Goal: Task Accomplishment & Management: Manage account settings

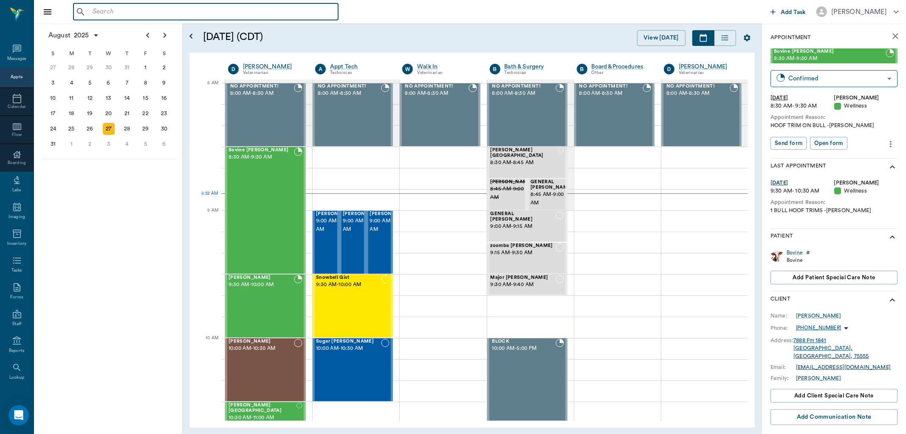
click at [141, 13] on input "text" at bounding box center [212, 12] width 246 height 12
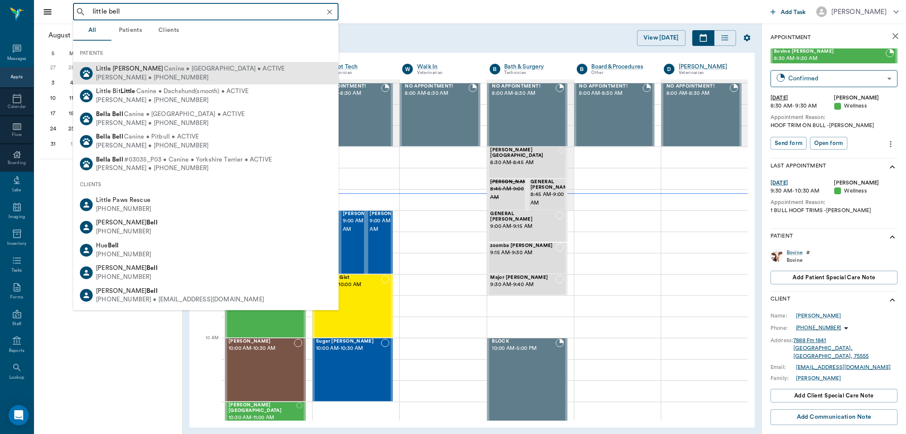
click at [166, 71] on span "Canine • Chihuahua • ACTIVE" at bounding box center [224, 69] width 121 height 9
type input "little bell"
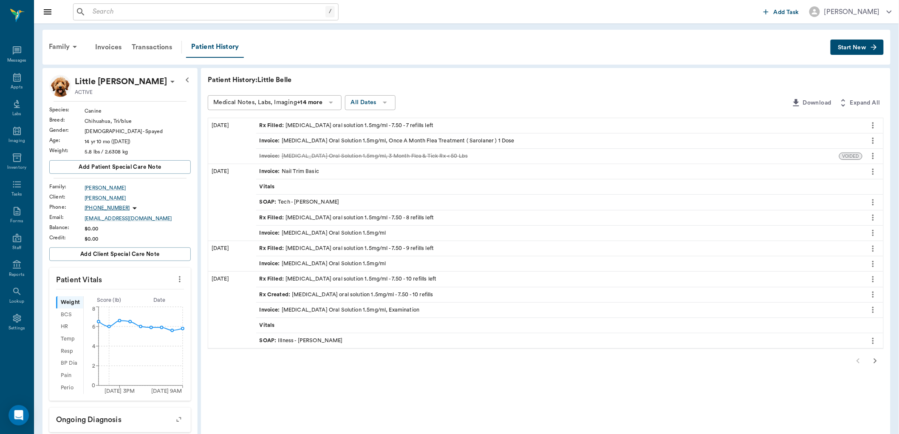
click at [269, 125] on span "Rx Filled :" at bounding box center [273, 126] width 26 height 8
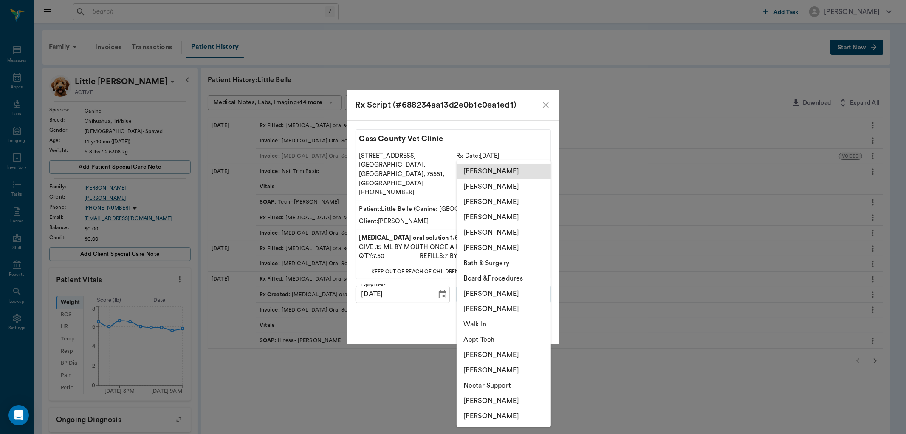
click at [483, 283] on body "/ ​ Add Task Dr. Bert Ellsworth Nectar Messages Appts Labs Imaging Inventory Ta…" at bounding box center [453, 332] width 906 height 665
click at [482, 187] on li "[PERSON_NAME]" at bounding box center [504, 186] width 94 height 15
type input "63ec2e7e52e12b0ba117b124"
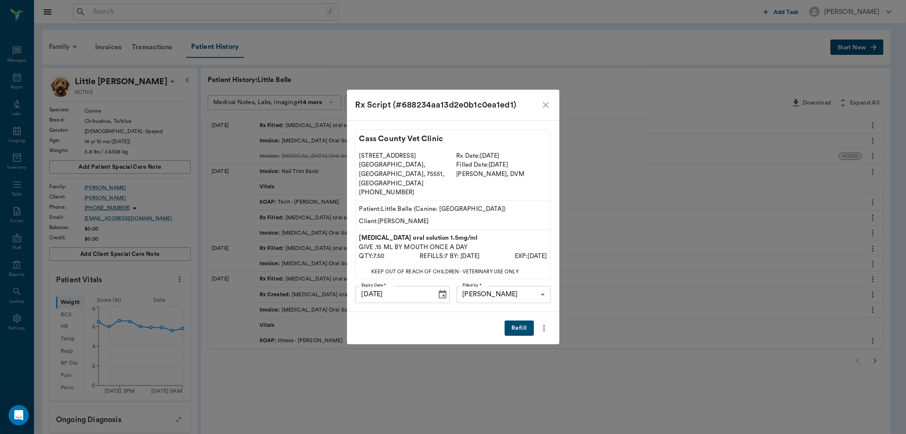
click at [526, 320] on button "Refill" at bounding box center [519, 328] width 29 height 16
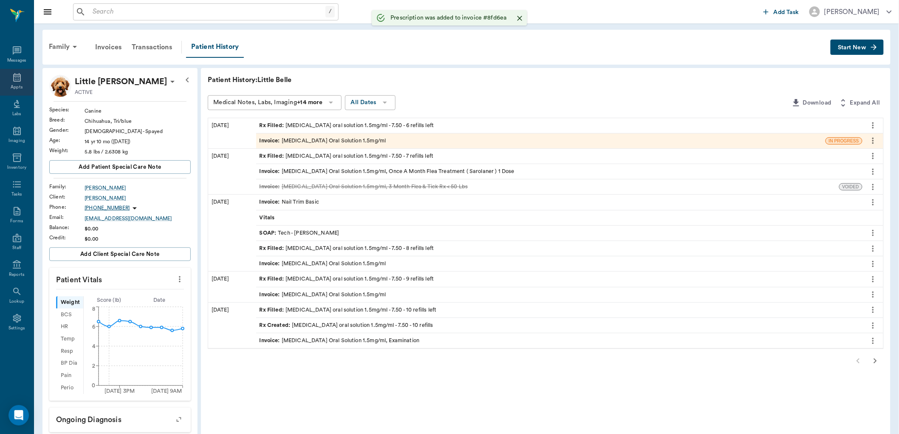
click at [14, 81] on icon at bounding box center [17, 77] width 8 height 8
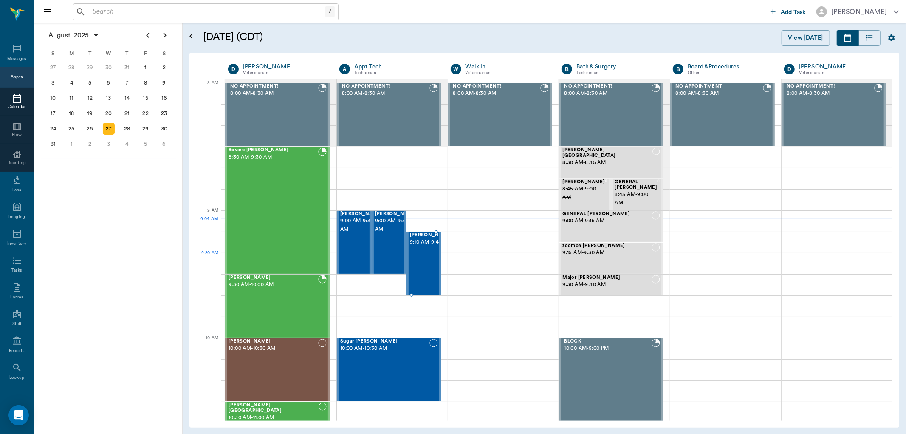
click at [421, 272] on div "Napoleon Detwiler 9:10 AM - 9:40 AM" at bounding box center [431, 263] width 42 height 62
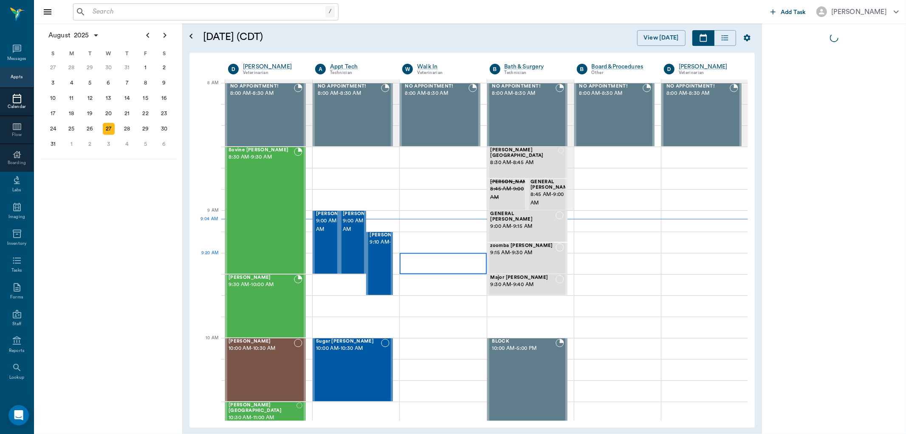
drag, startPoint x: 421, startPoint y: 272, endPoint x: 423, endPoint y: 263, distance: 9.2
click at [423, 263] on div at bounding box center [443, 263] width 87 height 21
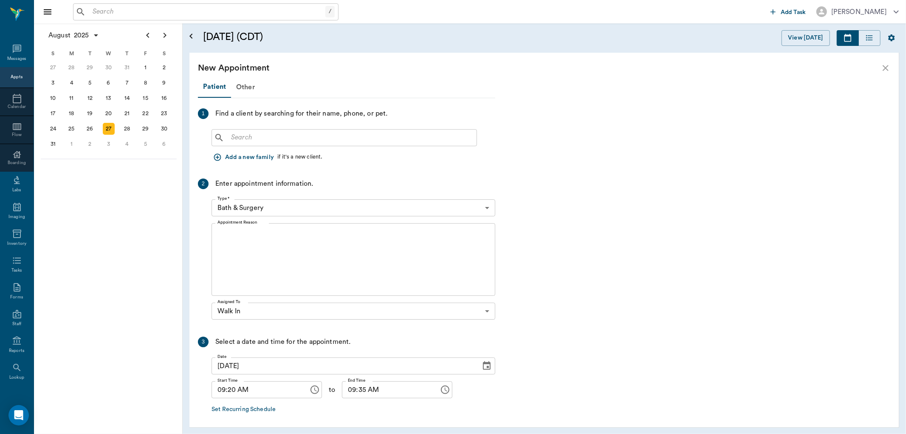
click at [22, 69] on div "Appts" at bounding box center [17, 77] width 34 height 20
click at [11, 82] on div "Appts" at bounding box center [17, 77] width 12 height 10
click at [18, 61] on div "Messages" at bounding box center [17, 59] width 20 height 6
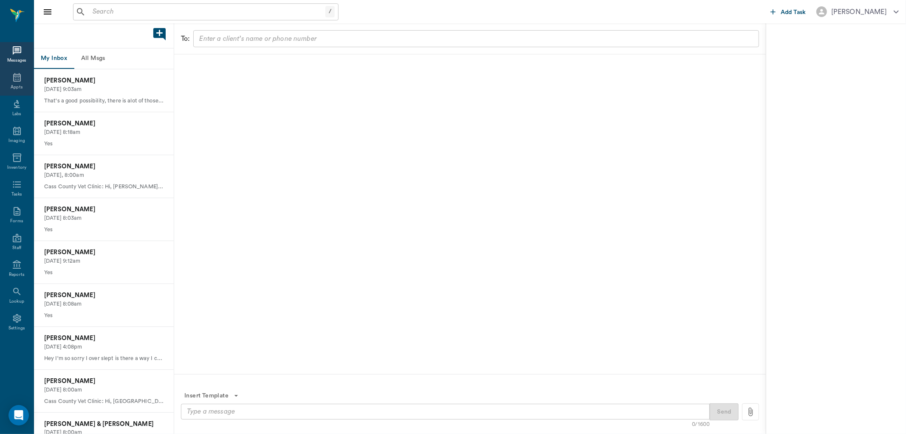
click at [16, 77] on icon at bounding box center [17, 77] width 10 height 10
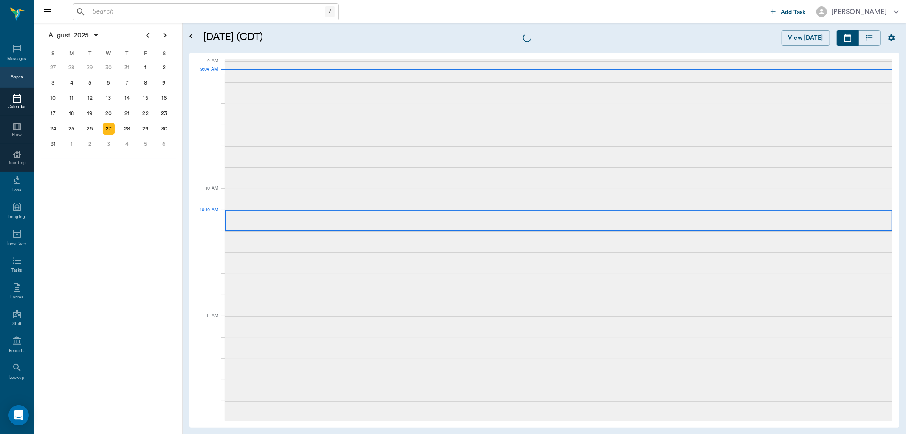
scroll to position [129, 0]
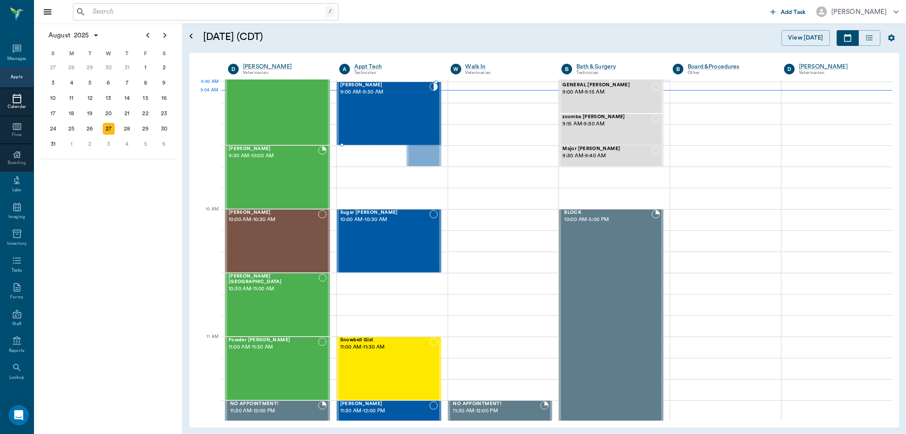
drag, startPoint x: 412, startPoint y: 158, endPoint x: 417, endPoint y: 145, distance: 14.1
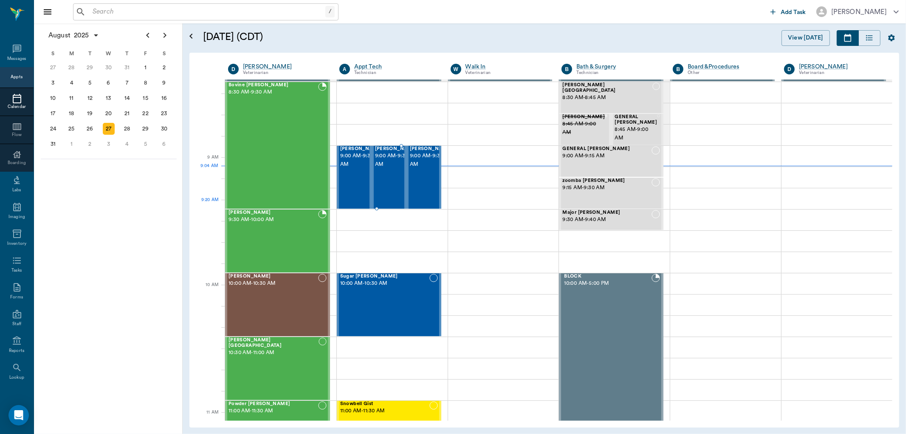
scroll to position [34, 0]
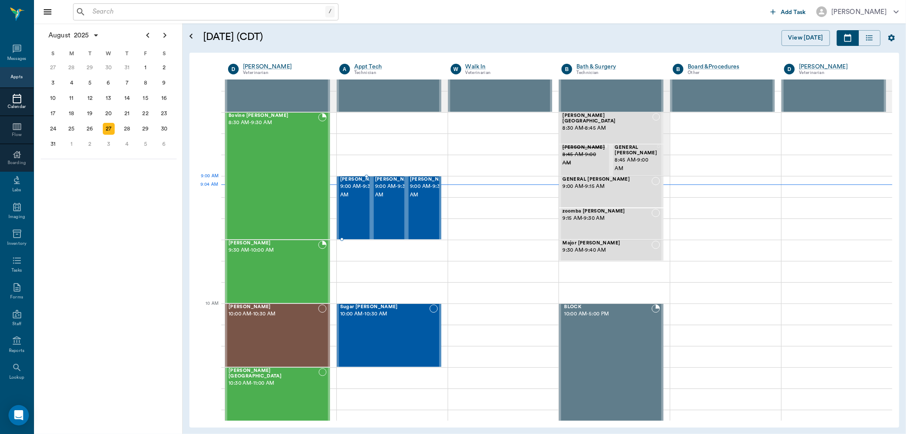
click at [343, 182] on span "[PERSON_NAME]" at bounding box center [361, 180] width 42 height 6
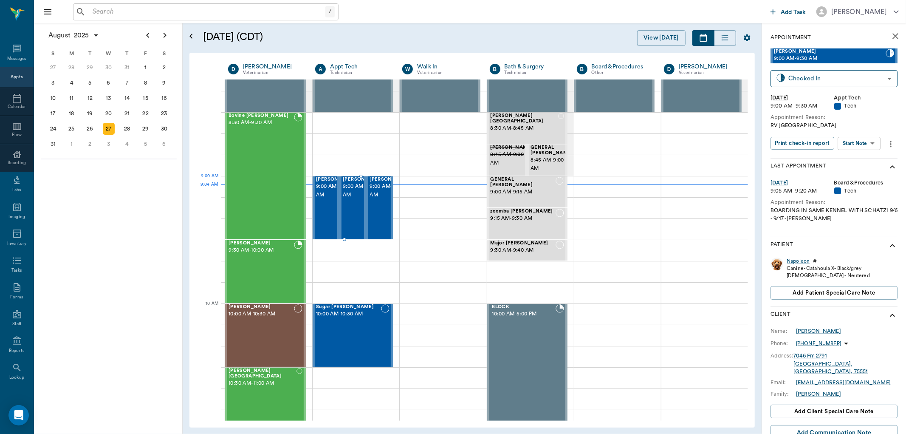
click at [355, 195] on span "9:00 AM - 9:30 AM" at bounding box center [364, 190] width 42 height 17
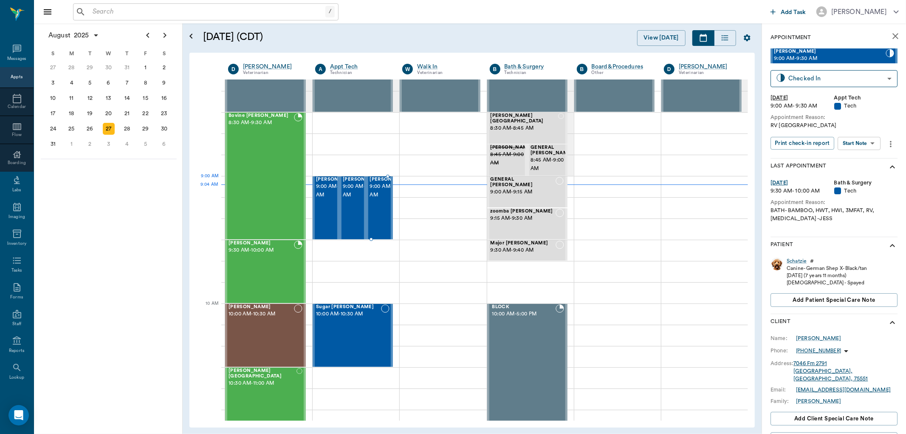
click at [374, 194] on span "9:00 AM - 9:30 AM" at bounding box center [391, 190] width 42 height 17
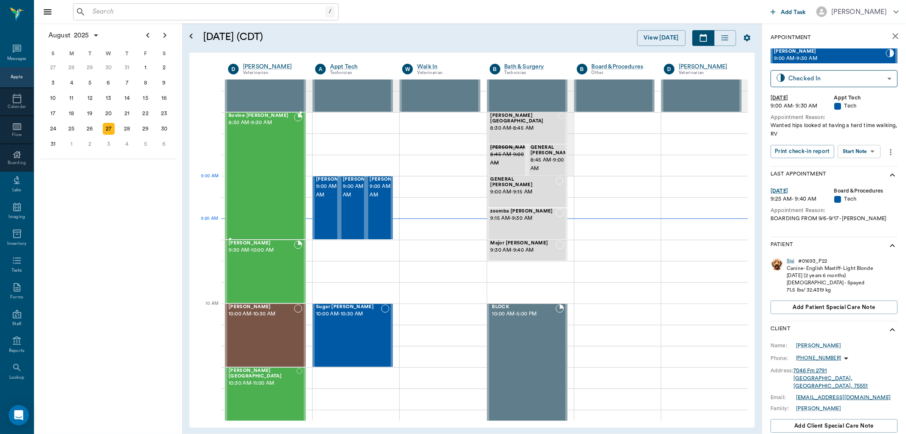
click at [261, 177] on div "Bovine Wilburn 8:30 AM - 9:30 AM" at bounding box center [261, 176] width 65 height 126
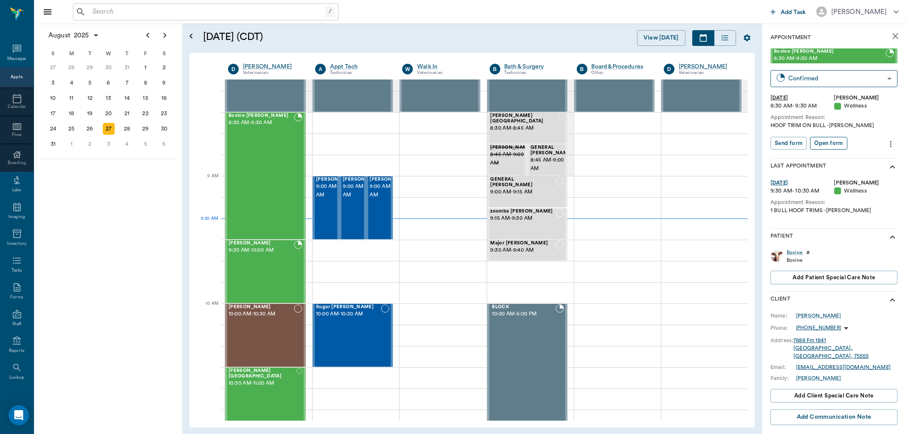
click at [833, 139] on button "Open form" at bounding box center [828, 143] width 37 height 13
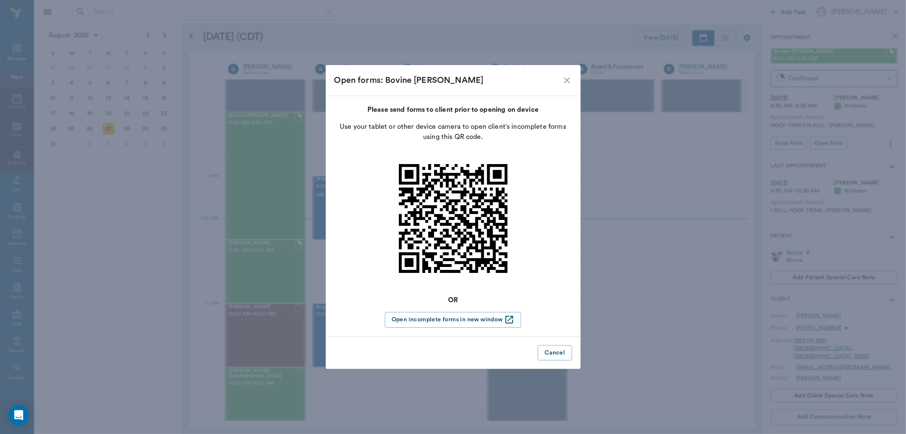
click at [571, 75] on icon "close" at bounding box center [567, 80] width 10 height 10
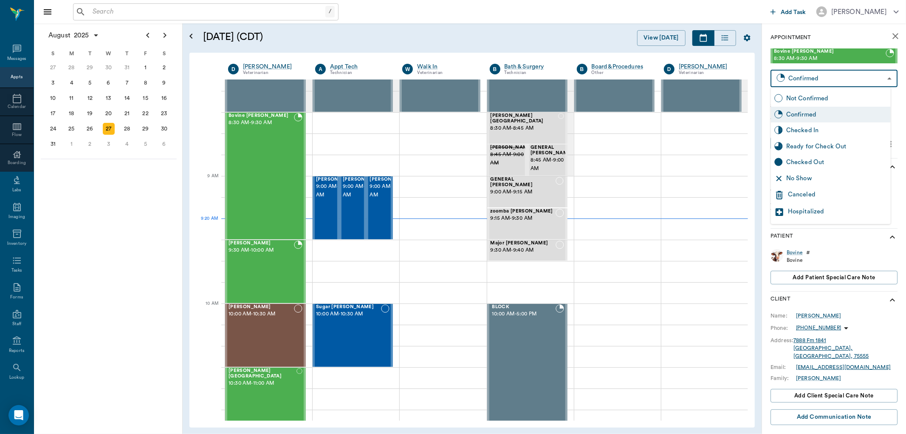
click at [878, 79] on body "/ ​ Add Task Dr. Bert Ellsworth Nectar Messages Appts Calendar Flow Boarding La…" at bounding box center [453, 217] width 906 height 434
click at [814, 130] on div "Checked In" at bounding box center [837, 130] width 101 height 9
type input "CHECKED_IN"
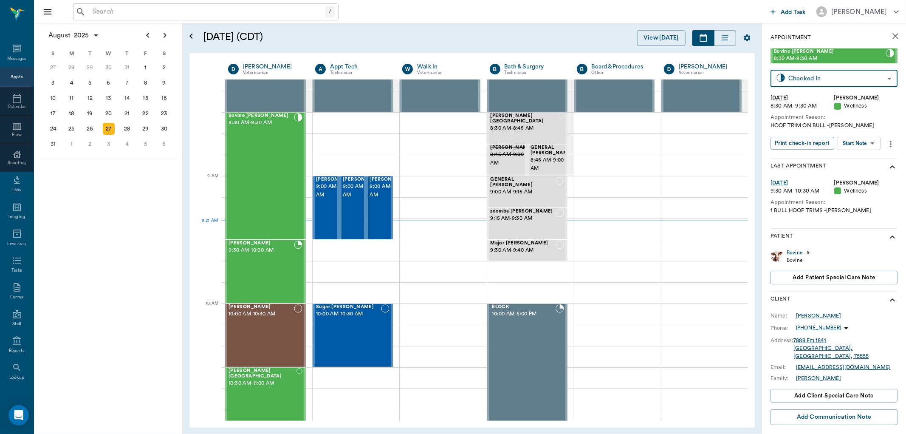
click at [875, 142] on body "/ ​ Add Task Dr. Bert Ellsworth Nectar Messages Appts Calendar Flow Boarding La…" at bounding box center [453, 217] width 906 height 434
click at [853, 159] on button "Start SOAP" at bounding box center [850, 161] width 29 height 10
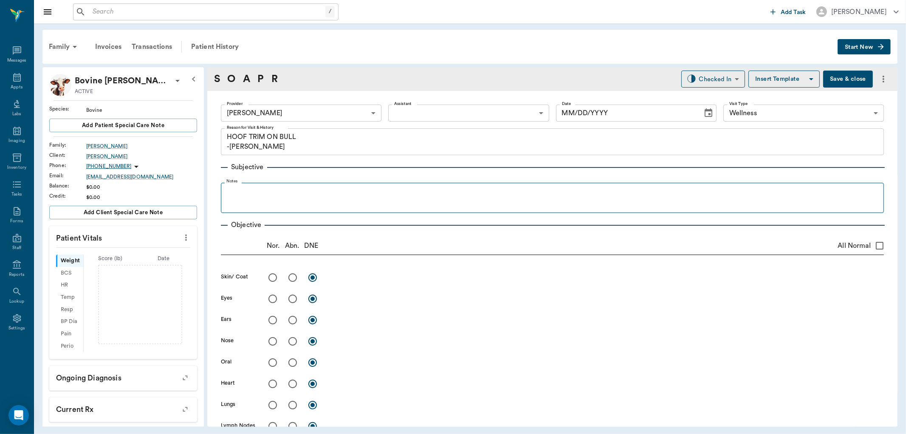
type input "63ec2f075fda476ae8351a4d"
type input "65d2be4f46e3a538d89b8c14"
type textarea "HOOF TRIM ON BULL -LORY"
type input "[DATE]"
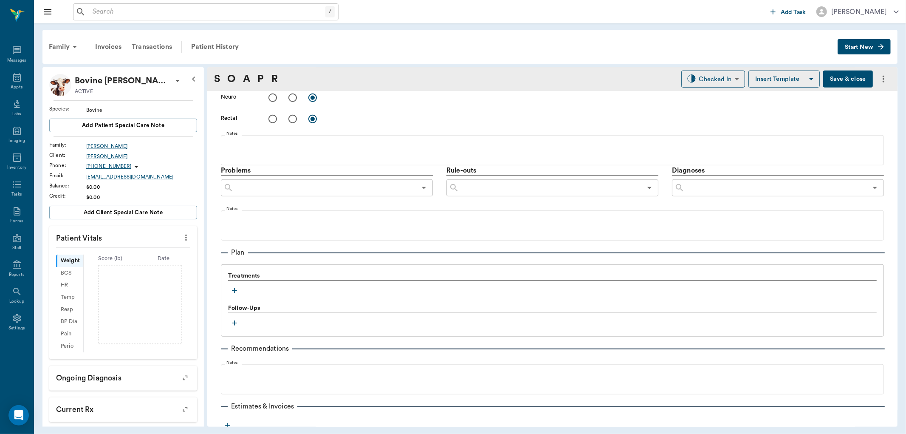
scroll to position [411, 0]
click at [235, 290] on icon "button" at bounding box center [234, 292] width 5 height 5
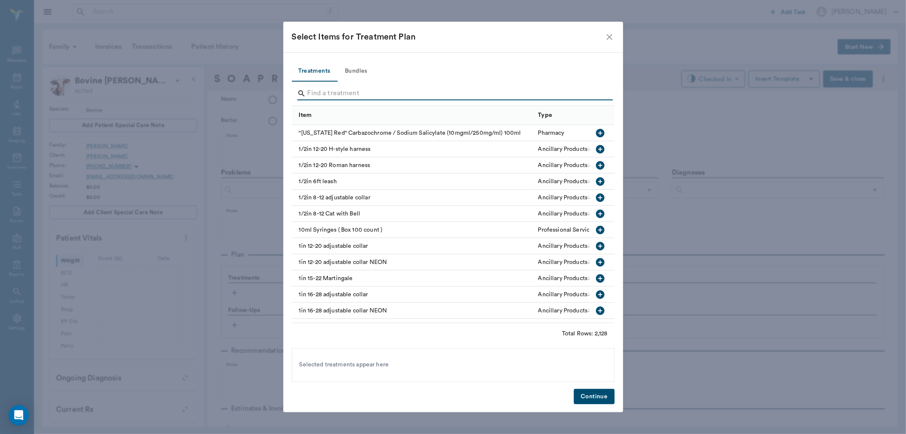
click at [332, 97] on input "Search" at bounding box center [454, 94] width 293 height 14
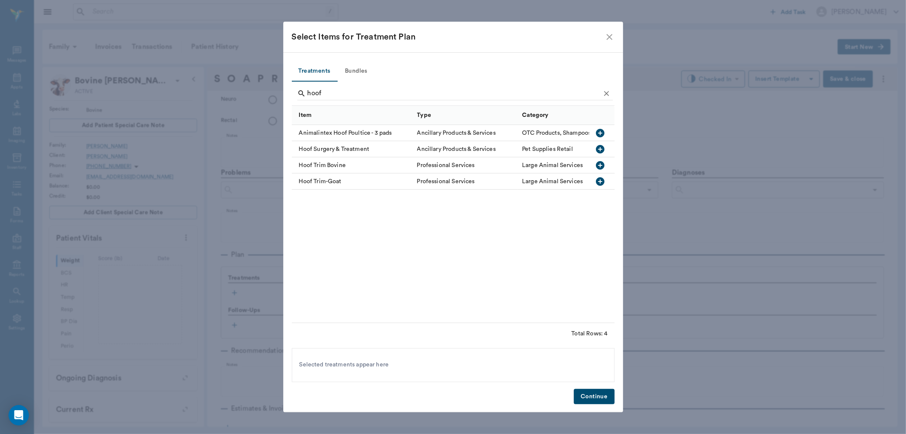
click at [600, 161] on icon "button" at bounding box center [600, 165] width 8 height 8
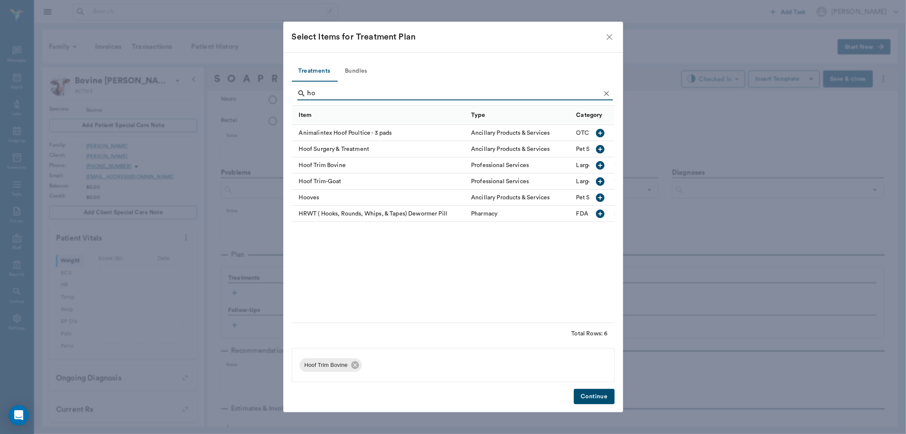
type input "h"
type input "hoof"
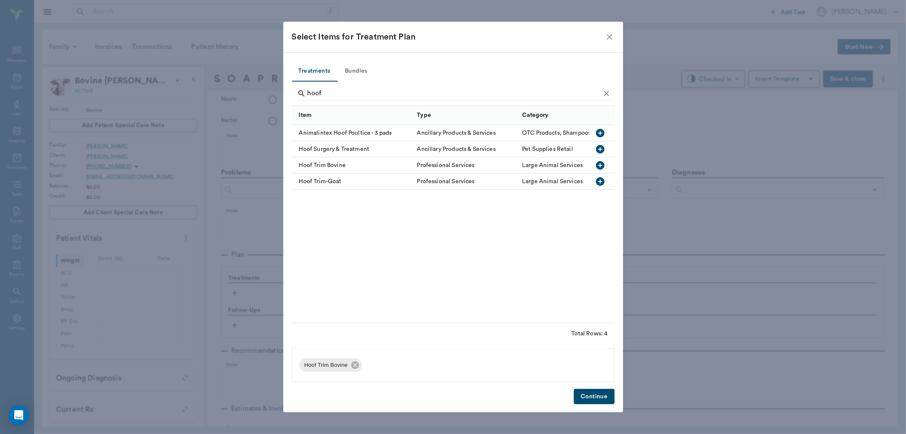
click at [602, 397] on button "Continue" at bounding box center [594, 397] width 40 height 16
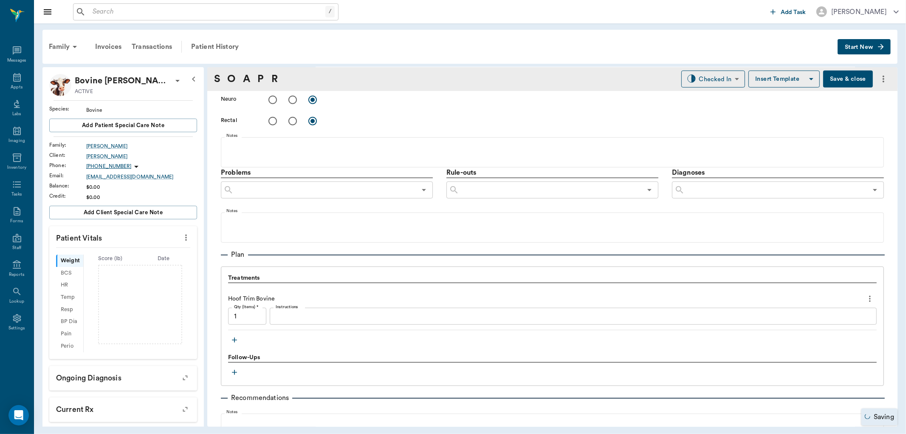
scroll to position [459, 0]
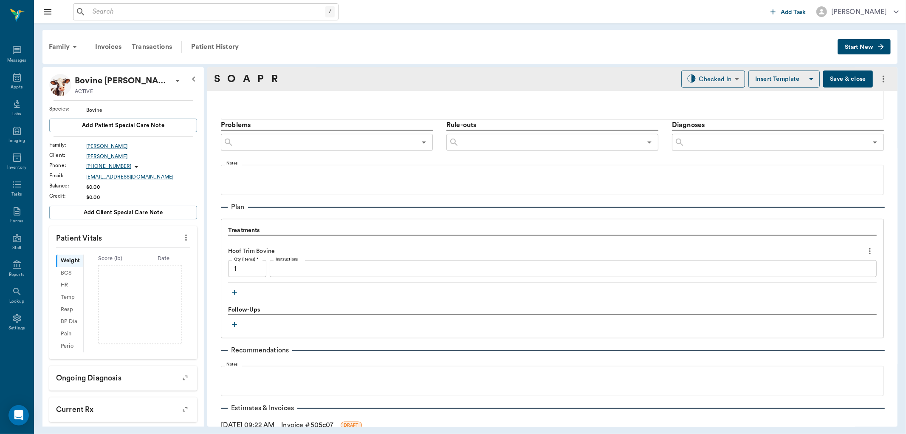
click at [233, 294] on icon "button" at bounding box center [234, 292] width 8 height 8
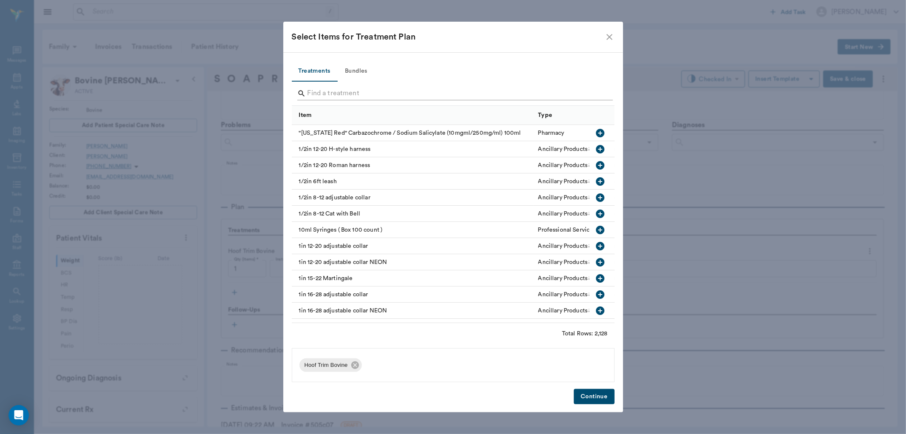
click at [324, 99] on input "Search" at bounding box center [454, 94] width 293 height 14
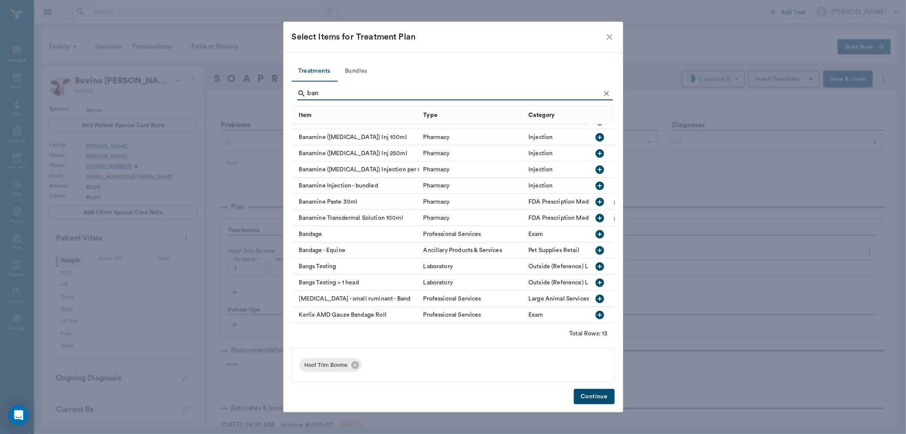
scroll to position [19, 0]
type input "ban"
click at [595, 229] on icon "button" at bounding box center [600, 234] width 10 height 10
click at [591, 397] on button "Continue" at bounding box center [594, 397] width 40 height 16
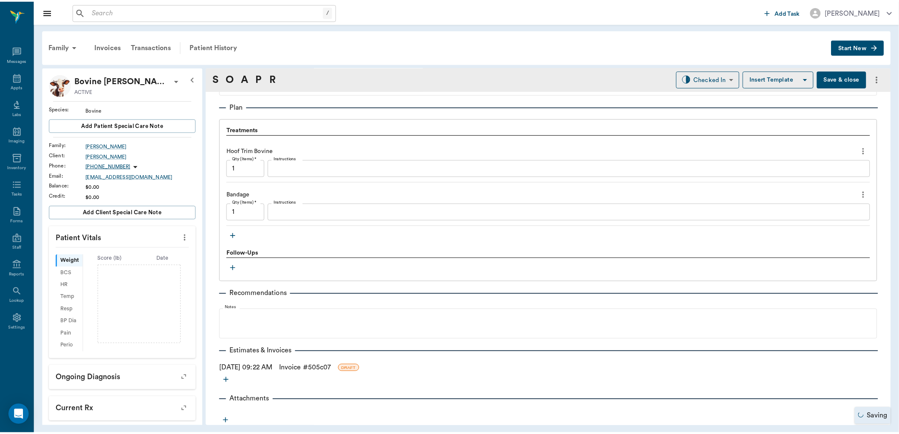
scroll to position [560, 0]
click at [303, 366] on link "Invoice # 505c07" at bounding box center [307, 368] width 52 height 10
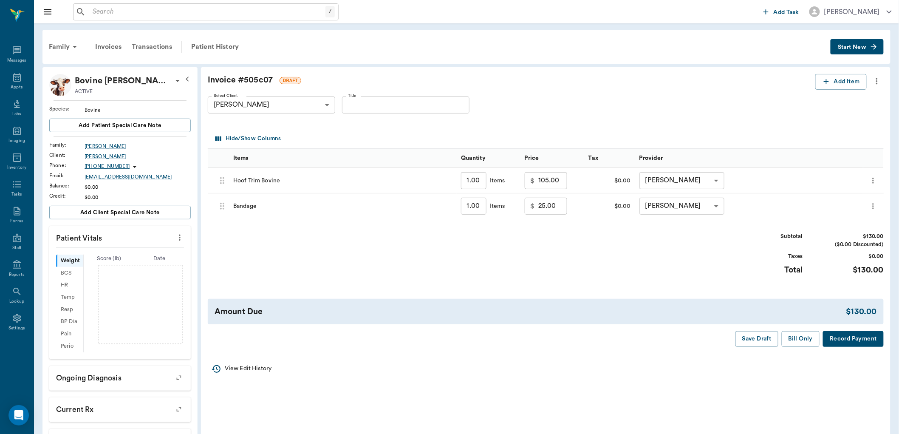
click at [556, 211] on input "25.00" at bounding box center [552, 206] width 29 height 17
type input "30.00"
click at [797, 337] on button "Bill Only" at bounding box center [801, 339] width 38 height 16
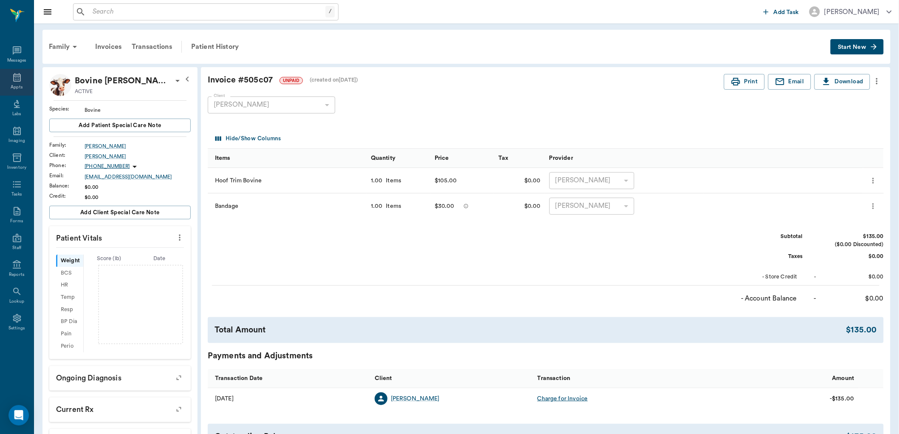
click at [19, 76] on icon at bounding box center [17, 77] width 8 height 8
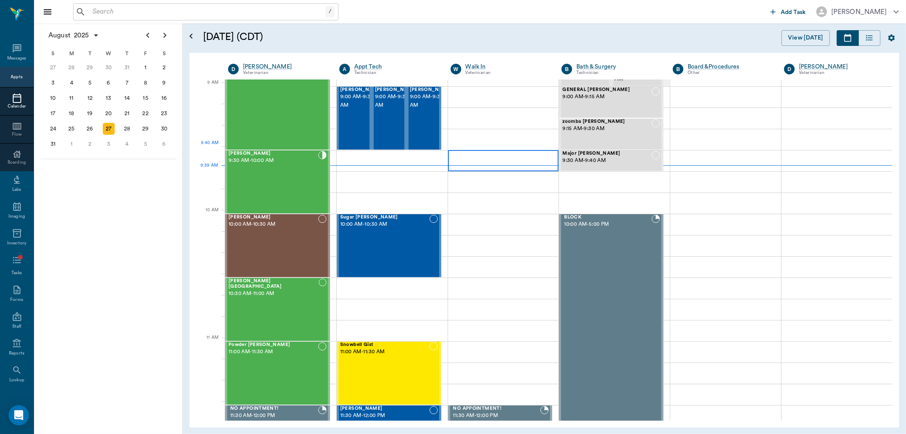
scroll to position [128, 0]
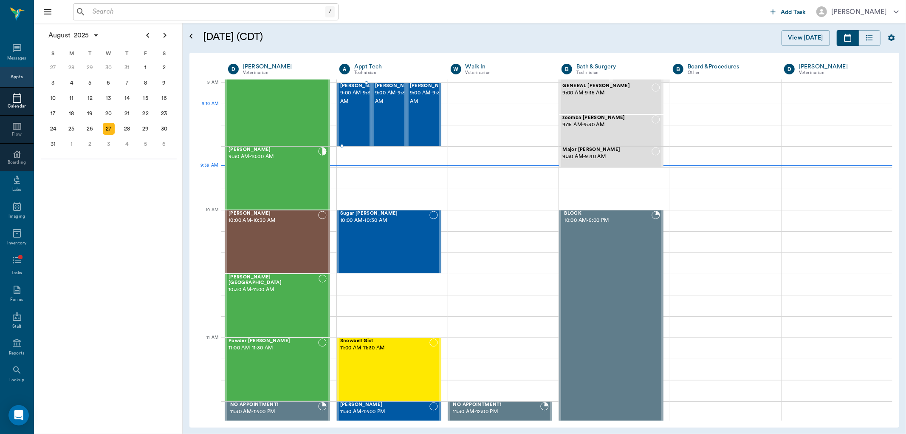
click at [368, 122] on div "Sisi Detwiler 9:00 AM - 9:30 AM" at bounding box center [354, 114] width 35 height 63
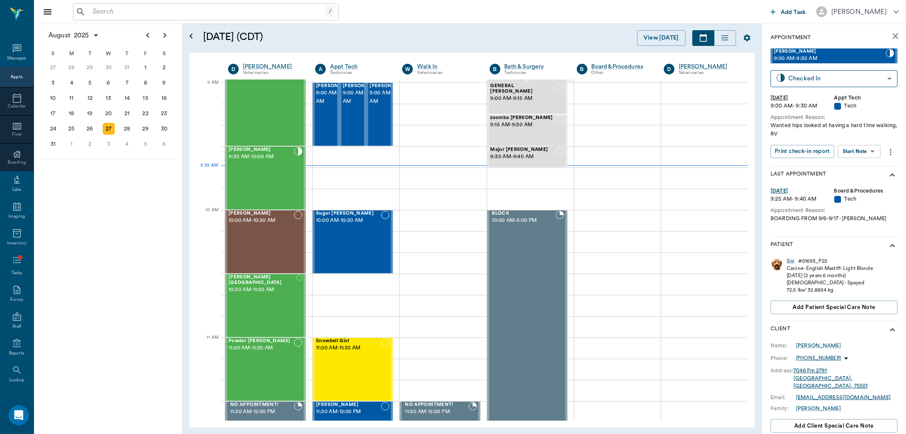
click at [847, 150] on body "/ ​ Add Task Dr. Bert Ellsworth Nectar Messages Appts Calendar Flow Boarding La…" at bounding box center [453, 217] width 906 height 434
click at [851, 168] on button "View SOAP" at bounding box center [850, 169] width 29 height 10
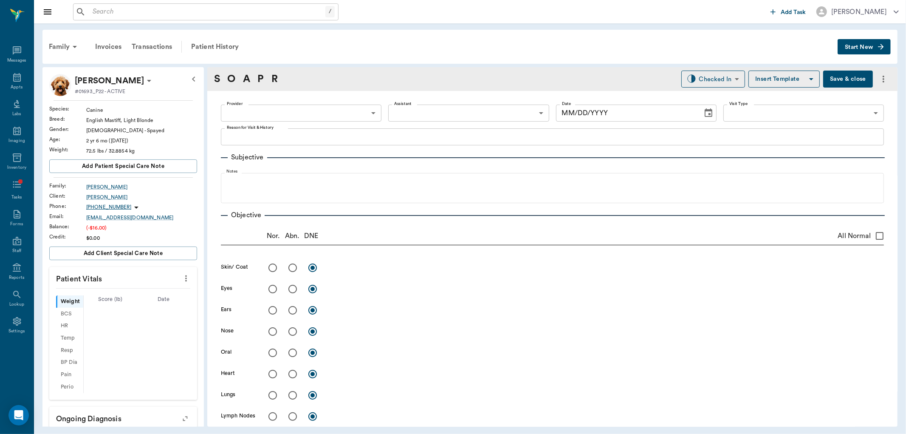
type input "63ec2f075fda476ae8351a4d"
type input "682b670d8bdc6f7f8feef3db"
type input "65d2be4f46e3a538d89b8c1a"
type textarea "Wanted hips looked at having a hard time walking, RV"
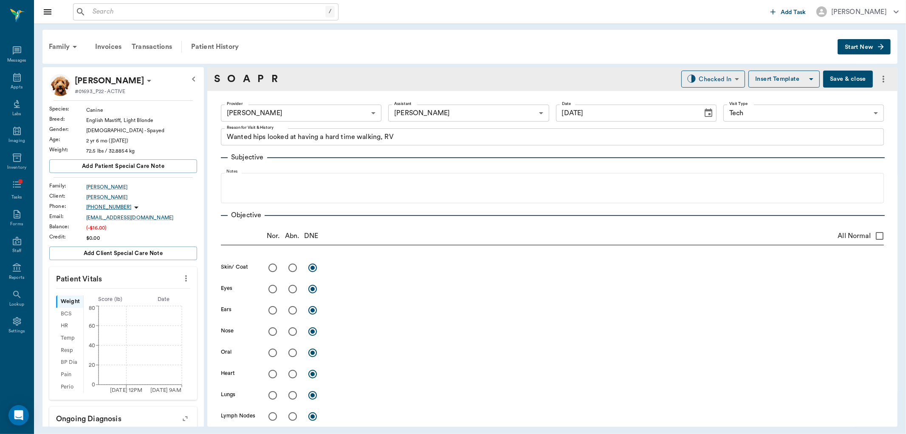
type input "[DATE]"
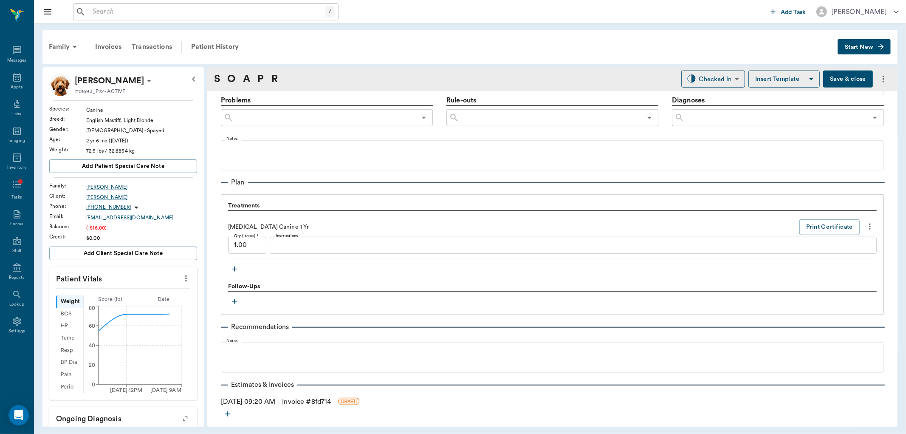
scroll to position [507, 0]
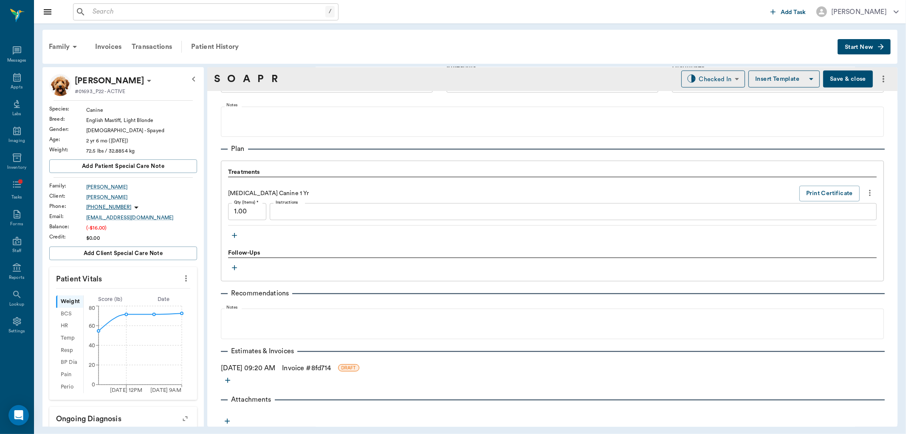
click at [240, 235] on button "button" at bounding box center [234, 235] width 13 height 13
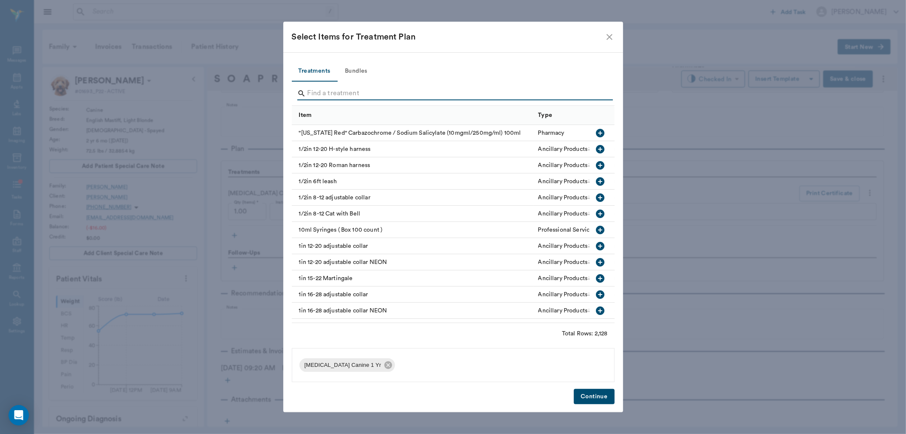
click at [358, 87] on input "Search" at bounding box center [454, 94] width 293 height 14
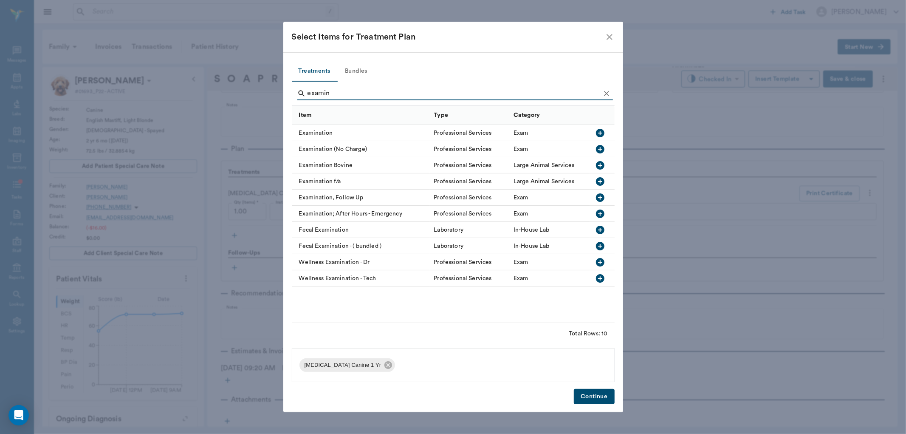
type input "examin"
click at [596, 129] on icon "button" at bounding box center [600, 133] width 10 height 10
click at [605, 91] on icon "Clear" at bounding box center [606, 93] width 5 height 5
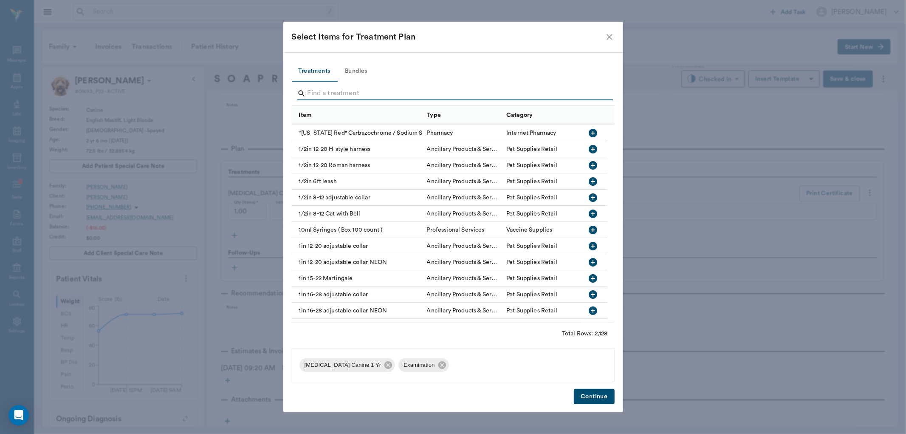
click at [593, 95] on input "Search" at bounding box center [454, 94] width 293 height 14
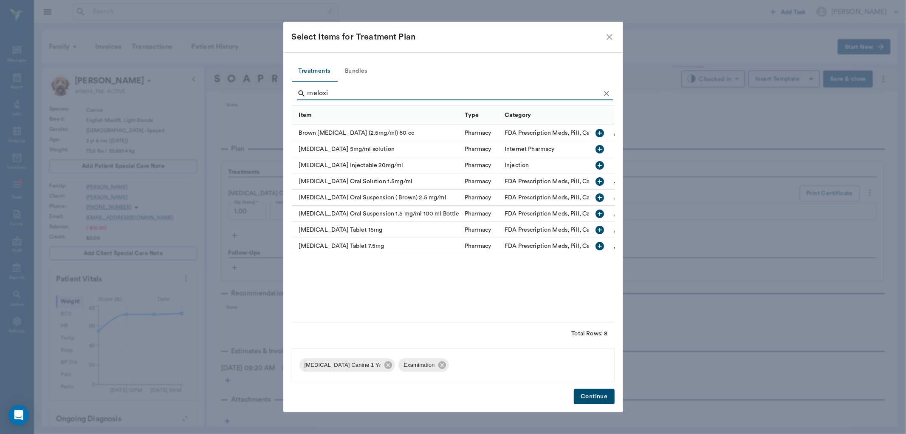
type input "meloxi"
click at [600, 249] on icon "button" at bounding box center [600, 246] width 8 height 8
click at [601, 398] on button "Continue" at bounding box center [594, 397] width 40 height 16
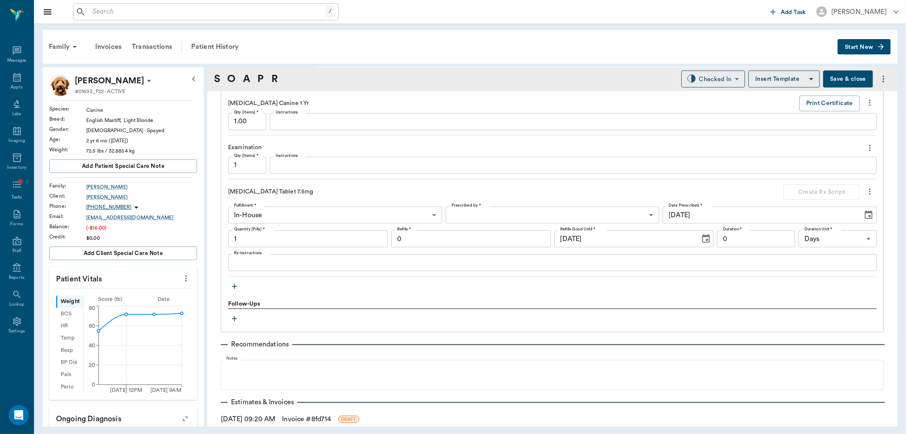
scroll to position [602, 0]
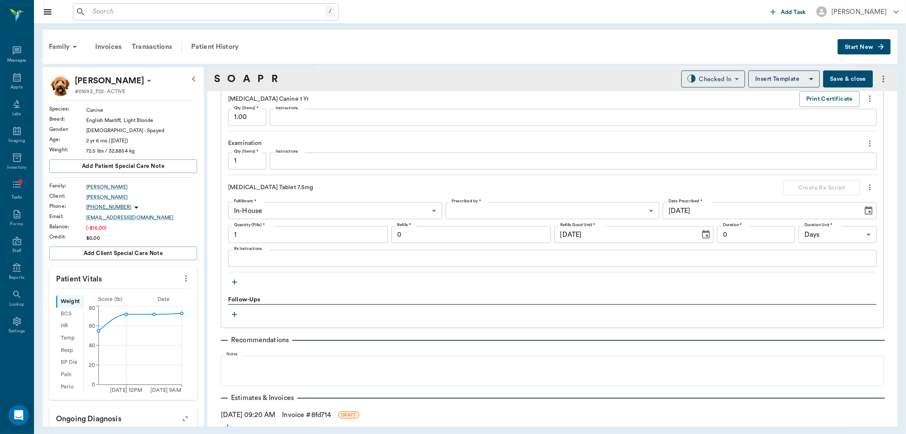
click at [481, 213] on body "/ ​ Add Task Dr. Bert Ellsworth Nectar Messages Appts Labs Imaging Inventory Ta…" at bounding box center [453, 217] width 906 height 434
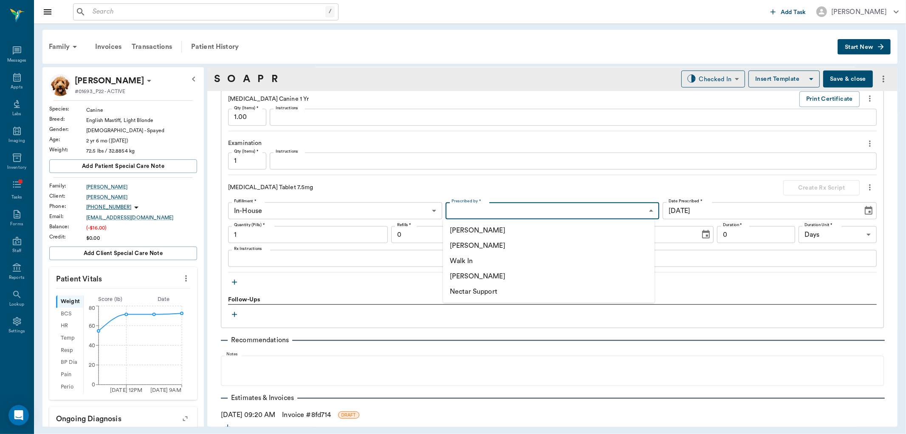
click at [489, 242] on li "[PERSON_NAME]" at bounding box center [549, 245] width 212 height 15
type input "63ec2f075fda476ae8351a4d"
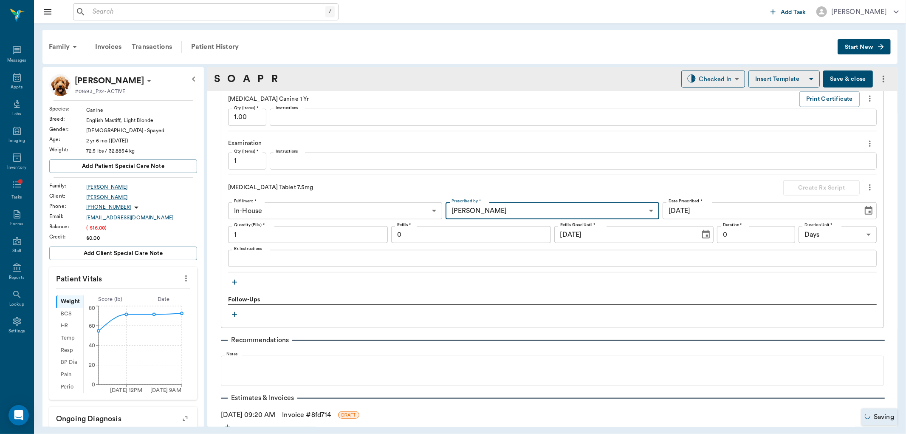
click at [336, 231] on input "1" at bounding box center [308, 234] width 160 height 17
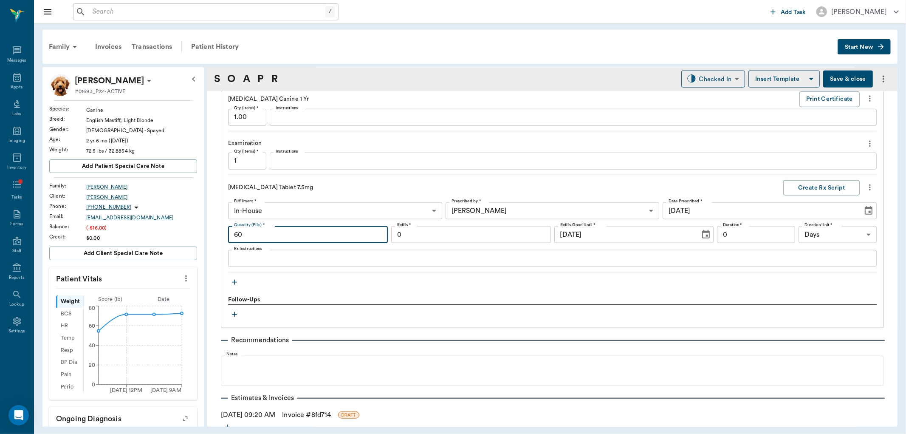
type input "60"
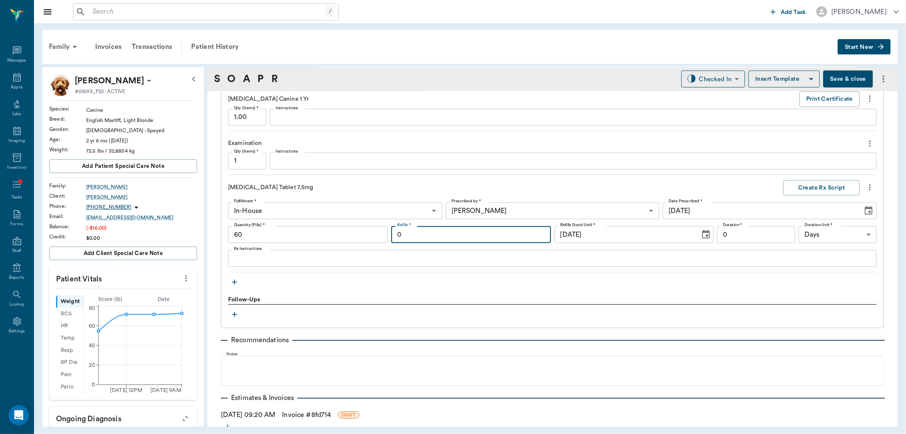
click at [434, 236] on input "0" at bounding box center [471, 234] width 160 height 17
type input "12"
click at [744, 231] on input "0" at bounding box center [756, 234] width 78 height 17
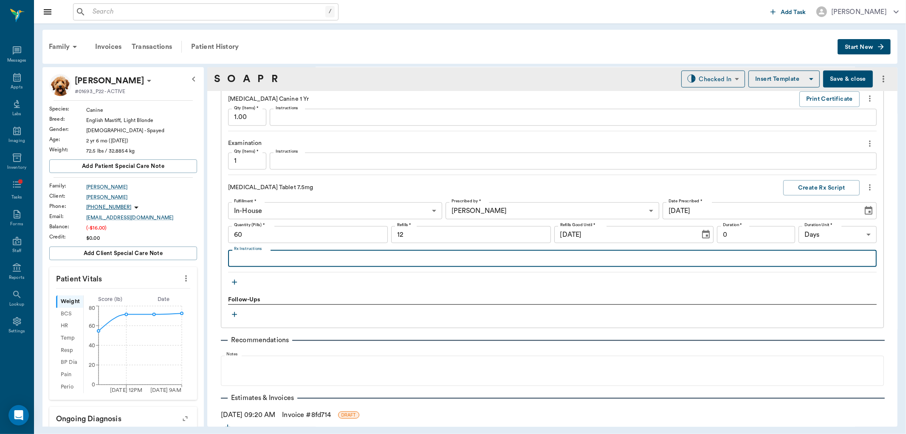
click at [249, 256] on textarea "Rx Instructions" at bounding box center [552, 259] width 637 height 10
type textarea "Give 1/2 tablet daily"
click at [492, 235] on input "12" at bounding box center [471, 234] width 160 height 17
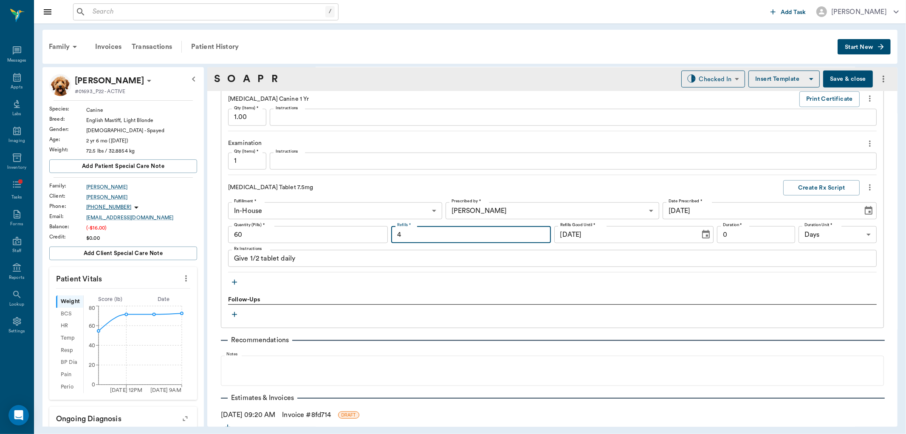
type input "4"
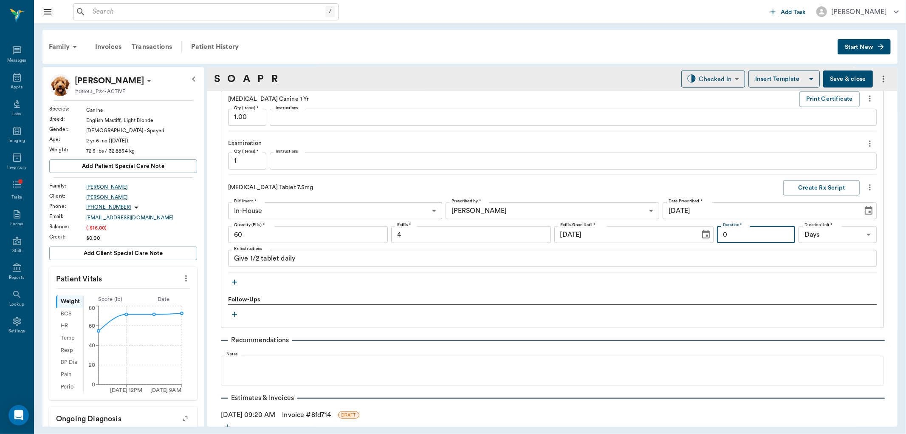
click at [775, 235] on input "0" at bounding box center [756, 234] width 78 height 17
type input "120"
click at [810, 185] on button "Create Rx Script" at bounding box center [822, 188] width 76 height 16
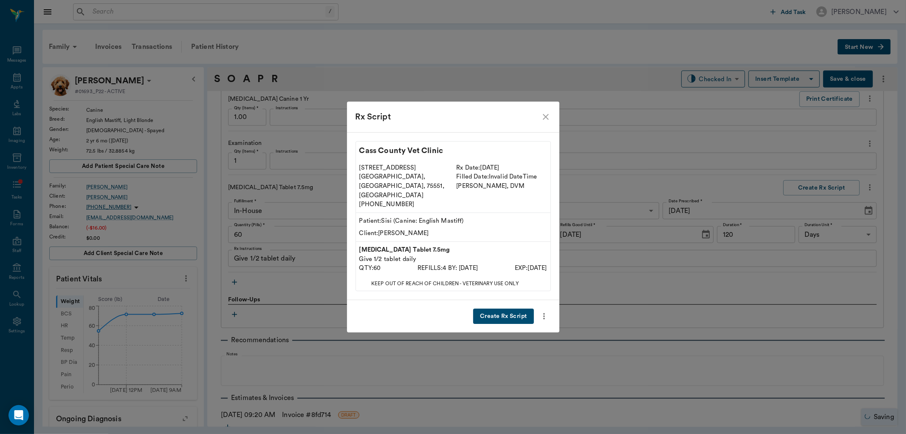
click at [521, 309] on button "Create Rx Script" at bounding box center [503, 317] width 60 height 16
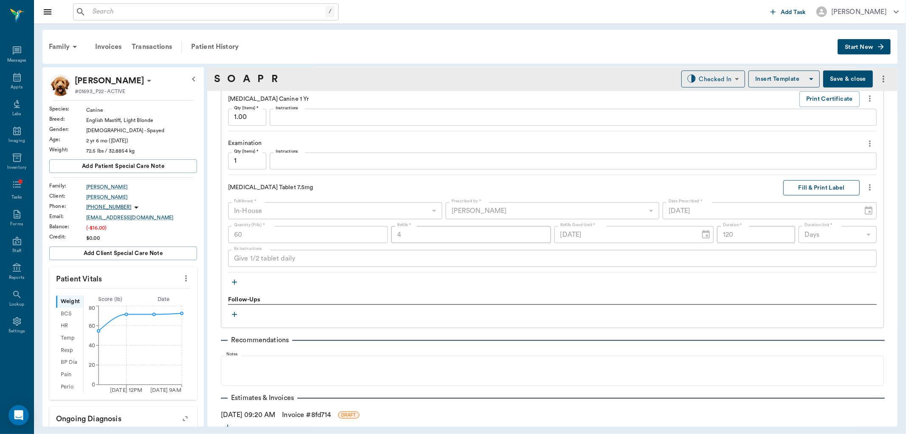
click at [817, 188] on button "Fill & Print Label" at bounding box center [822, 188] width 76 height 16
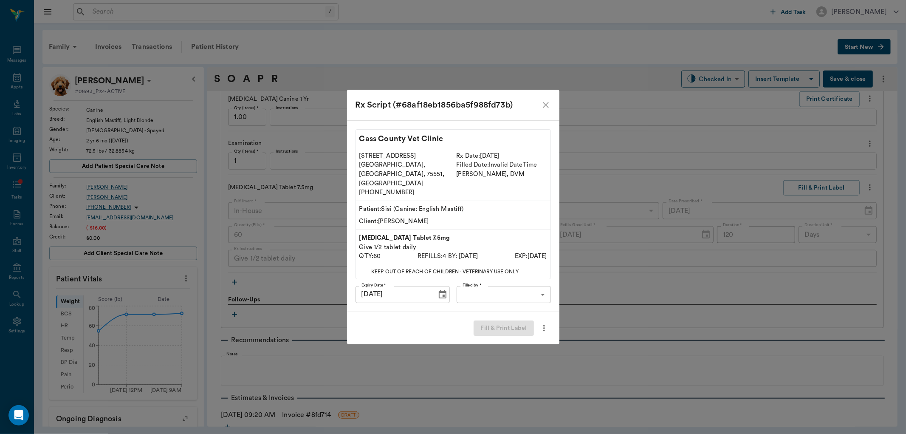
click at [512, 283] on body "/ ​ Add Task Dr. Bert Ellsworth Nectar Messages Appts Labs Imaging Inventory Ta…" at bounding box center [453, 217] width 906 height 434
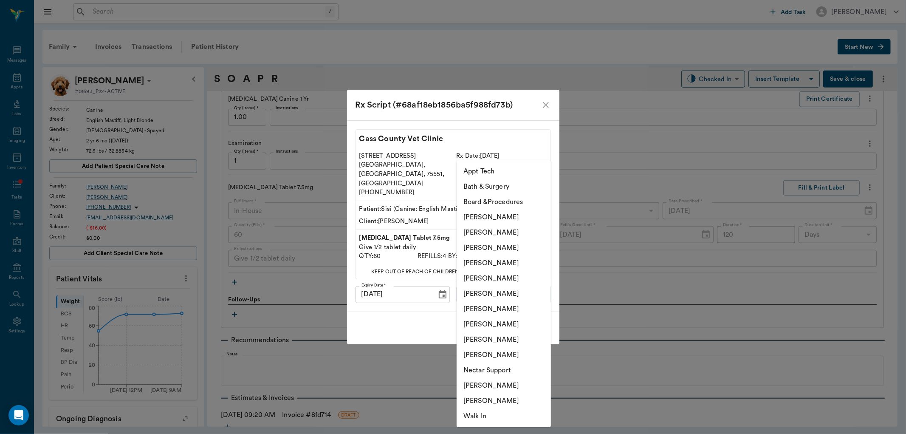
click at [506, 243] on li "[PERSON_NAME]" at bounding box center [504, 247] width 94 height 15
type input "63ec2f075fda476ae8351a4d"
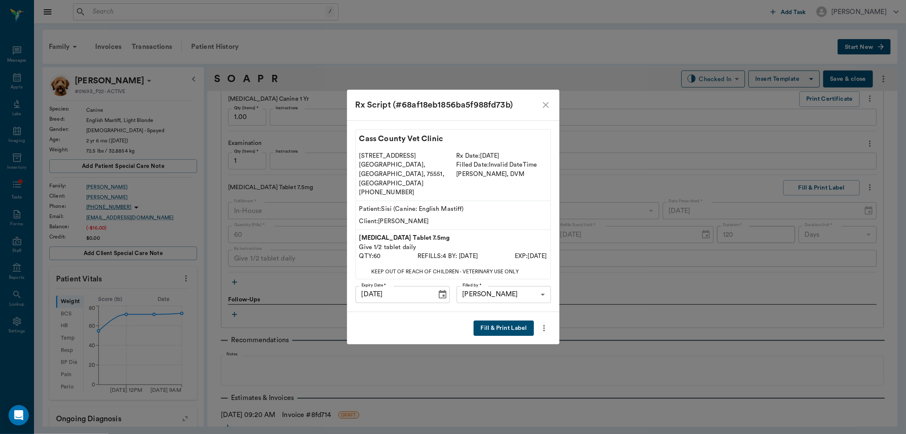
click at [512, 322] on button "Fill & Print Label" at bounding box center [504, 328] width 60 height 16
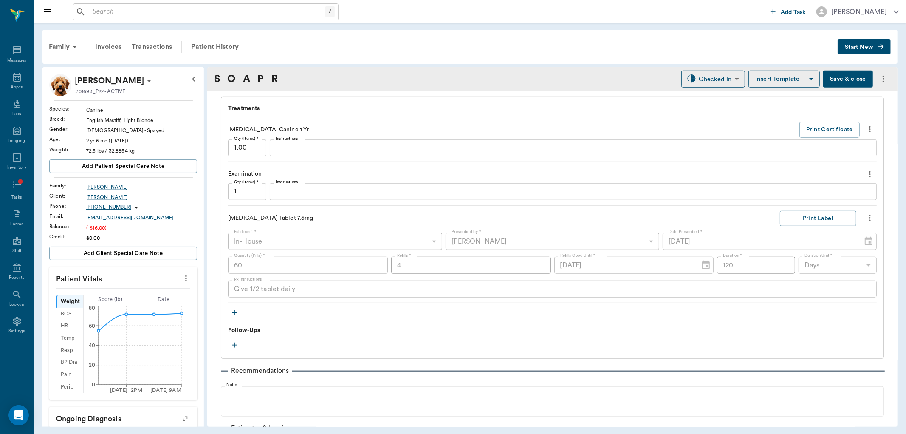
scroll to position [555, 0]
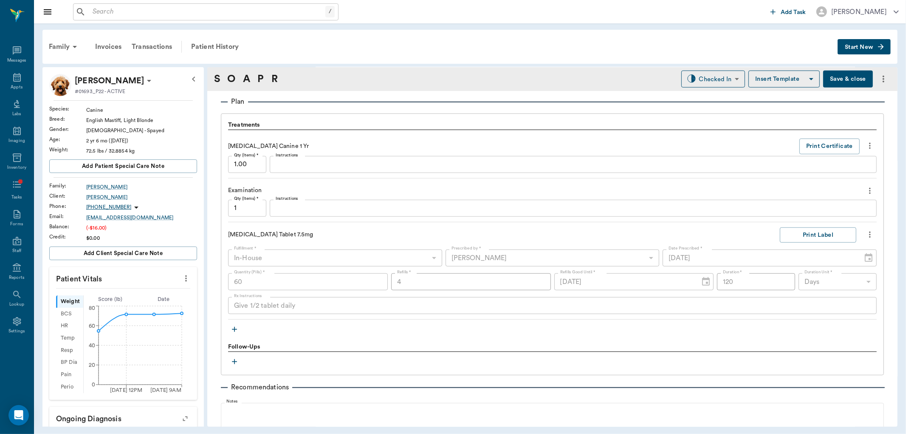
click at [232, 330] on icon "button" at bounding box center [234, 329] width 8 height 8
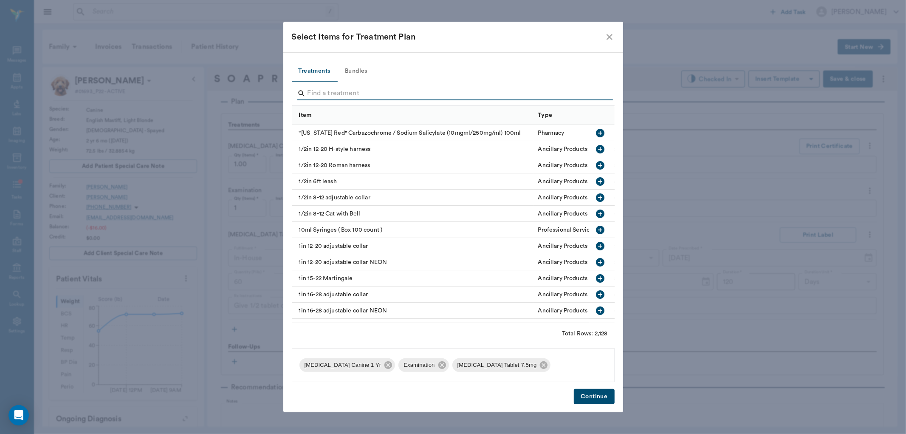
click at [334, 91] on input "Search" at bounding box center [454, 94] width 293 height 14
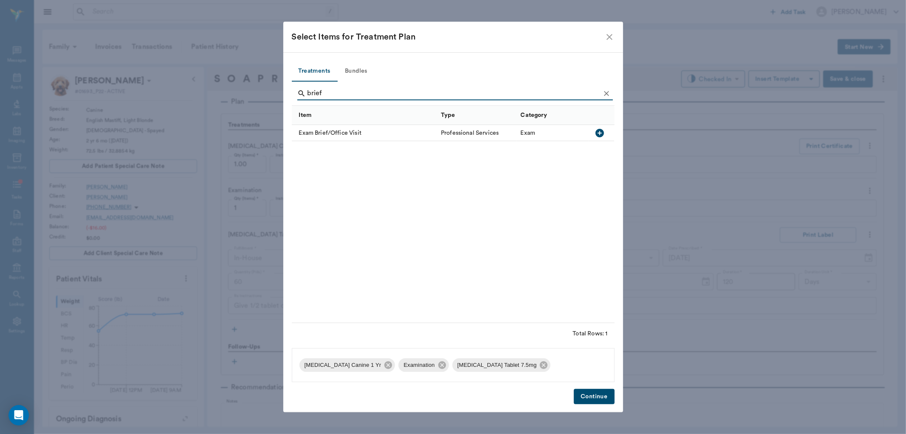
type input "brief"
click at [597, 133] on icon "button" at bounding box center [600, 133] width 8 height 8
click at [445, 364] on icon at bounding box center [442, 363] width 8 height 8
click at [603, 394] on button "Continue" at bounding box center [594, 397] width 40 height 16
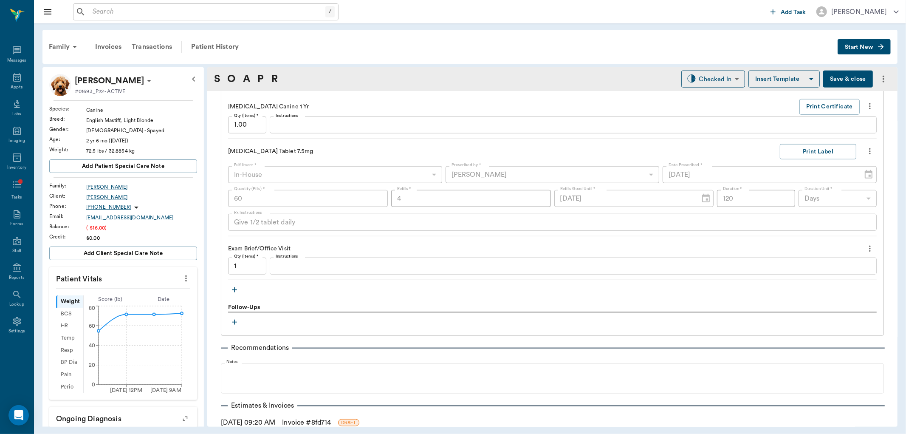
scroll to position [649, 0]
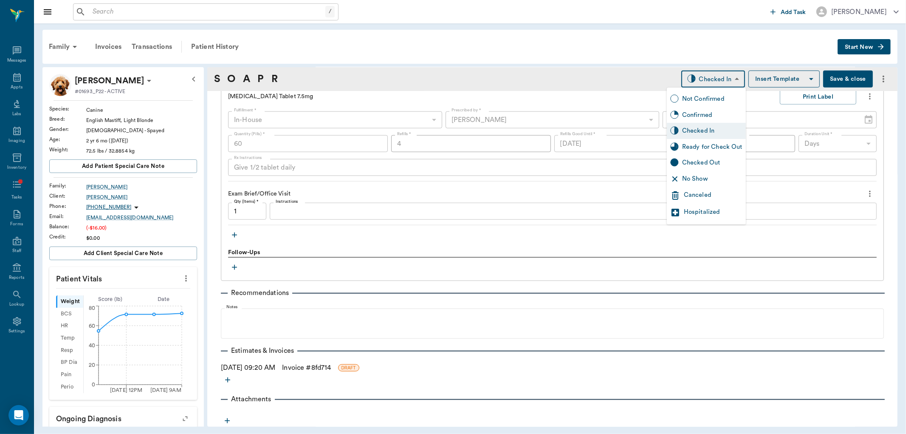
click at [715, 79] on body "/ ​ Add Task Dr. Bert Ellsworth Nectar Messages Appts Labs Imaging Inventory Ta…" at bounding box center [453, 217] width 906 height 434
click at [708, 143] on div "Ready for Check Out" at bounding box center [712, 146] width 60 height 9
type input "READY_TO_CHECKOUT"
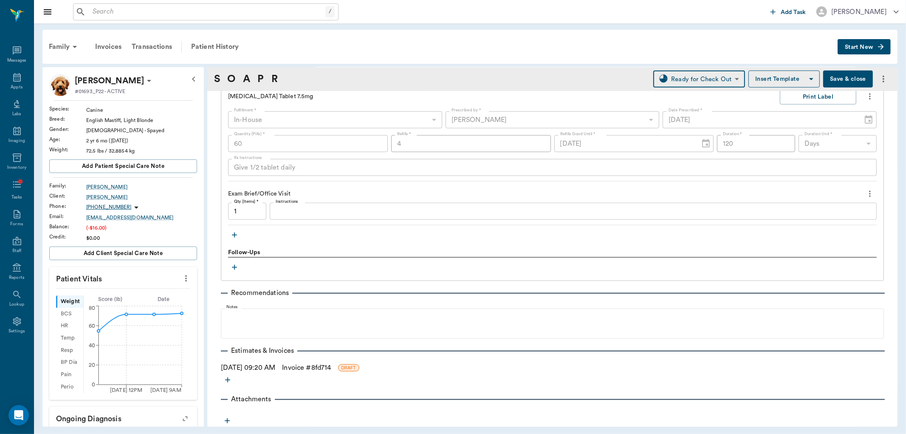
click at [304, 367] on link "Invoice # 8fd714" at bounding box center [306, 367] width 49 height 10
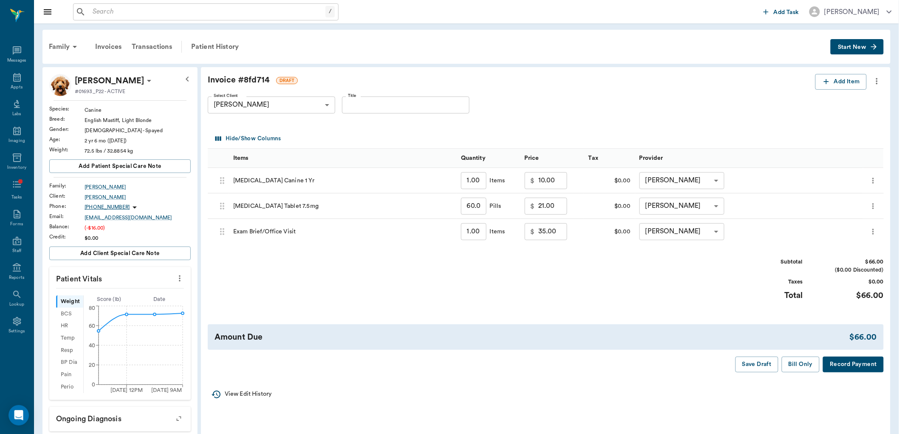
click at [794, 363] on button "Bill Only" at bounding box center [801, 365] width 38 height 16
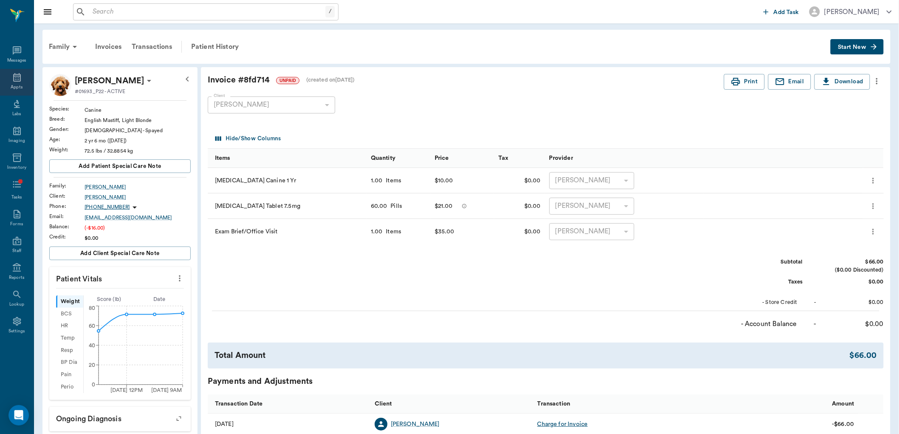
click at [15, 79] on icon at bounding box center [17, 77] width 10 height 10
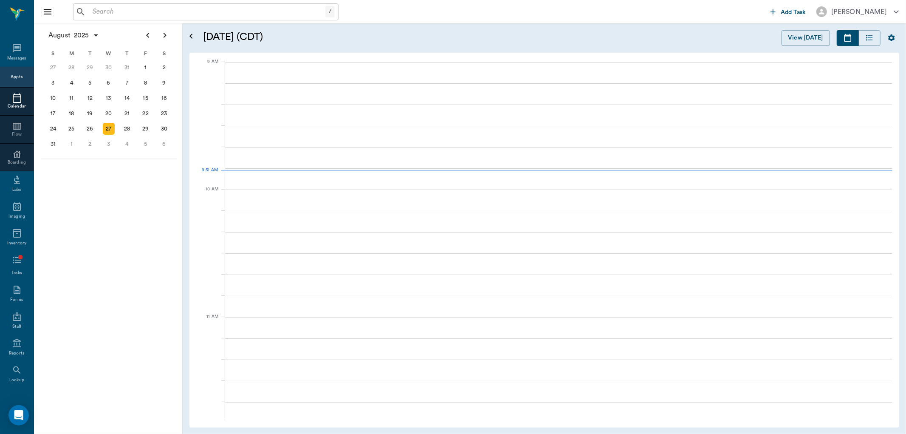
scroll to position [128, 0]
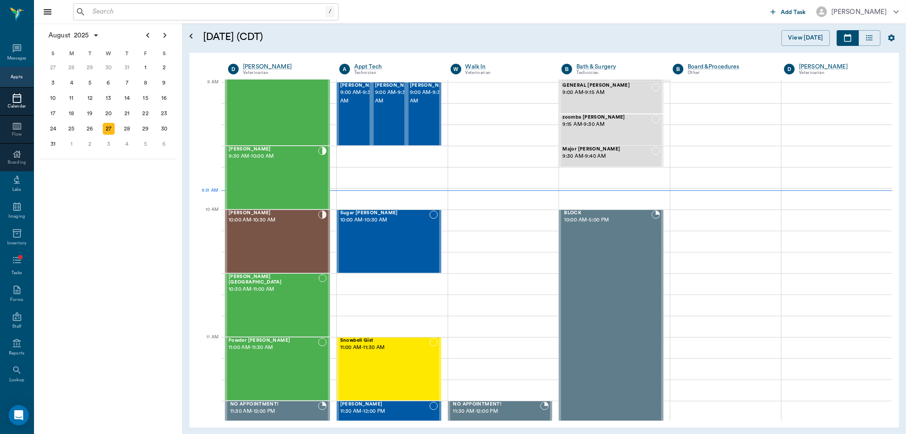
click at [130, 12] on input "text" at bounding box center [207, 12] width 236 height 12
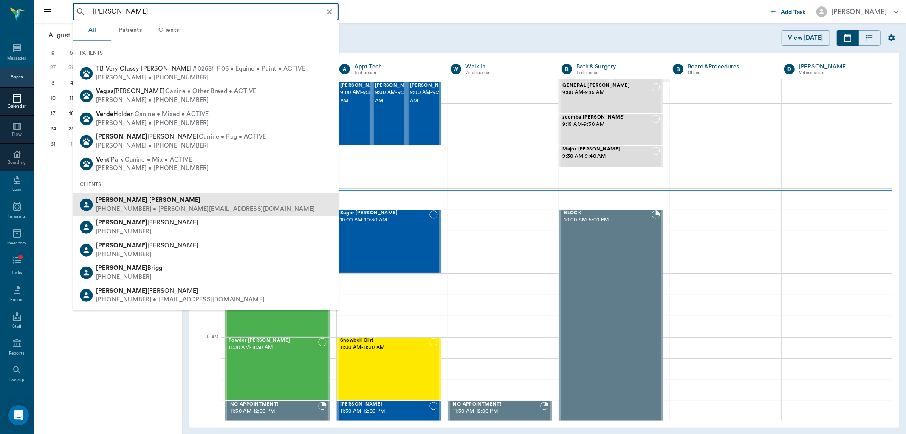
click at [136, 205] on div "(469) 732-2317 • phyllis_verner@hotmail.com" at bounding box center [205, 209] width 219 height 9
type input "phyllis ve"
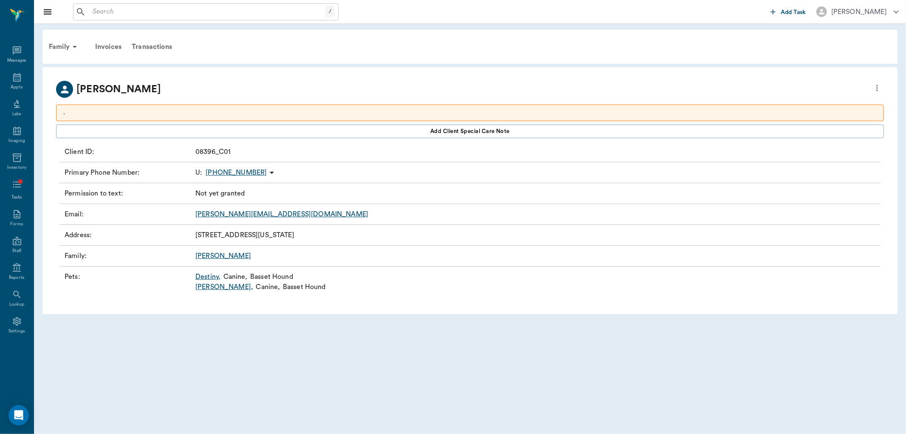
click at [208, 277] on link "Destiny ," at bounding box center [207, 277] width 25 height 10
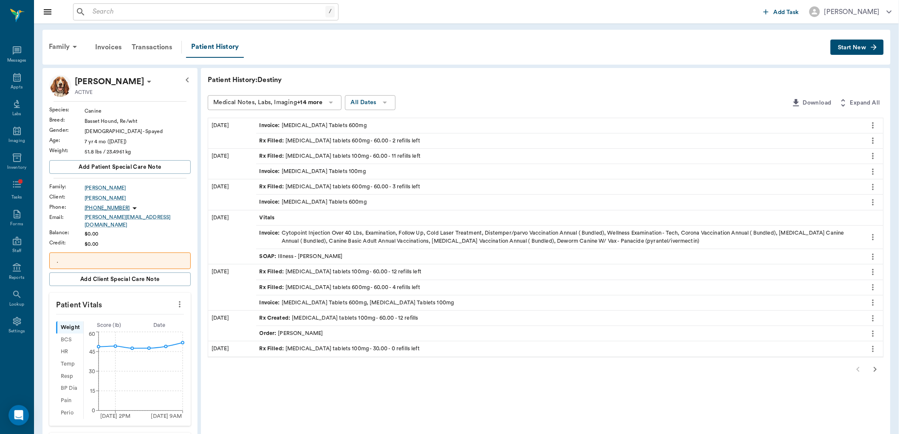
click at [396, 154] on div "Rx Filled : carprofen tablets 100mg - 60.00 - 11 refills left" at bounding box center [340, 156] width 161 height 8
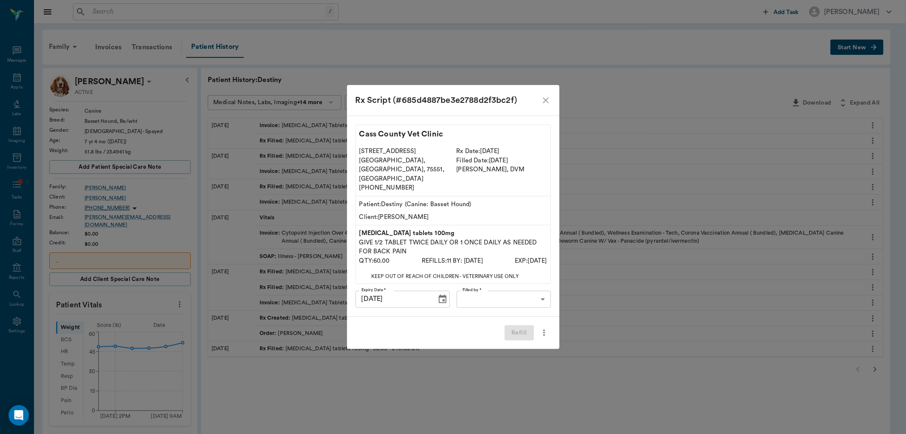
click at [509, 286] on body "/ ​ Add Task Dr. Bert Ellsworth Nectar Messages Appts Labs Imaging Inventory Ta…" at bounding box center [453, 360] width 906 height 721
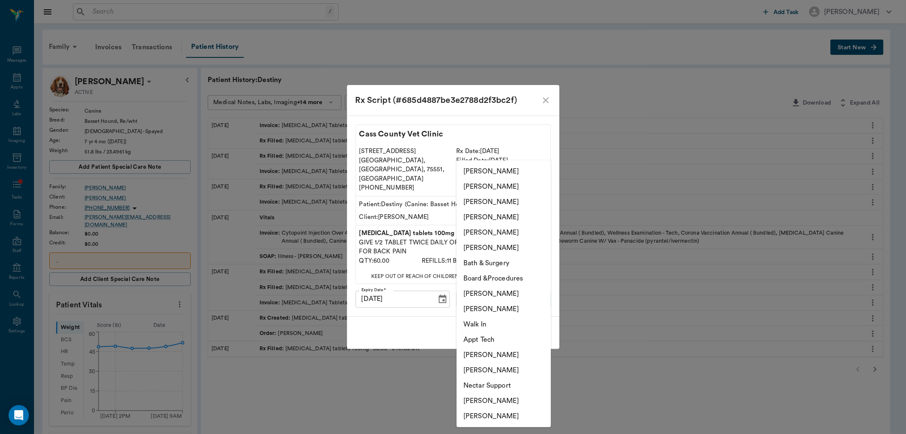
click at [508, 219] on li "[PERSON_NAME]" at bounding box center [504, 217] width 94 height 15
type input "63ec2ed152e12b0ba117cd50"
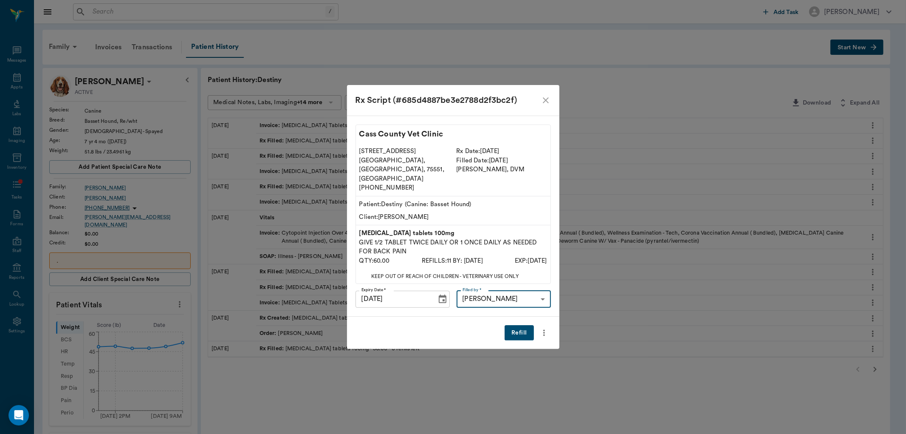
click at [521, 325] on button "Refill" at bounding box center [519, 333] width 29 height 16
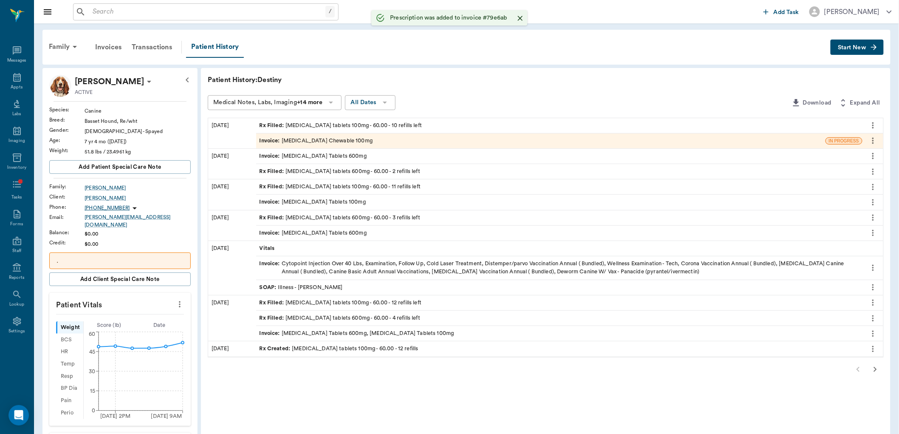
click at [358, 138] on div "Invoice : Carprofen Chewable 100mg" at bounding box center [540, 140] width 569 height 15
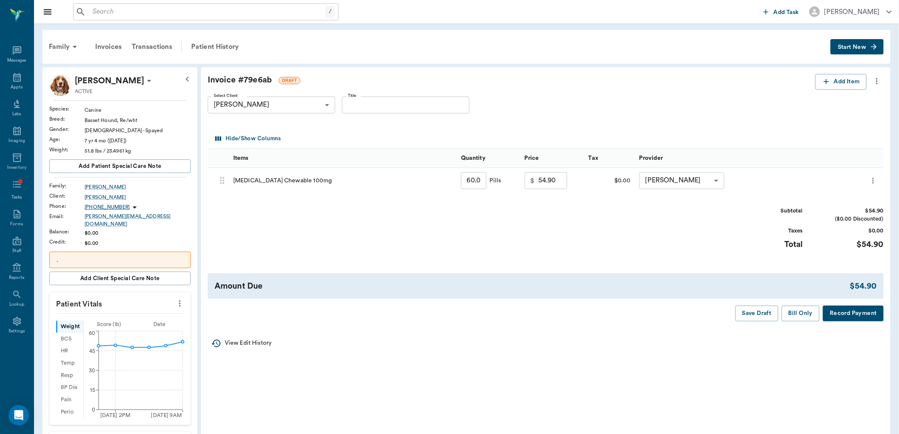
click at [872, 180] on icon "more" at bounding box center [873, 181] width 8 height 10
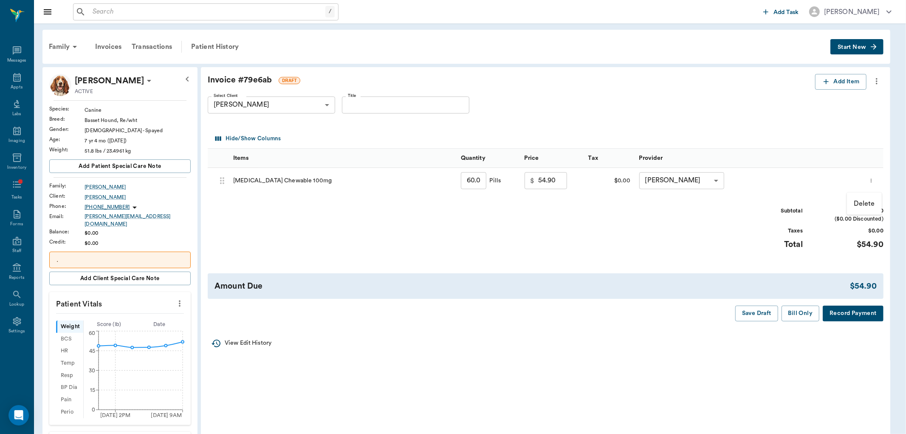
click at [862, 201] on p "Delete" at bounding box center [864, 203] width 21 height 10
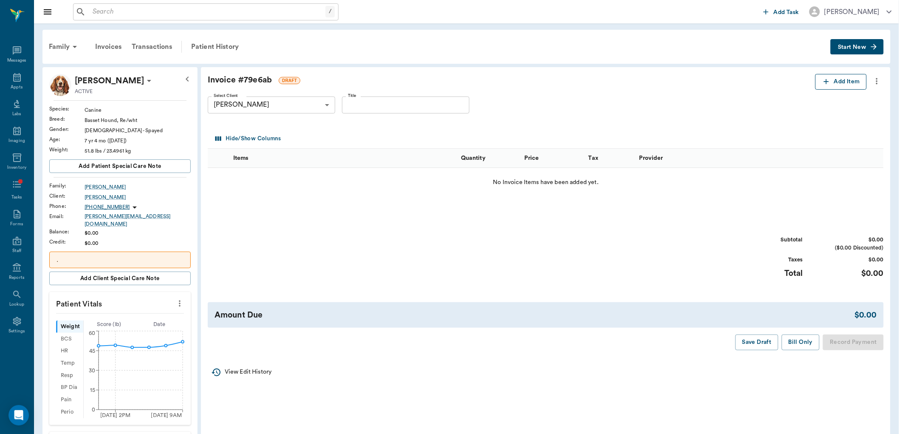
click at [851, 79] on button "Add Item" at bounding box center [840, 82] width 51 height 16
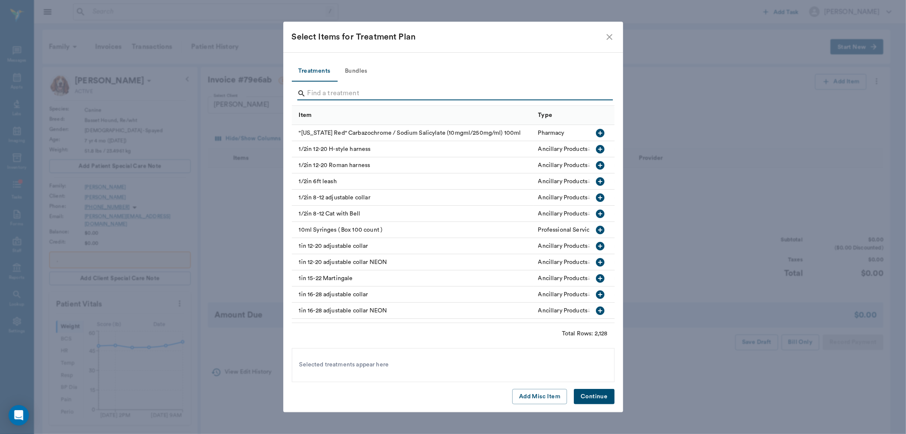
click at [336, 89] on input "Search" at bounding box center [454, 94] width 293 height 14
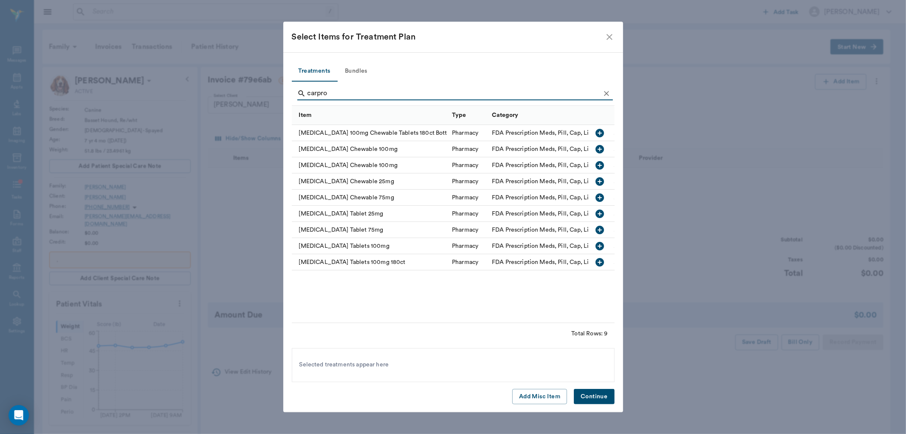
type input "carpro"
click at [600, 245] on icon "button" at bounding box center [600, 246] width 8 height 8
click at [601, 390] on button "Continue" at bounding box center [594, 397] width 40 height 16
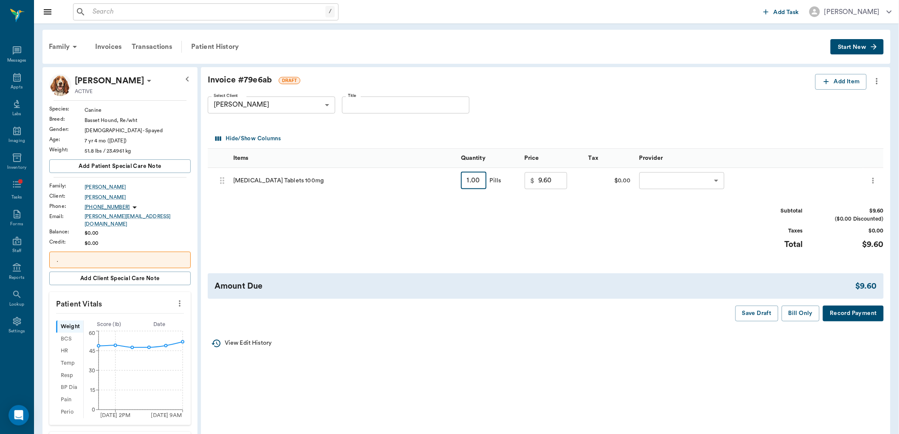
type input "6"
type input "12.60"
type input "60"
type input "41.40"
type input "60"
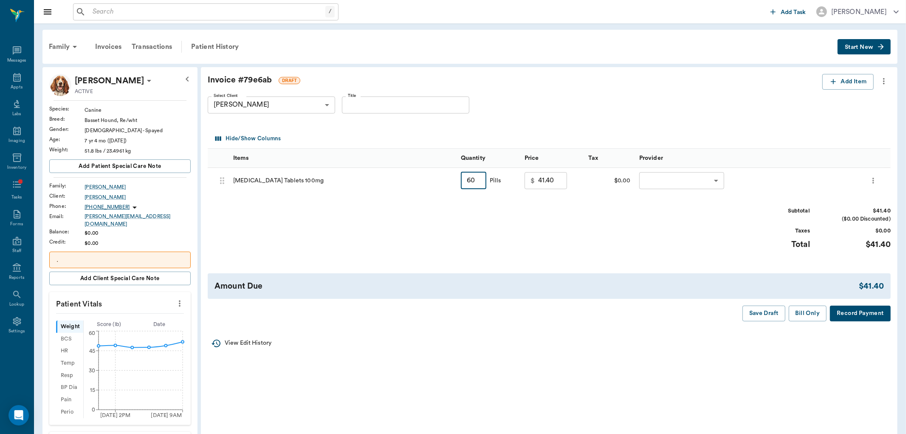
click at [655, 187] on body "/ ​ Add Task Dr. Bert Ellsworth Nectar Messages Appts Labs Imaging Inventory Ta…" at bounding box center [453, 360] width 906 height 720
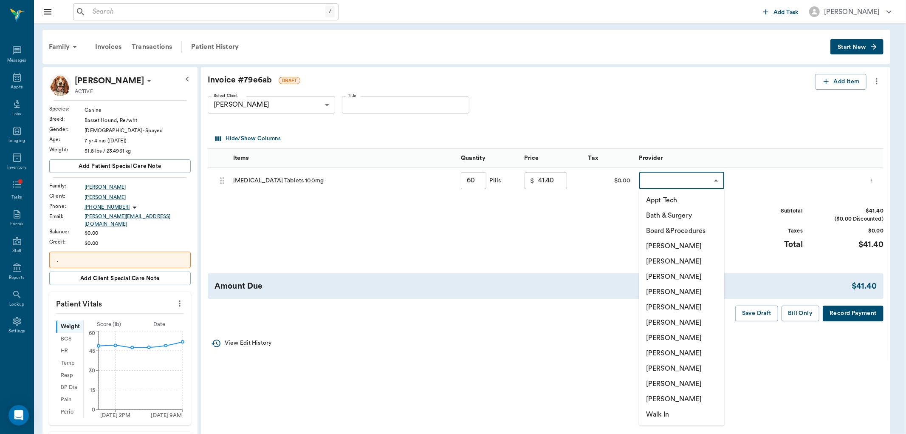
click at [668, 336] on li "[PERSON_NAME]" at bounding box center [682, 337] width 85 height 15
type input "none-63ec2ed152e12b0ba117cd50"
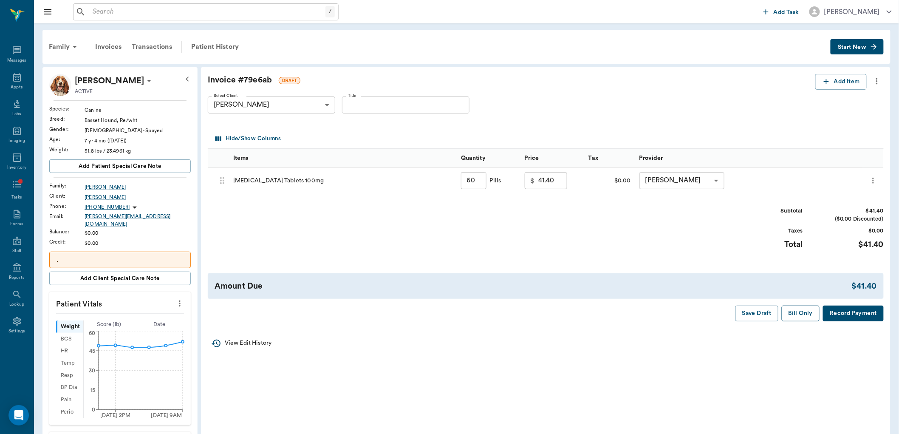
click at [813, 316] on button "Bill Only" at bounding box center [801, 314] width 38 height 16
type input "60.00"
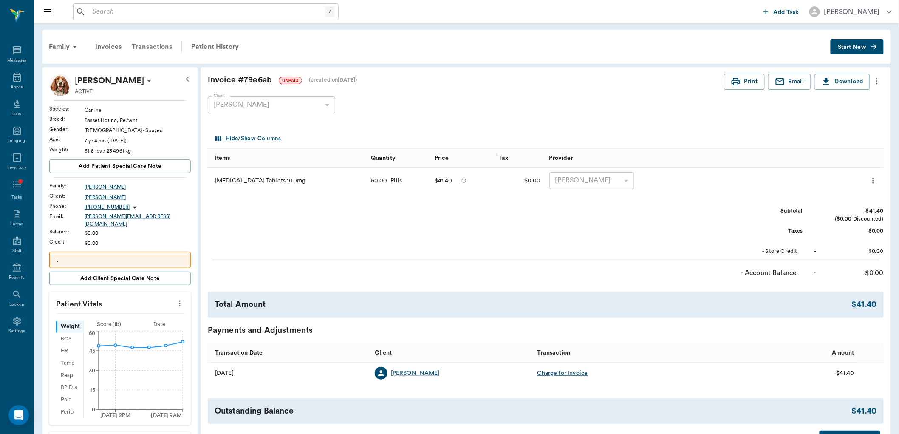
click at [160, 44] on div "Transactions" at bounding box center [152, 47] width 51 height 20
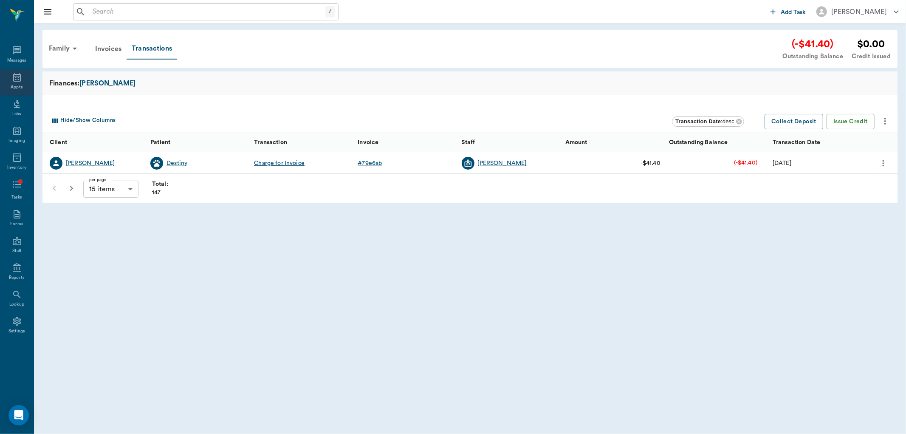
click at [16, 80] on icon at bounding box center [17, 77] width 10 height 10
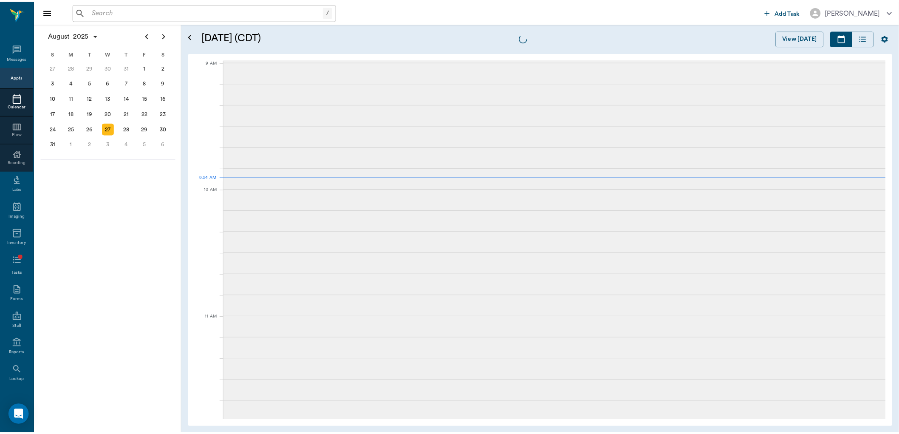
scroll to position [128, 0]
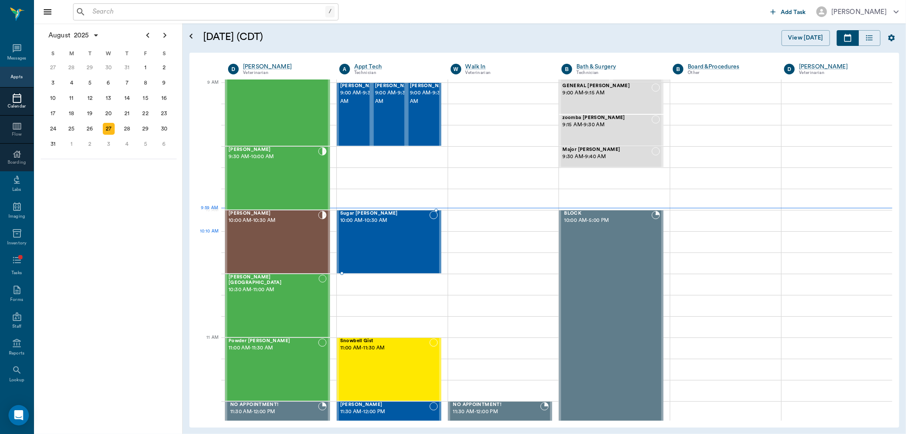
click at [393, 240] on div "Sugar McCright 10:00 AM - 10:30 AM" at bounding box center [384, 242] width 89 height 62
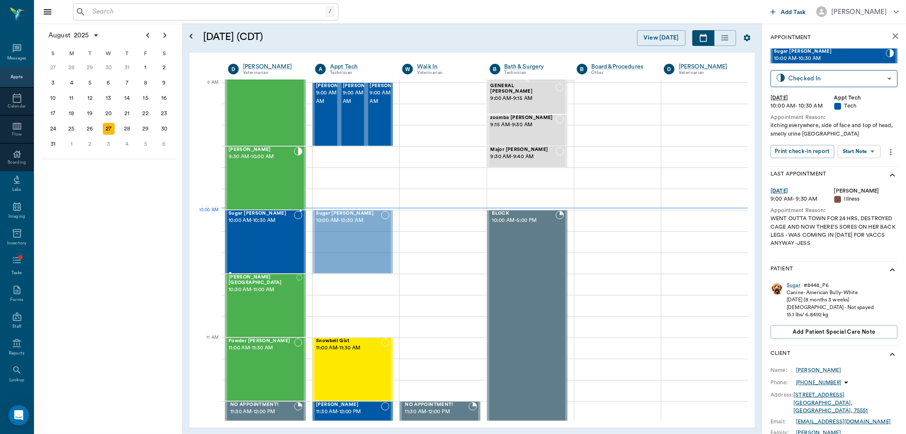
drag, startPoint x: 356, startPoint y: 228, endPoint x: 299, endPoint y: 231, distance: 57.5
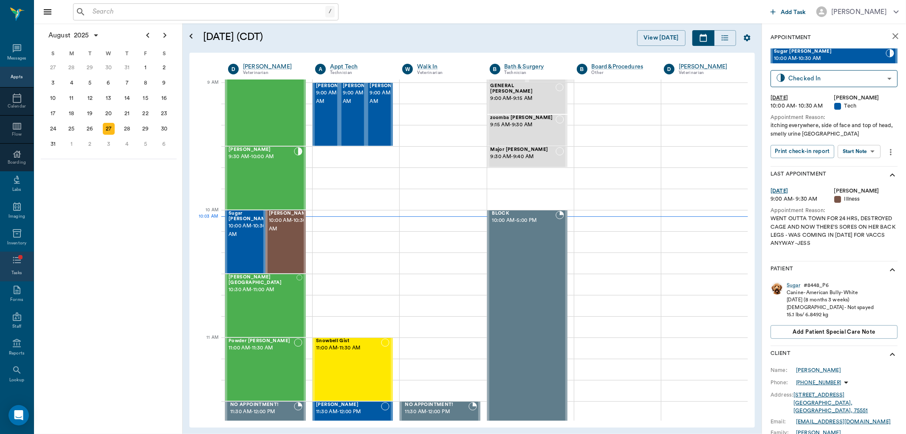
click at [12, 262] on icon at bounding box center [17, 260] width 10 height 10
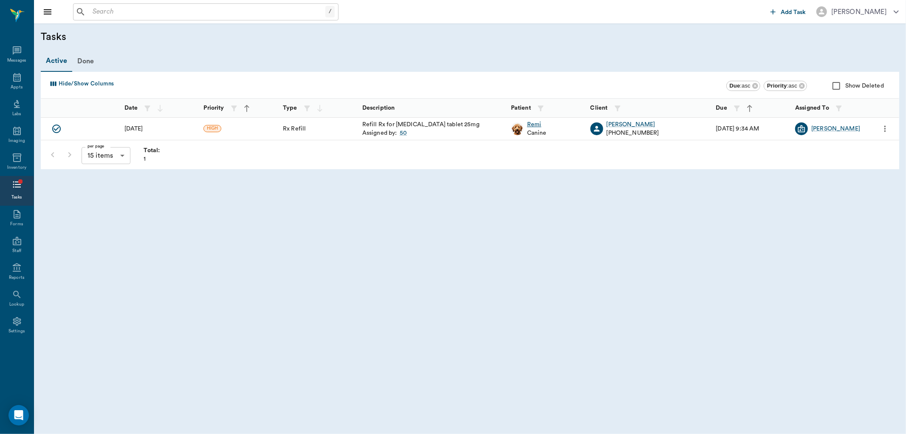
click at [536, 123] on div "Remi" at bounding box center [537, 124] width 20 height 8
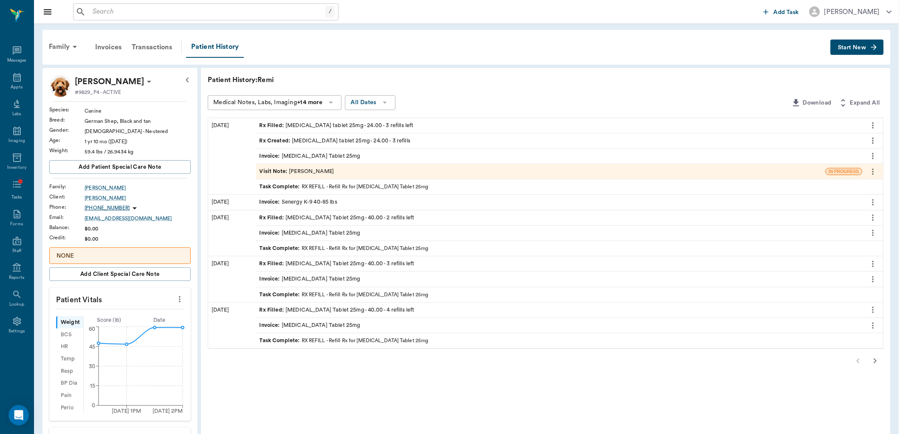
click at [371, 125] on div "Rx Filled : acepromazine tablet 25mg - 24.00 - 3 refills left" at bounding box center [337, 126] width 154 height 8
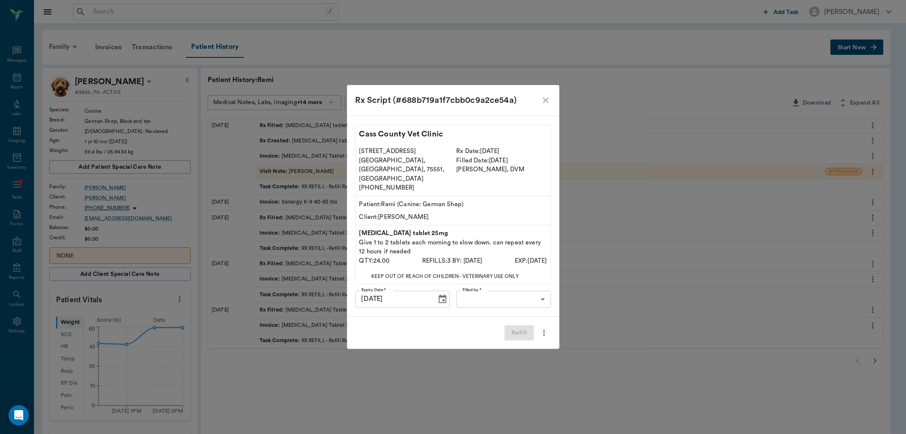
click at [510, 288] on body "/ ​ Add Task Dr. Bert Ellsworth Nectar Messages Appts Labs Imaging Inventory Ta…" at bounding box center [453, 358] width 906 height 716
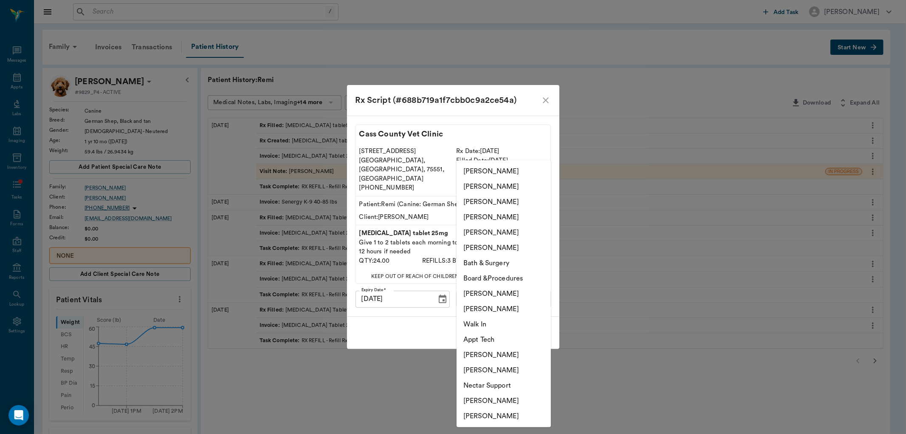
click at [509, 223] on li "[PERSON_NAME]" at bounding box center [504, 217] width 94 height 15
type input "63ec2ed152e12b0ba117cd50"
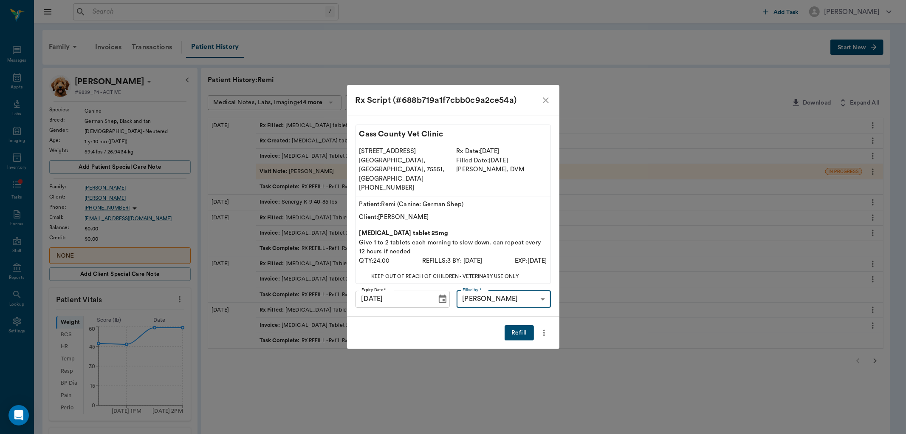
click at [524, 325] on button "Refill" at bounding box center [519, 333] width 29 height 16
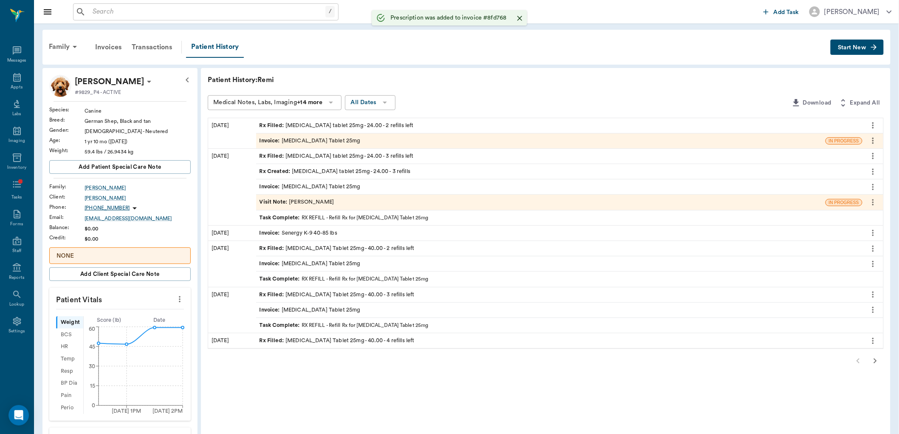
click at [314, 139] on div "Invoice : Acepromazine Tablet 25mg" at bounding box center [310, 141] width 101 height 8
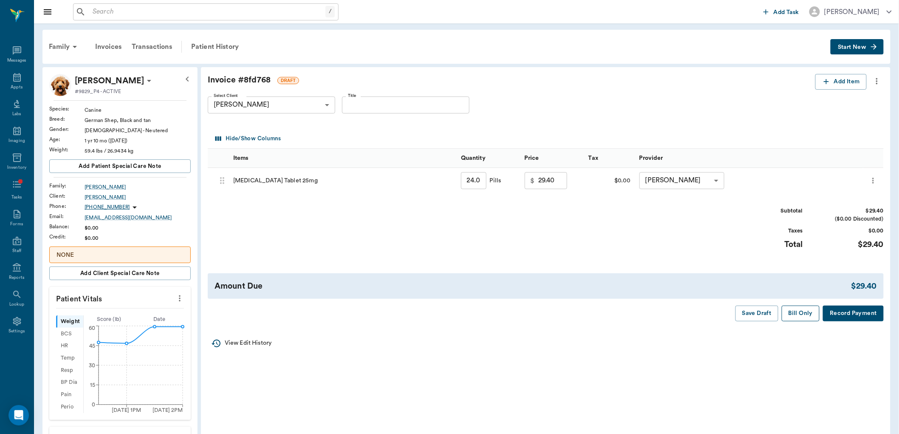
click at [810, 315] on button "Bill Only" at bounding box center [801, 314] width 38 height 16
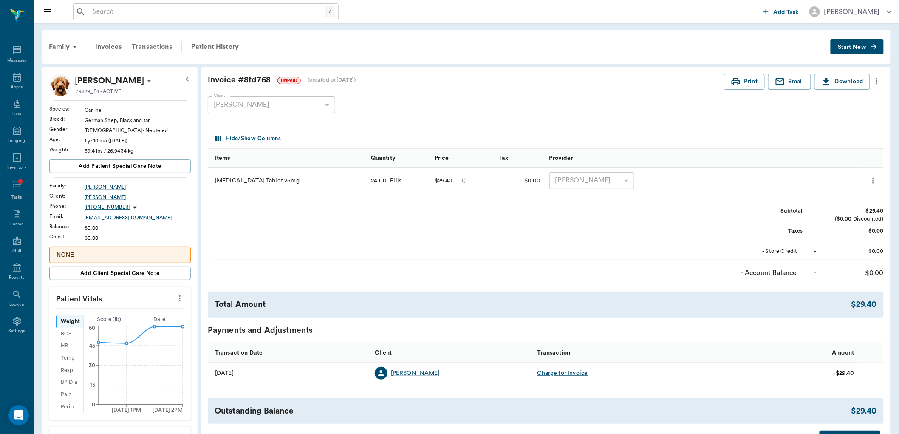
click at [164, 46] on div "Transactions" at bounding box center [152, 47] width 51 height 20
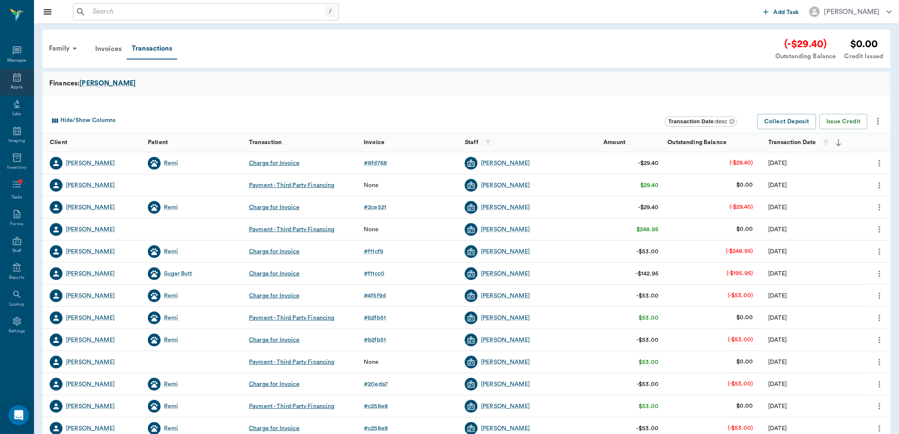
click at [23, 76] on div "Appts" at bounding box center [17, 82] width 34 height 27
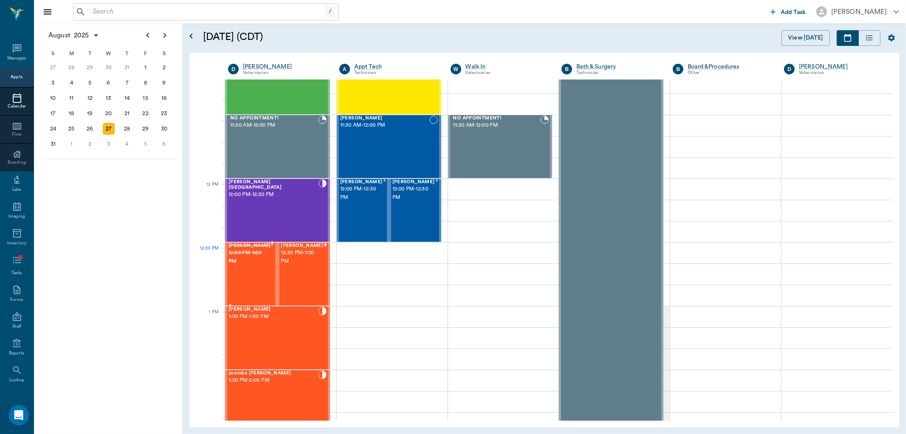
scroll to position [398, 0]
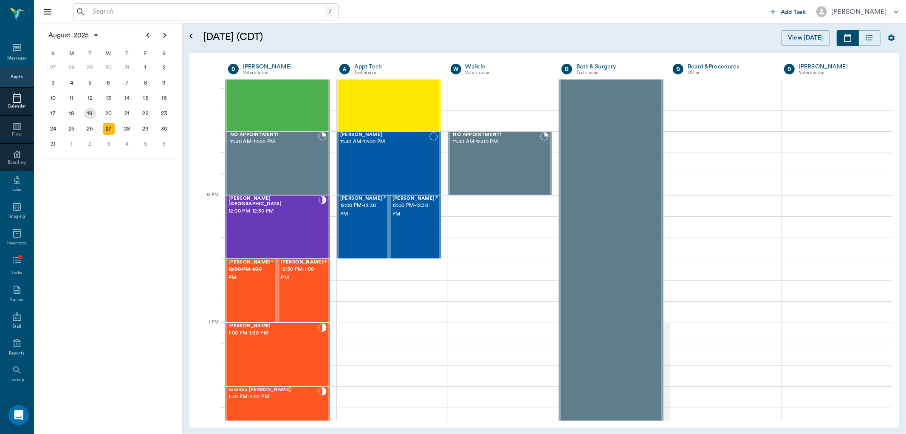
click at [93, 115] on div "19" at bounding box center [90, 114] width 12 height 12
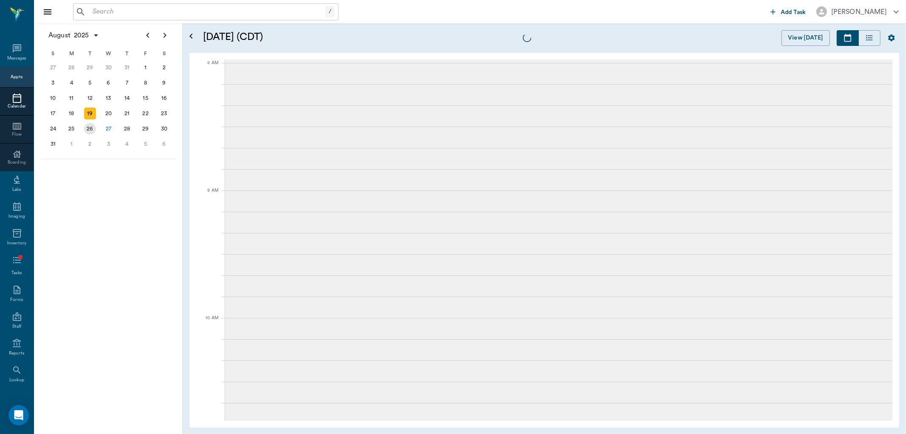
click at [87, 125] on div "26" at bounding box center [90, 129] width 12 height 12
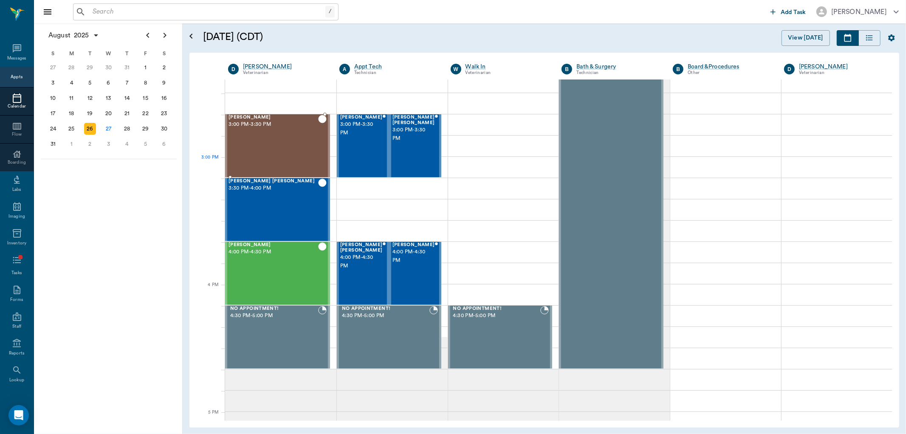
scroll to position [802, 0]
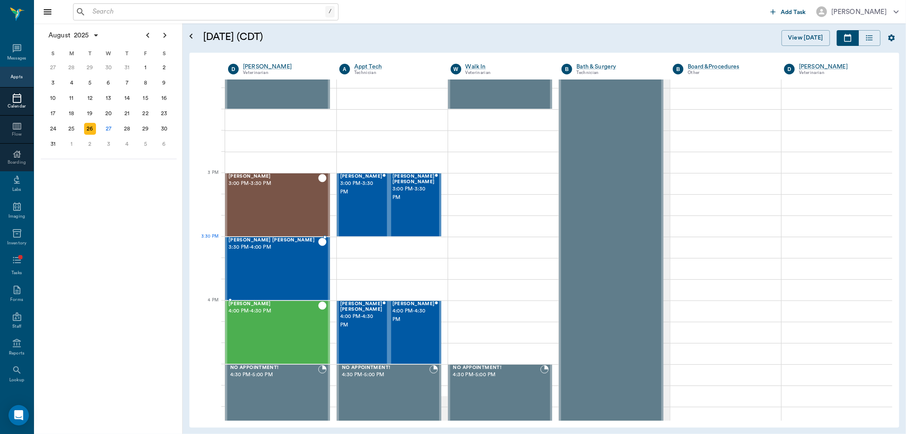
click at [268, 256] on div "Daisy Mae Anthony 3:30 PM - 4:00 PM" at bounding box center [274, 269] width 90 height 62
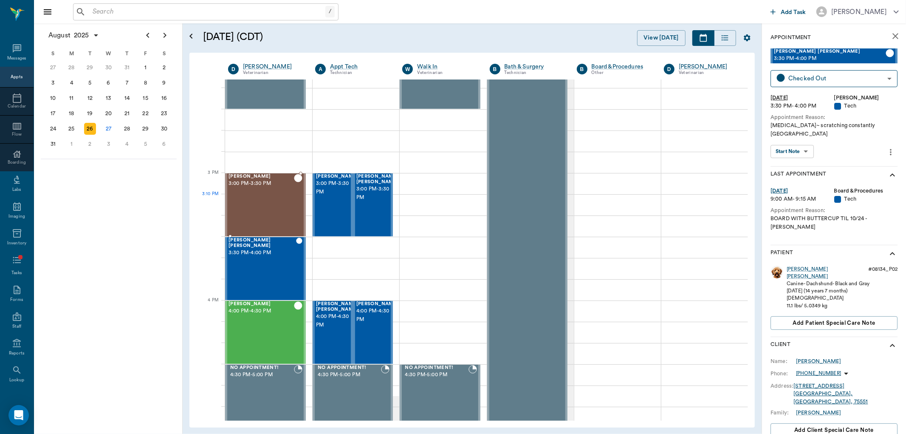
click at [277, 207] on div "Chewy Clark 3:00 PM - 3:30 PM" at bounding box center [261, 205] width 65 height 62
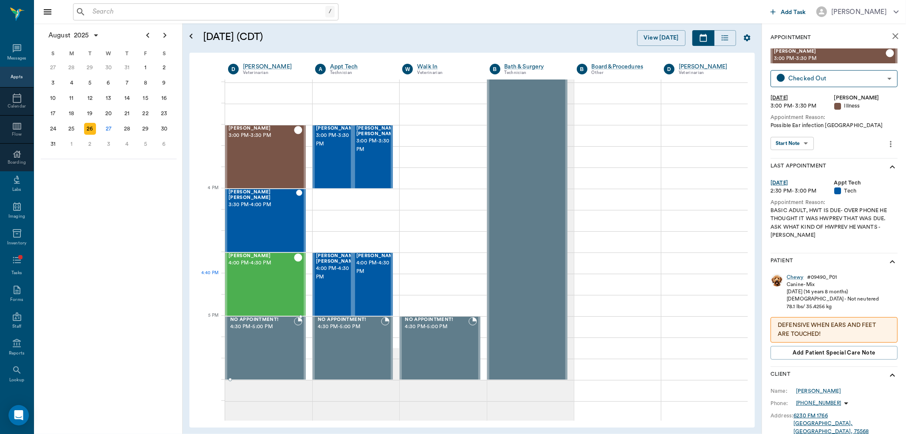
scroll to position [944, 0]
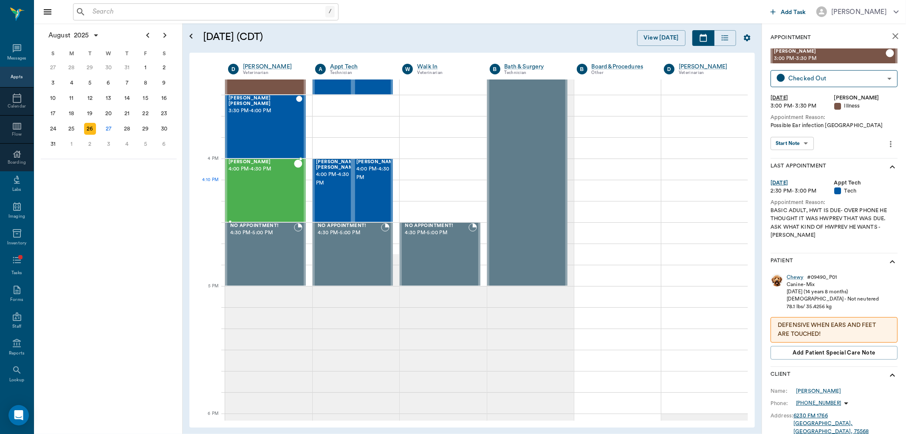
click at [269, 193] on div "Ken Rice 4:00 PM - 4:30 PM" at bounding box center [261, 190] width 65 height 62
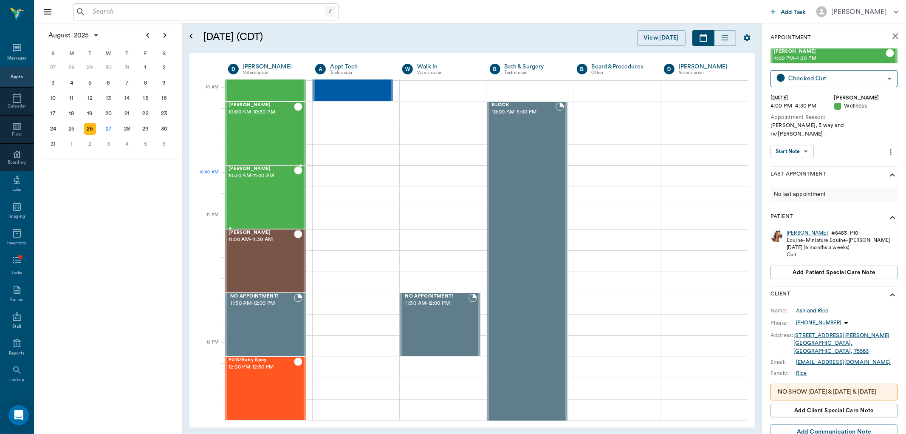
scroll to position [236, 0]
click at [260, 257] on div "Lili Machado 11:00 AM - 11:30 AM" at bounding box center [261, 261] width 65 height 62
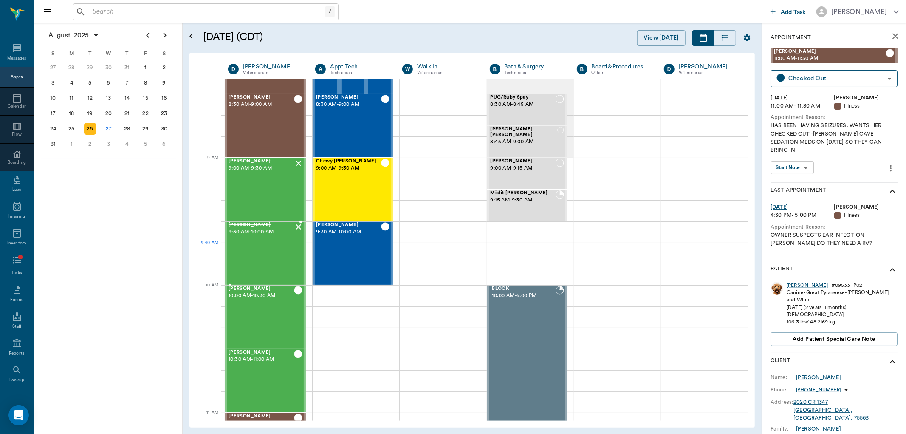
scroll to position [47, 0]
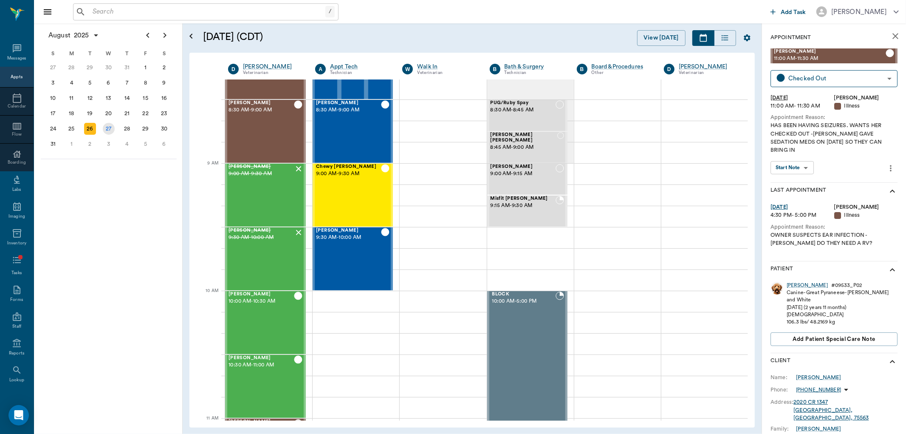
click at [110, 124] on div "27" at bounding box center [109, 129] width 12 height 12
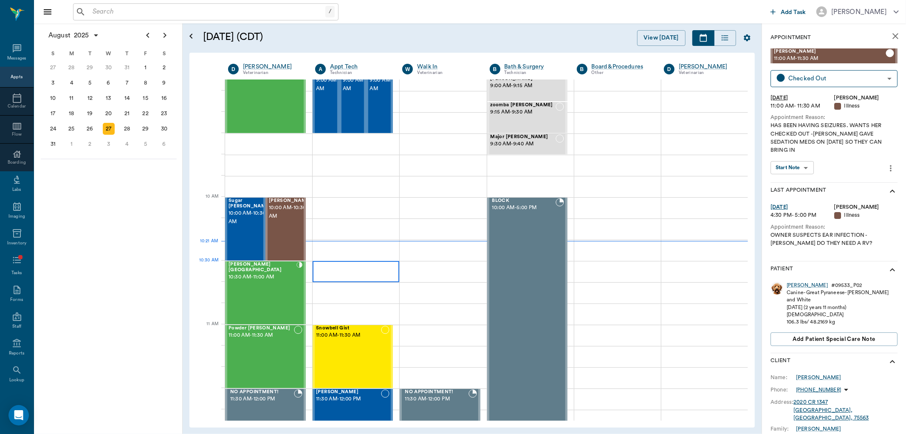
scroll to position [142, 0]
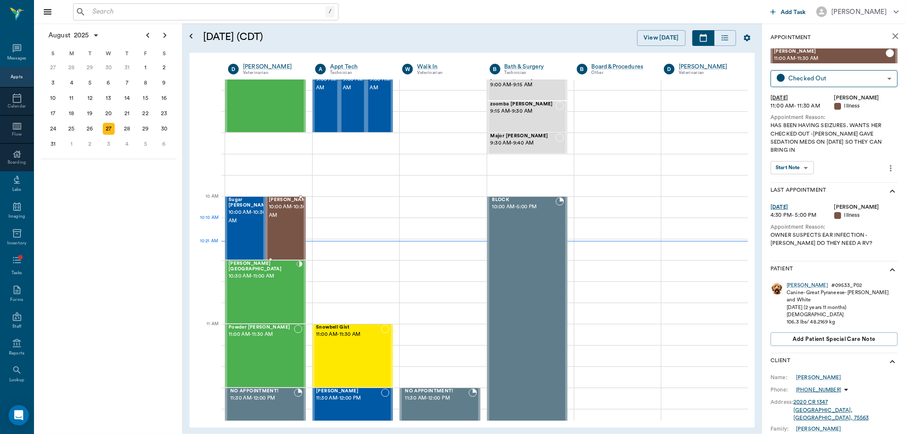
click at [288, 231] on div "Millie Segura 10:00 AM - 10:30 AM" at bounding box center [290, 228] width 42 height 62
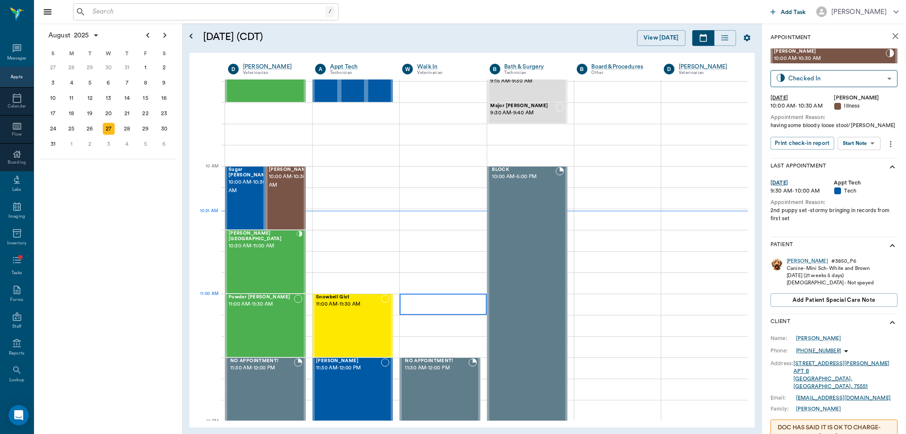
scroll to position [189, 0]
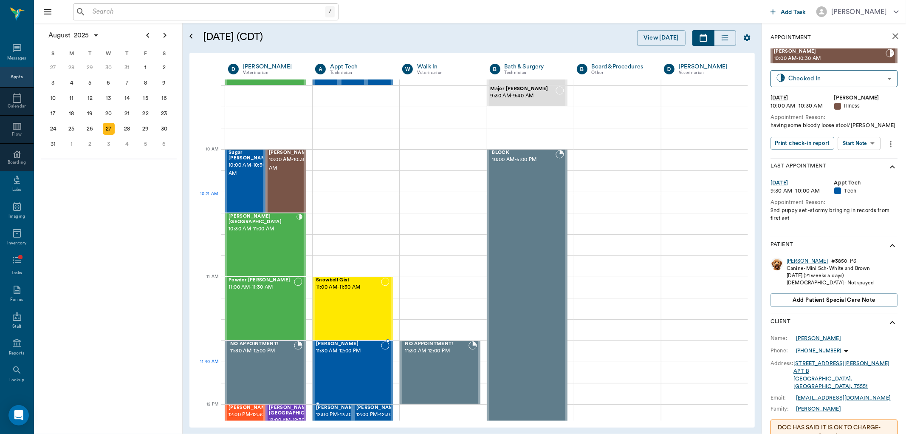
click at [351, 377] on div "ZIVA White 11:30 AM - 12:00 PM" at bounding box center [348, 372] width 65 height 62
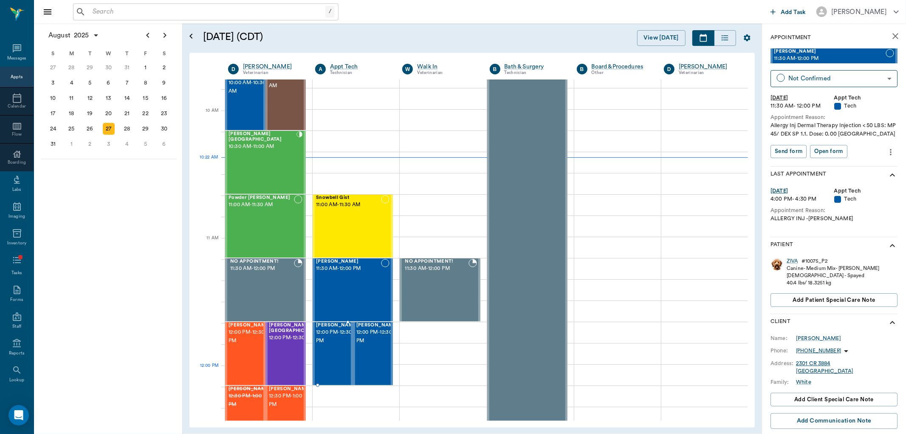
scroll to position [283, 0]
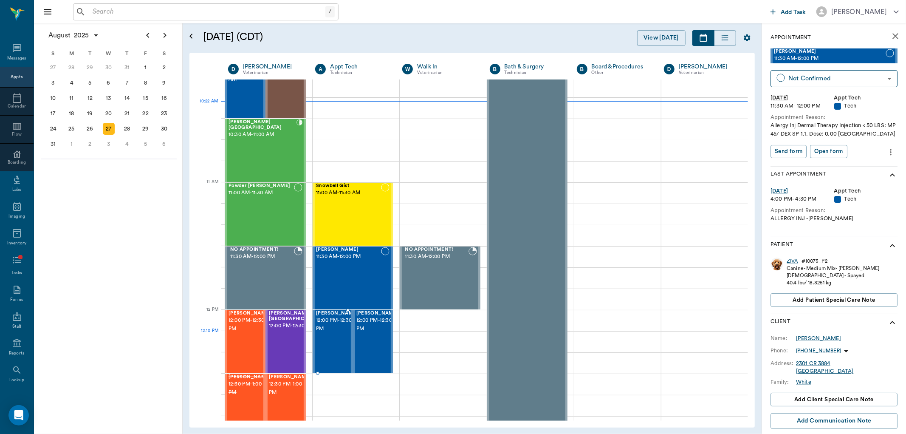
click at [333, 343] on div "Hank Bynum 12:00 PM - 12:30 PM" at bounding box center [337, 342] width 42 height 62
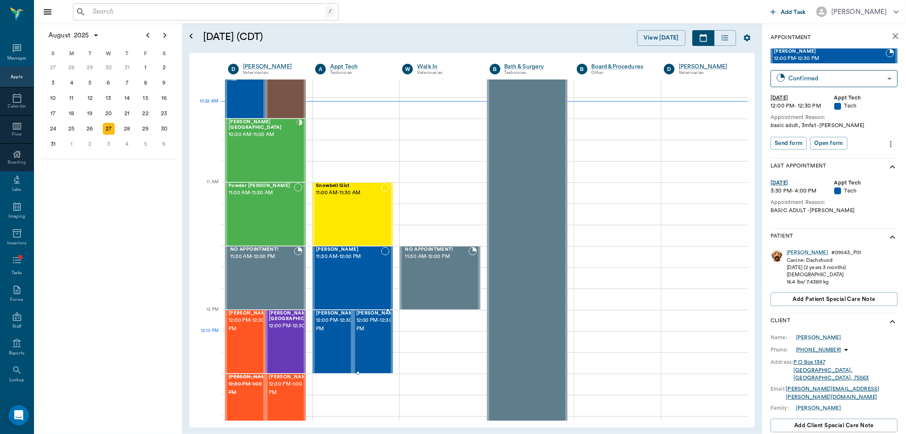
click at [368, 341] on div "Pearl Bynum 12:00 PM - 12:30 PM" at bounding box center [378, 342] width 42 height 62
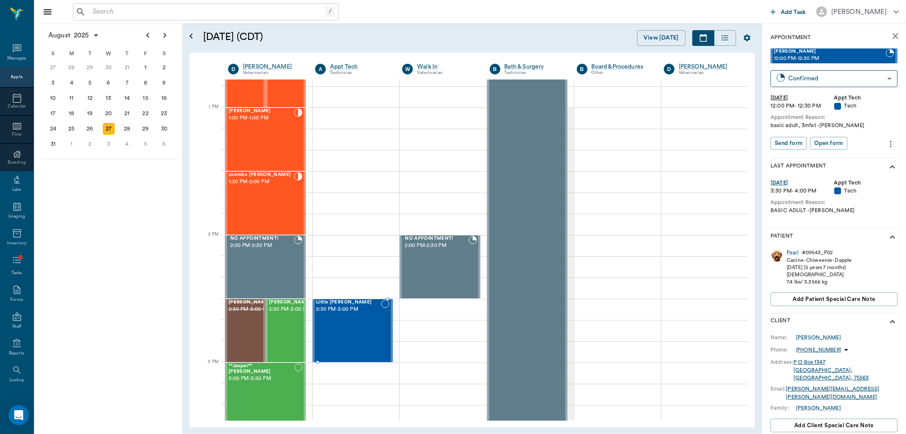
scroll to position [614, 0]
click at [368, 341] on div "Little Belle Palisi 2:30 PM - 3:00 PM" at bounding box center [348, 330] width 65 height 62
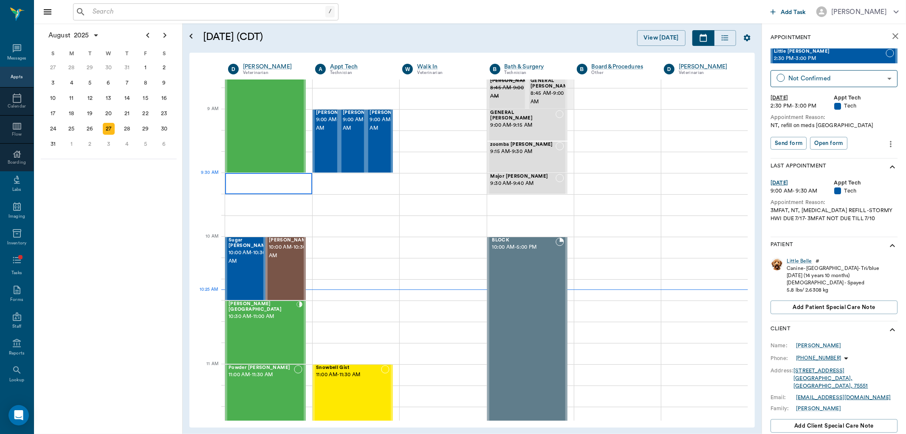
scroll to position [47, 0]
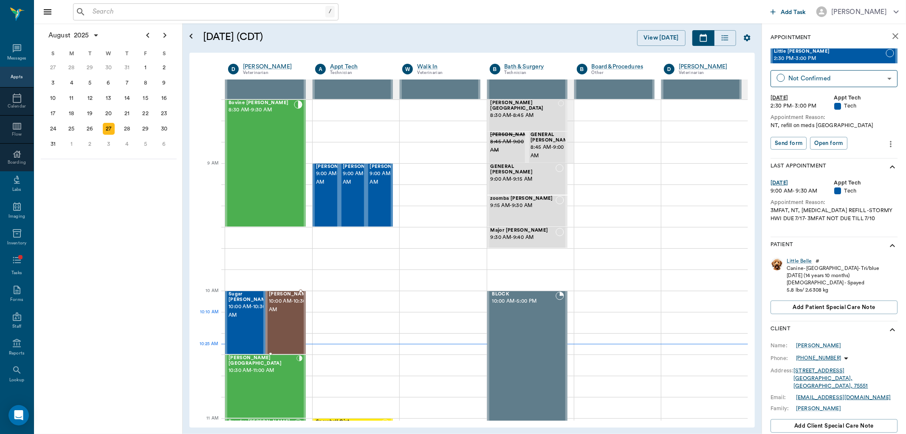
click at [280, 313] on span "10:00 AM - 10:30 AM" at bounding box center [290, 305] width 42 height 17
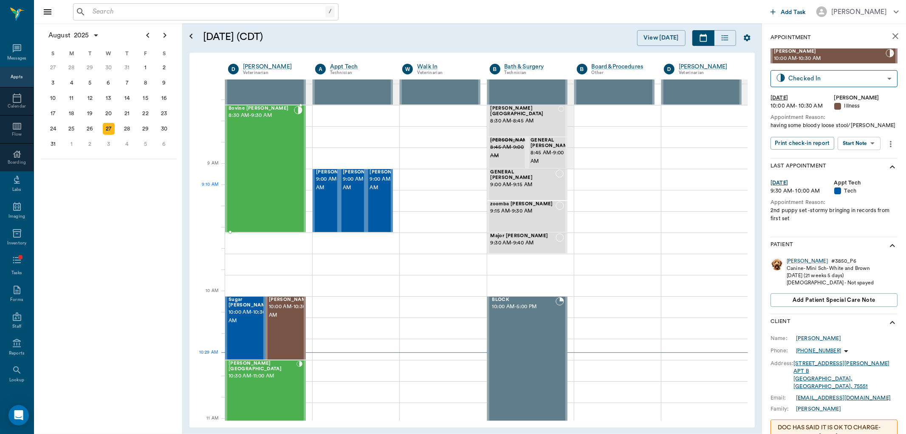
scroll to position [47, 0]
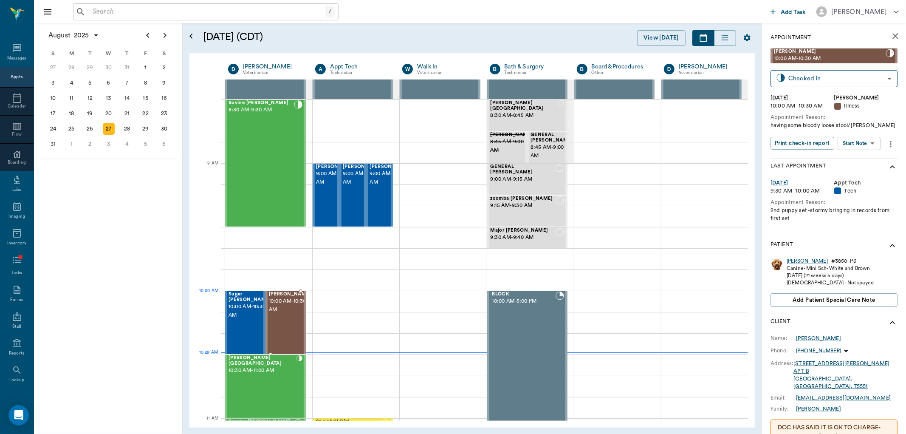
click at [279, 308] on span "10:00 AM - 10:30 AM" at bounding box center [290, 305] width 42 height 17
click at [850, 143] on body "/ ​ Add Task Dr. Bert Ellsworth Nectar Messages Appts Calendar Flow Boarding La…" at bounding box center [453, 217] width 906 height 434
click at [850, 159] on button "Start SOAP" at bounding box center [850, 161] width 29 height 10
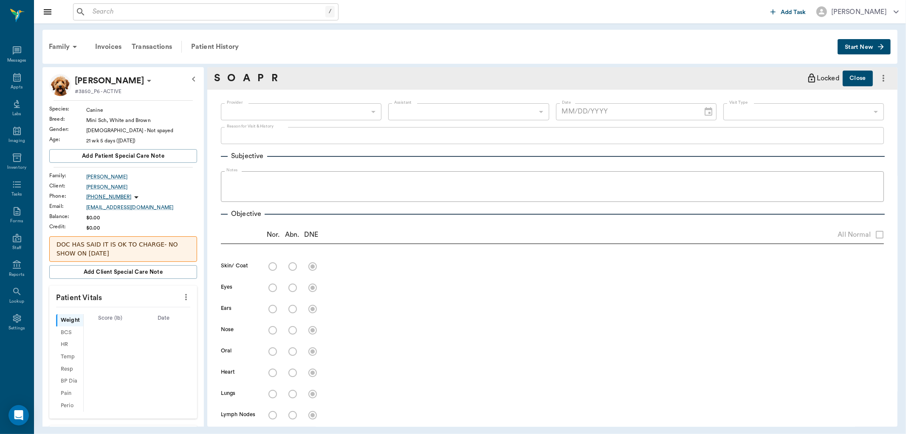
type input "63ec2f075fda476ae8351a4d"
type input "65d2be4f46e3a538d89b8c15"
type textarea "having some bloody loose stool/Lisa"
type input "[DATE]"
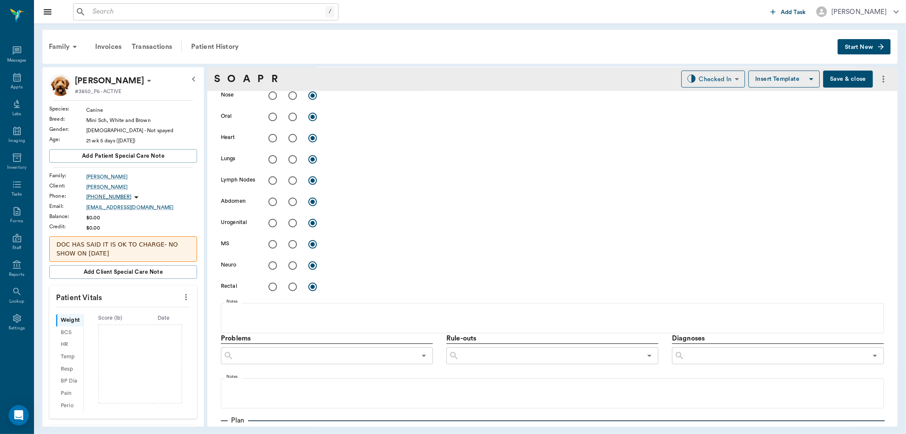
scroll to position [449, 0]
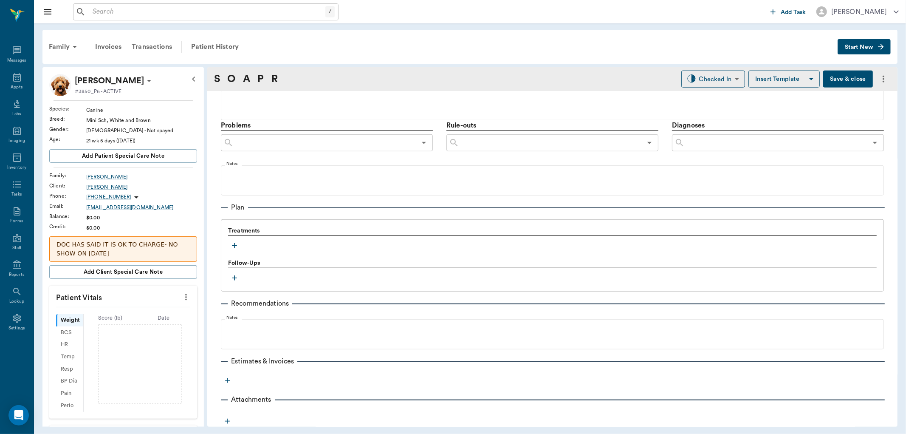
click at [238, 246] on icon "button" at bounding box center [234, 245] width 8 height 8
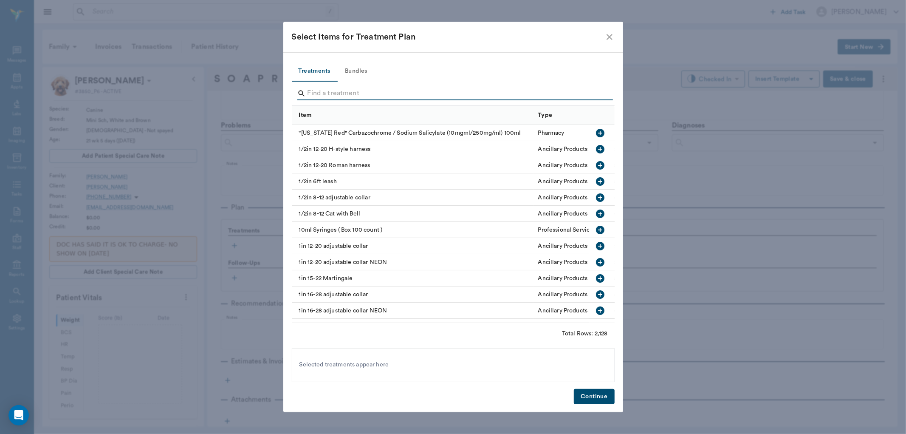
click at [331, 95] on input "Search" at bounding box center [454, 94] width 293 height 14
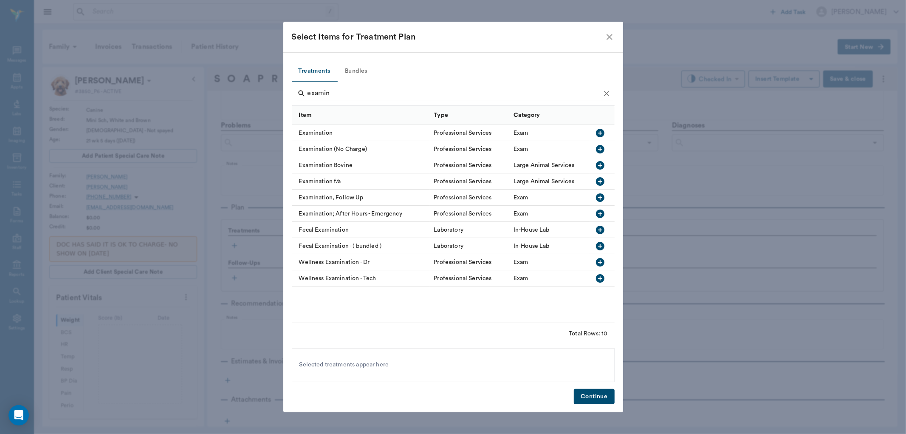
click at [597, 133] on icon "button" at bounding box center [600, 133] width 8 height 8
type input "e"
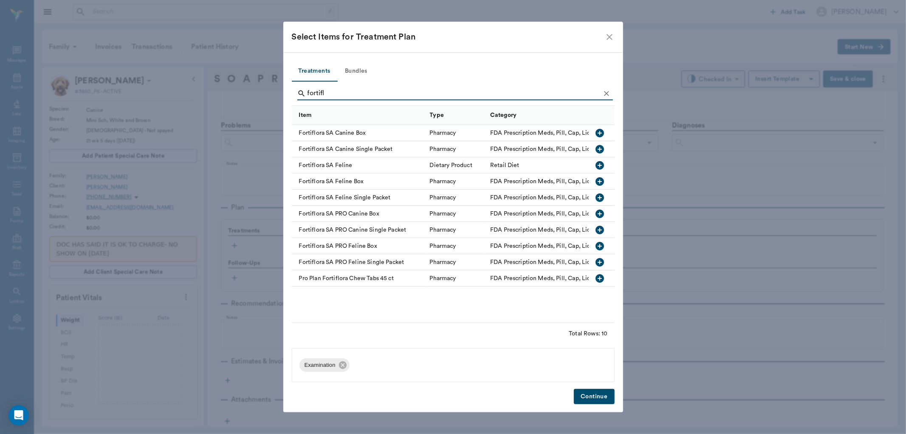
type input "fortifl"
click at [600, 277] on icon "button" at bounding box center [600, 278] width 8 height 8
click at [595, 397] on button "Continue" at bounding box center [594, 397] width 40 height 16
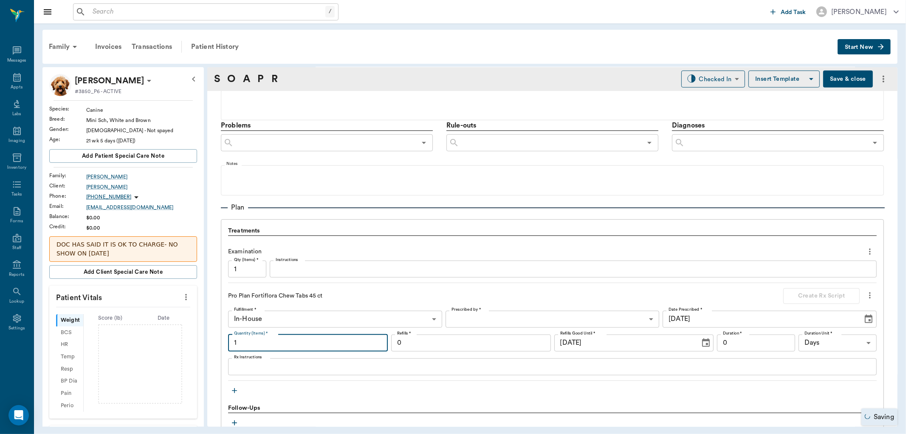
click at [277, 345] on input "1" at bounding box center [308, 342] width 160 height 17
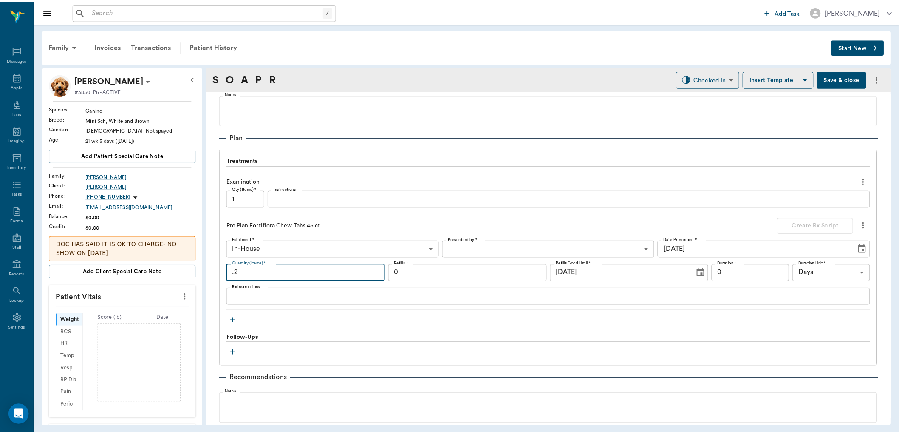
scroll to position [591, 0]
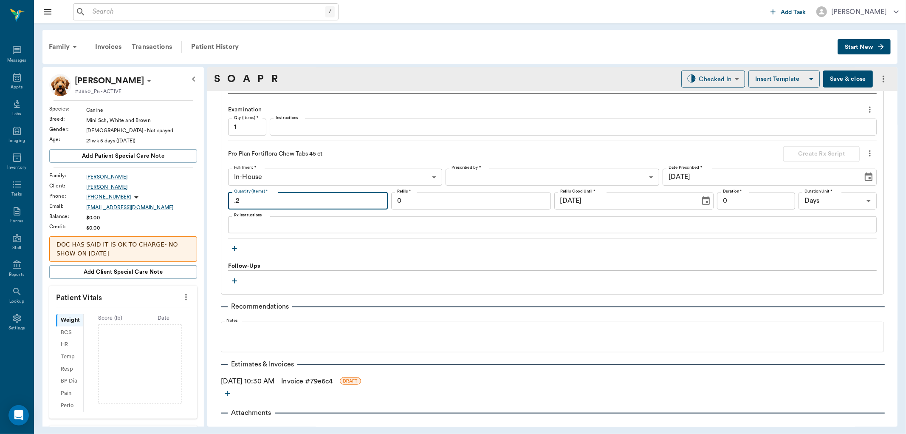
type input ".2"
click at [306, 379] on link "Invoice # 79e6c4" at bounding box center [306, 381] width 51 height 10
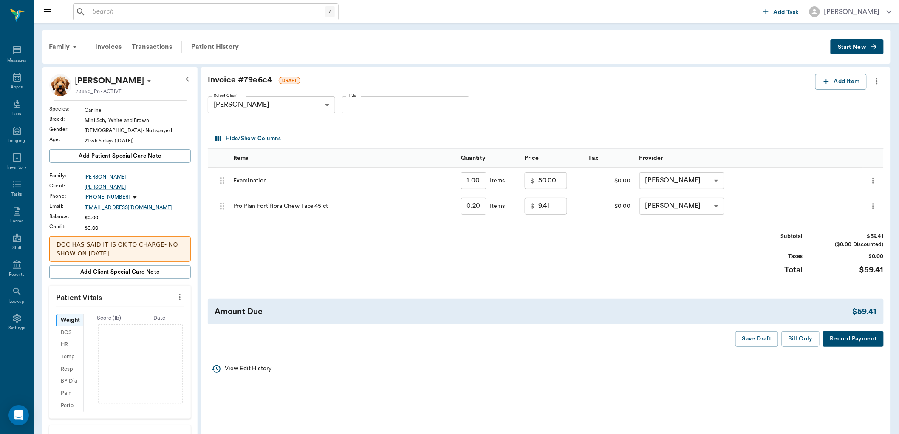
click at [796, 338] on button "Bill Only" at bounding box center [801, 339] width 38 height 16
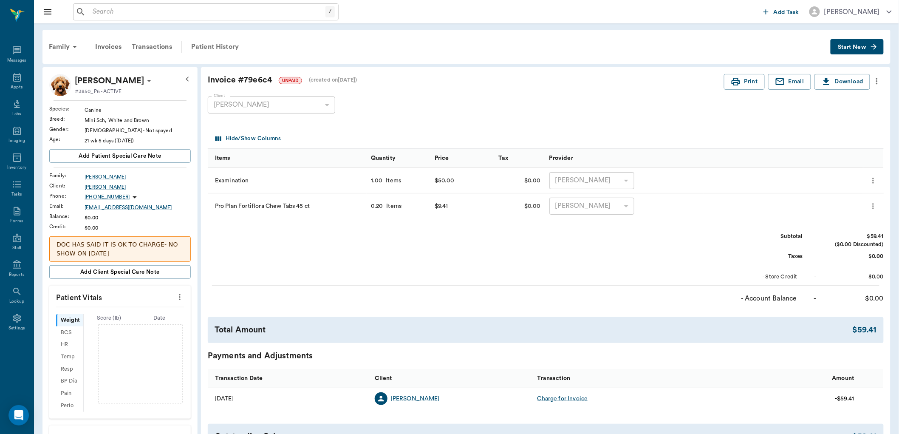
click at [212, 47] on div "Patient History" at bounding box center [215, 47] width 58 height 20
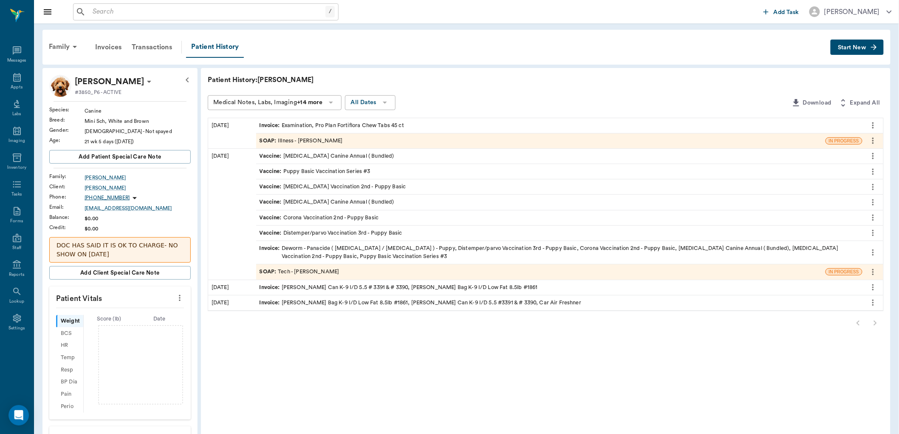
click at [331, 138] on div "SOAP : Illness - Dr. Bert Ellsworth" at bounding box center [301, 141] width 83 height 8
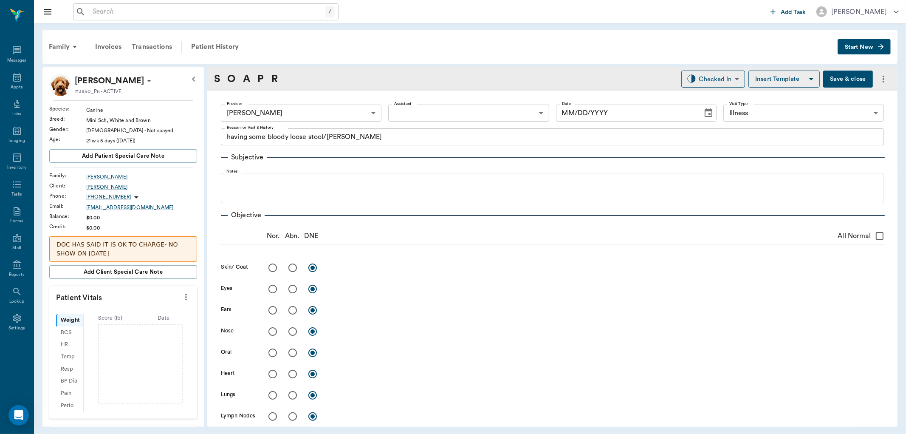
type input "63ec2f075fda476ae8351a4d"
type input "65d2be4f46e3a538d89b8c15"
type textarea "having some bloody loose stool/Lisa"
type input "[DATE]"
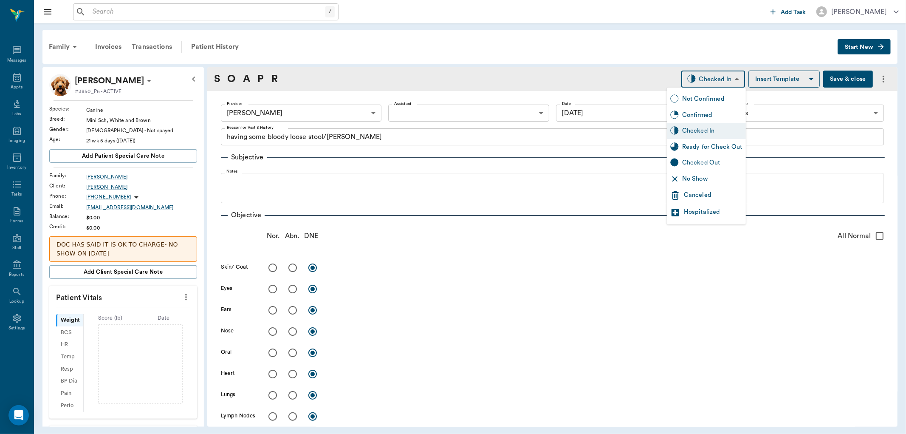
click at [716, 74] on body "/ ​ Add Task Dr. Bert Ellsworth Nectar Messages Appts Labs Imaging Inventory Ta…" at bounding box center [453, 217] width 906 height 434
click at [713, 146] on div "Ready for Check Out" at bounding box center [712, 146] width 60 height 9
type input "READY_TO_CHECKOUT"
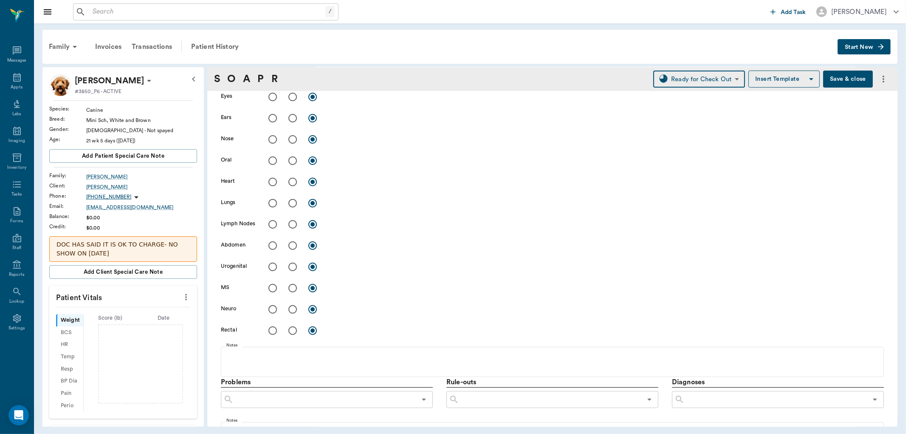
scroll to position [142, 0]
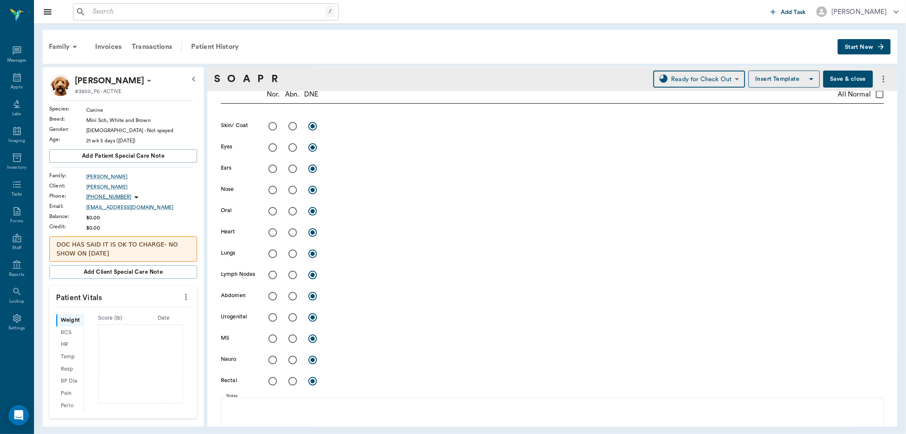
click at [288, 213] on input "radio" at bounding box center [293, 211] width 18 height 18
radio input "true"
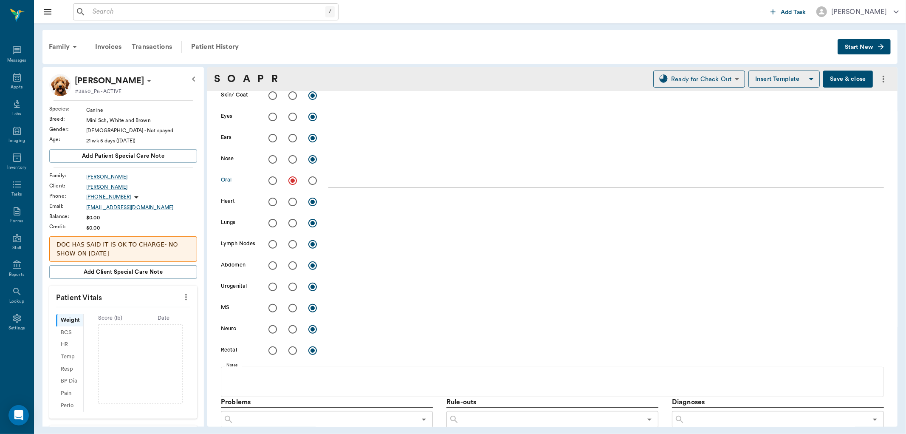
scroll to position [189, 0]
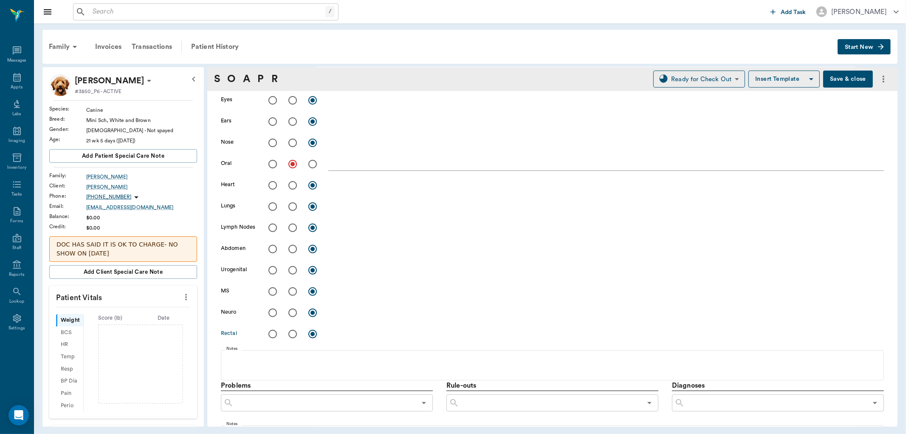
click at [273, 331] on input "radio" at bounding box center [273, 334] width 18 height 18
radio input "true"
click at [829, 81] on button "Save & close" at bounding box center [849, 79] width 50 height 17
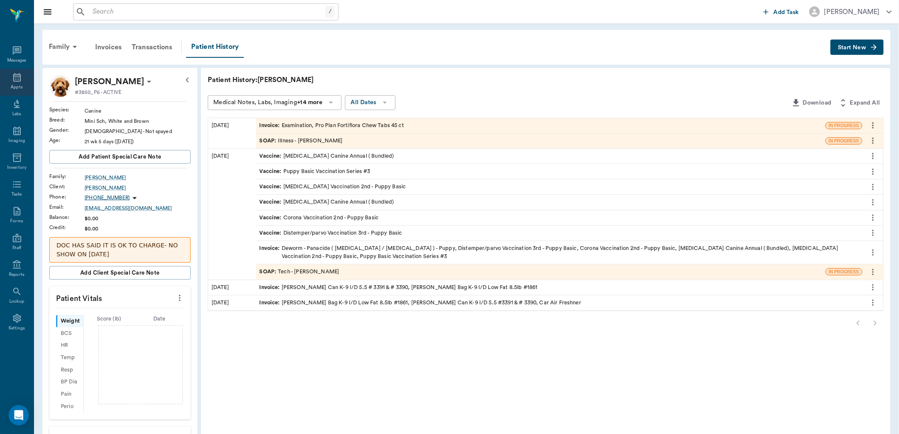
click at [16, 81] on icon at bounding box center [17, 77] width 8 height 8
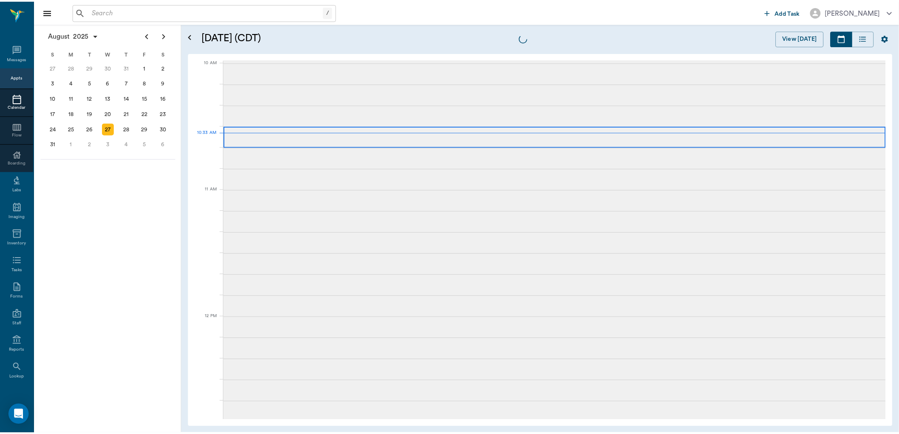
scroll to position [255, 0]
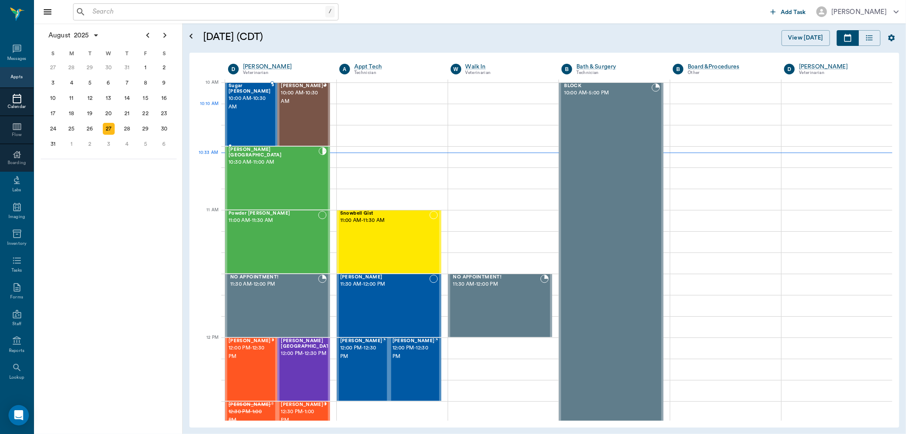
click at [256, 124] on div "Sugar McCright 10:00 AM - 10:30 AM" at bounding box center [250, 114] width 42 height 62
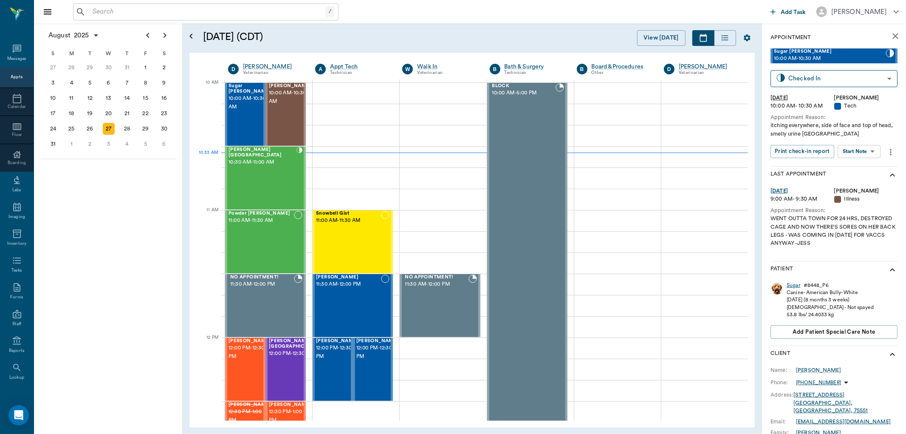
click at [796, 285] on div "Sugar" at bounding box center [794, 285] width 14 height 7
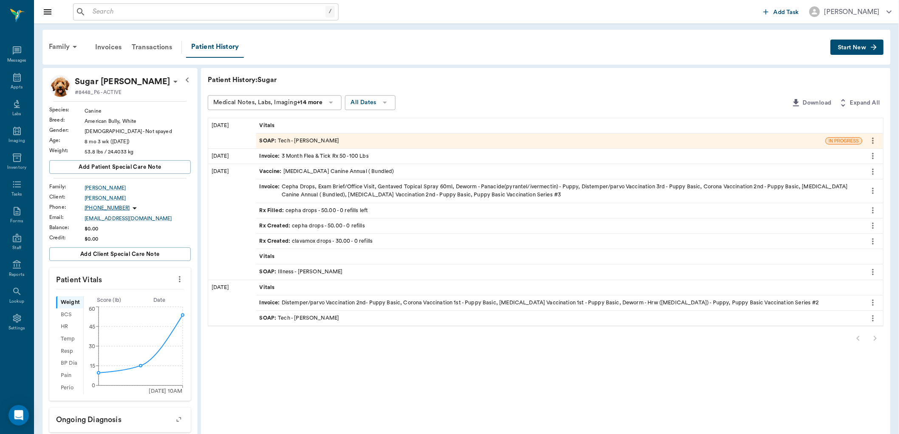
click at [317, 269] on div "SOAP : Illness - Dr. Bert Ellsworth" at bounding box center [301, 272] width 83 height 8
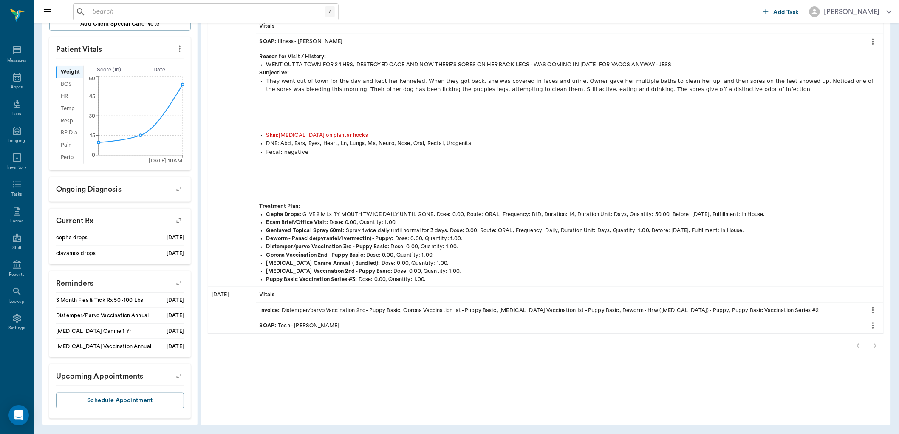
scroll to position [231, 0]
click at [876, 345] on div at bounding box center [546, 345] width 676 height 17
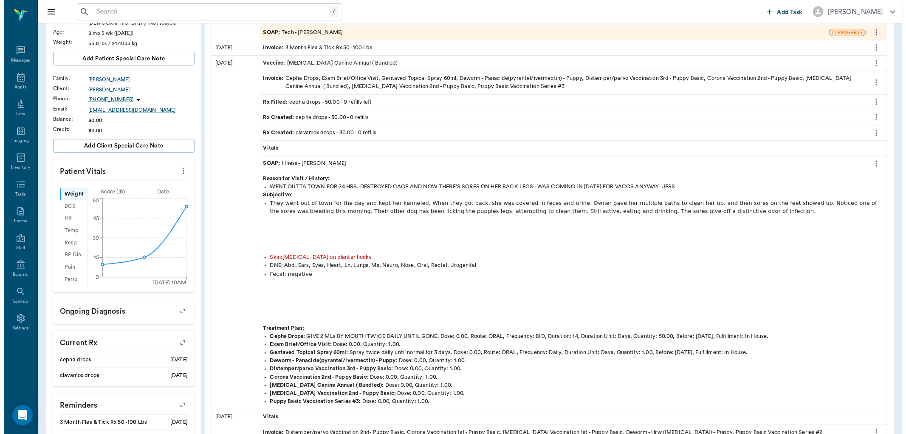
scroll to position [0, 0]
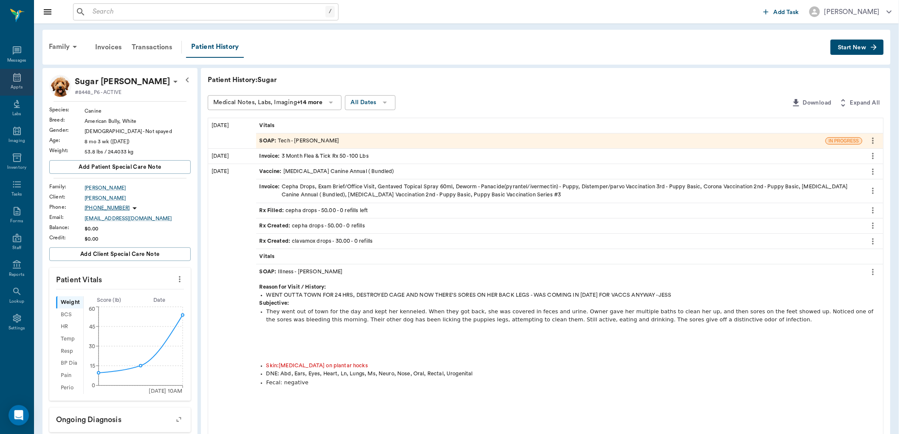
click at [19, 82] on icon at bounding box center [17, 77] width 10 height 10
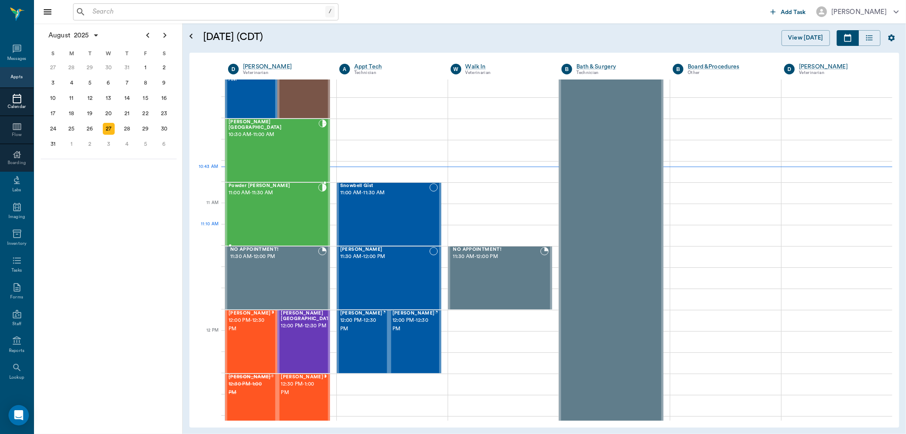
scroll to position [142, 0]
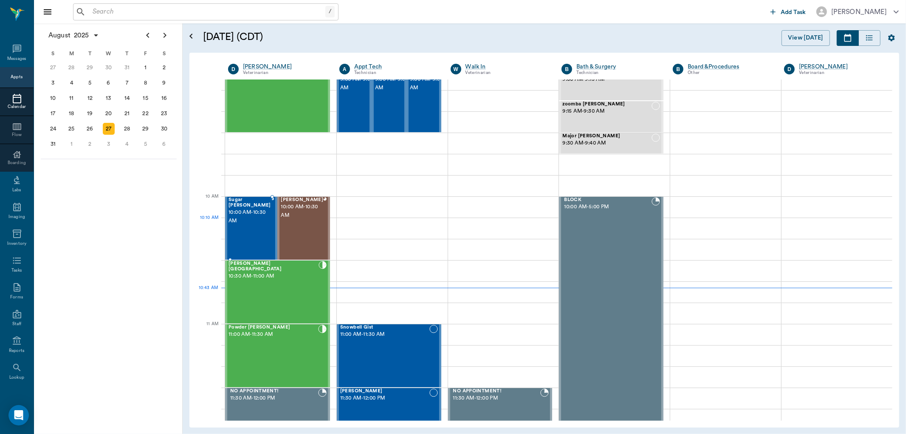
click at [252, 226] on div "Sugar McCright 10:00 AM - 10:30 AM" at bounding box center [250, 228] width 42 height 62
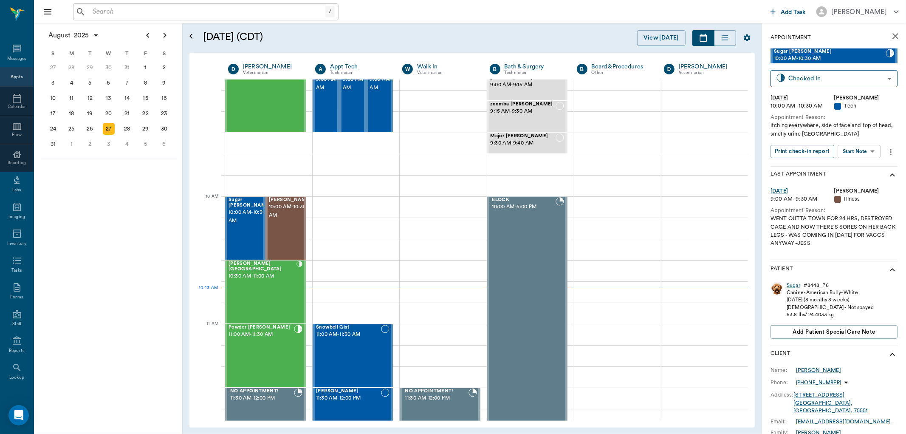
click at [860, 152] on body "/ ​ Add Task Dr. Bert Ellsworth Nectar Messages Appts Calendar Flow Boarding La…" at bounding box center [453, 217] width 906 height 434
click at [852, 164] on button "View SOAP" at bounding box center [850, 169] width 29 height 10
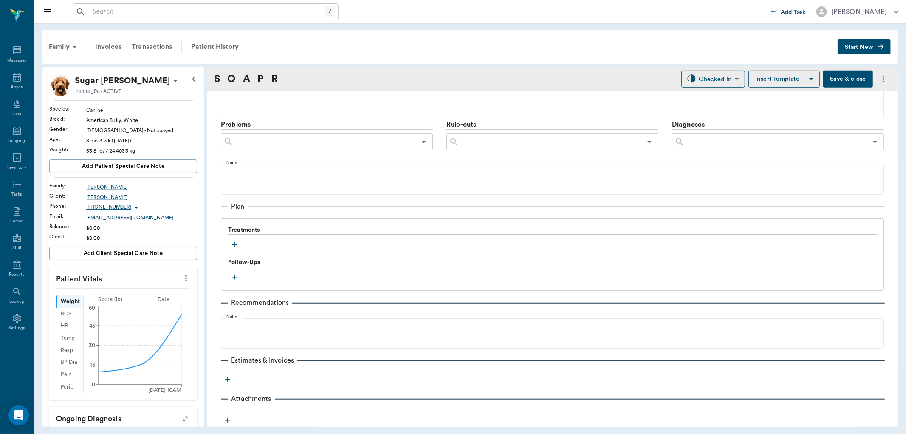
type input "63ec2f075fda476ae8351a4d"
type input "65d2be4f46e3a538d89b8c1a"
type textarea "itching everywhere, side of face and top of head, smelly urine Caryn"
type input "[DATE]"
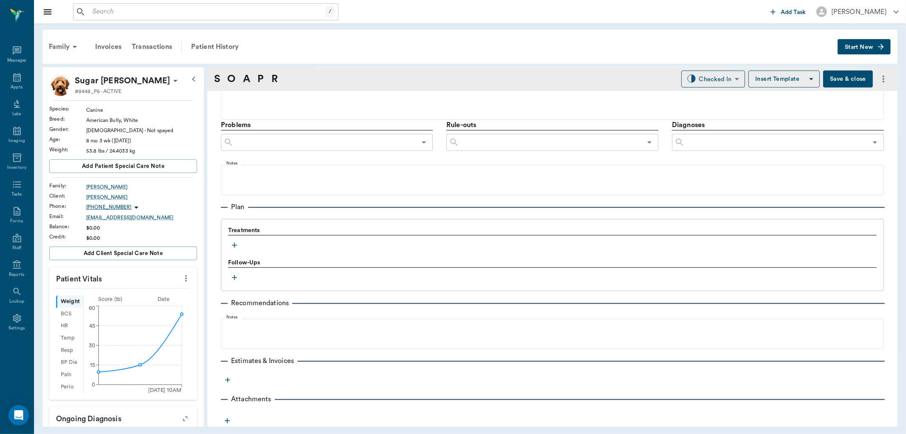
click at [235, 243] on icon "button" at bounding box center [234, 245] width 5 height 5
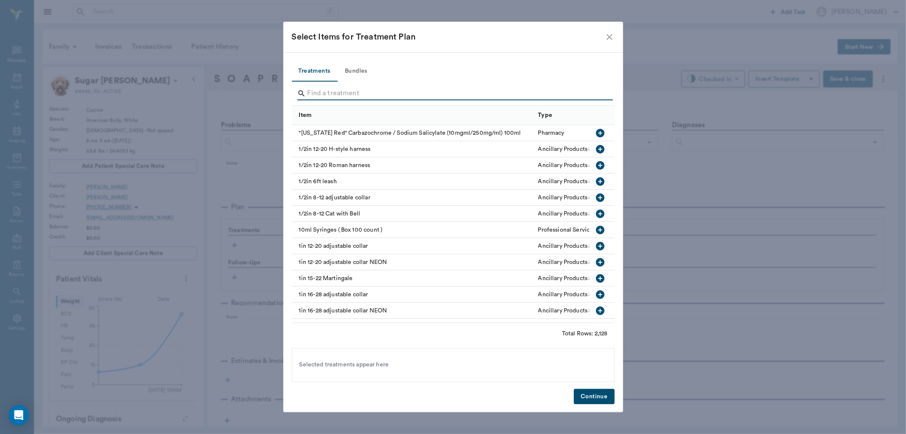
click at [339, 93] on input "Search" at bounding box center [454, 94] width 293 height 14
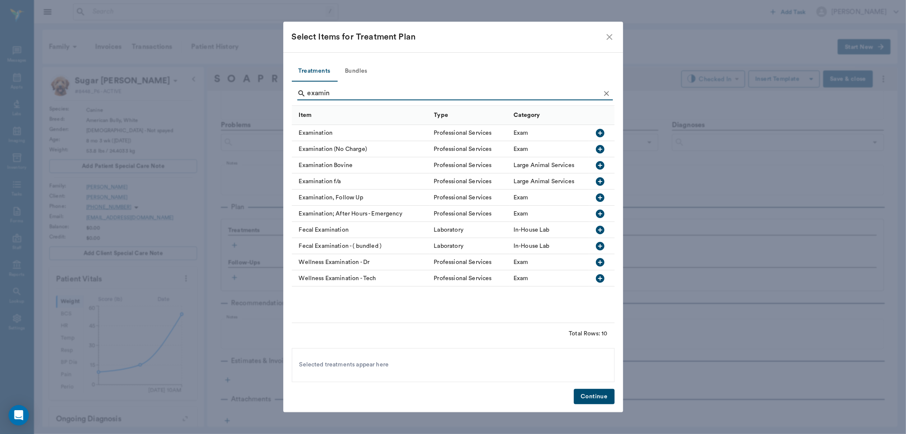
type input "examin"
click at [599, 129] on icon "button" at bounding box center [600, 133] width 8 height 8
click at [594, 396] on button "Continue" at bounding box center [594, 397] width 40 height 16
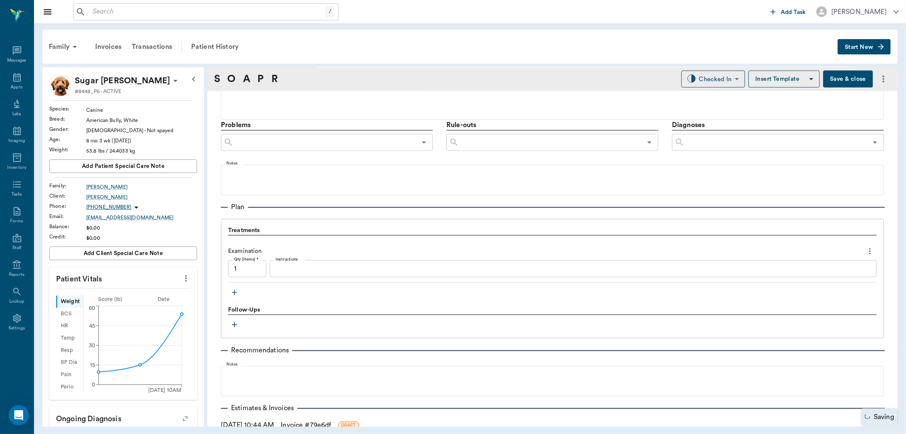
click at [234, 292] on icon "button" at bounding box center [234, 292] width 5 height 5
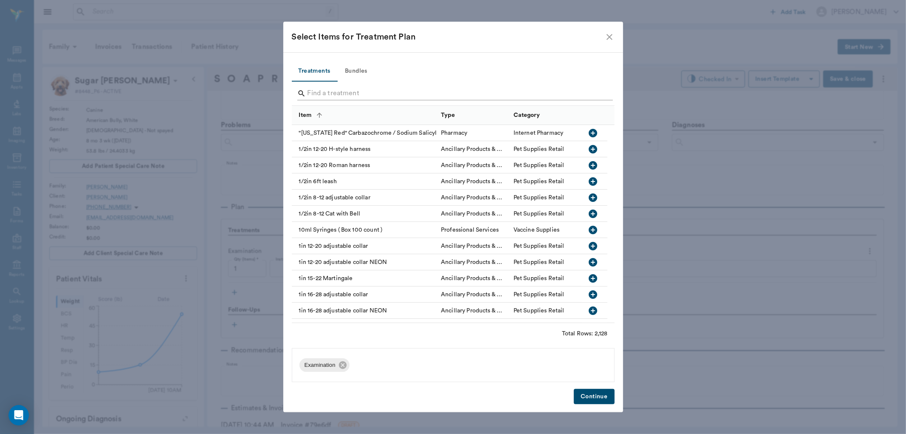
click at [325, 94] on input "Search" at bounding box center [454, 94] width 293 height 14
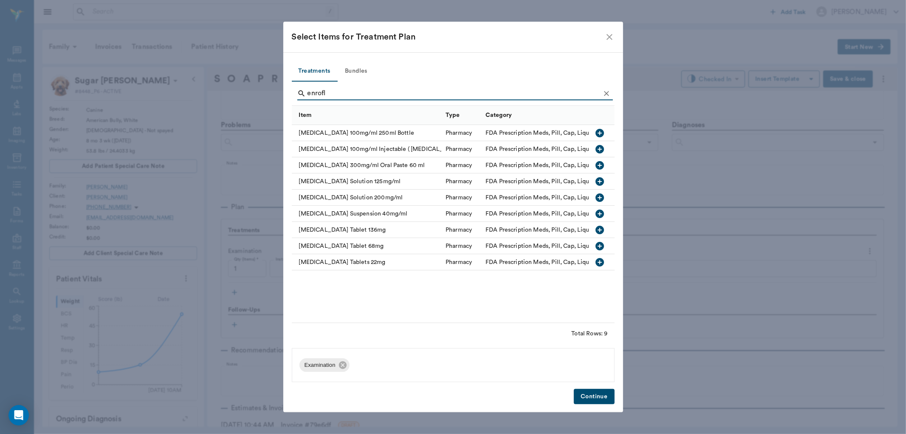
type input "enrofl"
click at [600, 229] on icon "button" at bounding box center [600, 230] width 10 height 10
click at [589, 398] on button "Continue" at bounding box center [594, 397] width 40 height 16
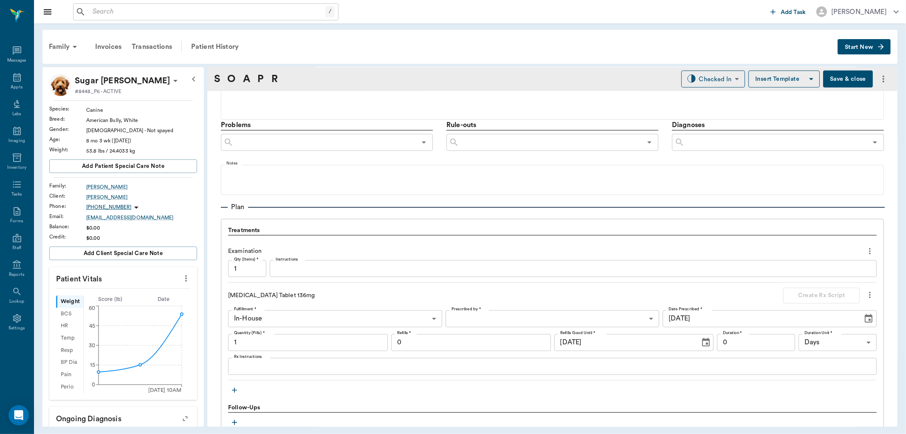
scroll to position [516, 0]
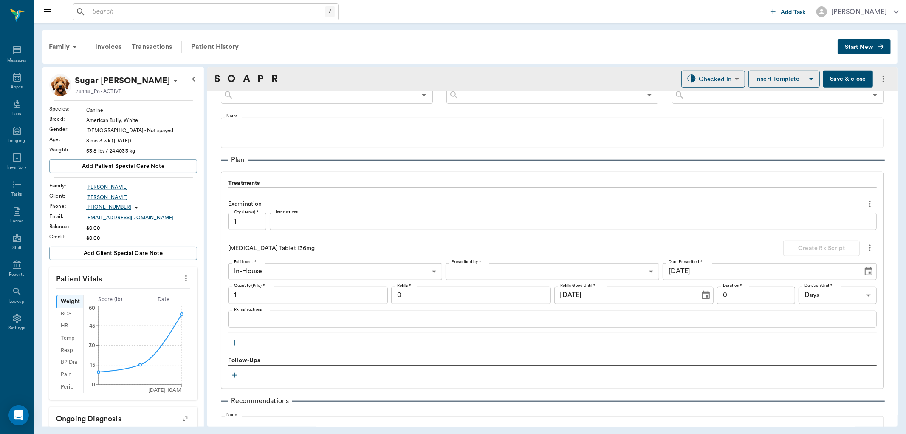
click at [310, 294] on input "1" at bounding box center [308, 295] width 160 height 17
type input "10"
click at [288, 322] on div "x Rx Instructions" at bounding box center [552, 319] width 649 height 17
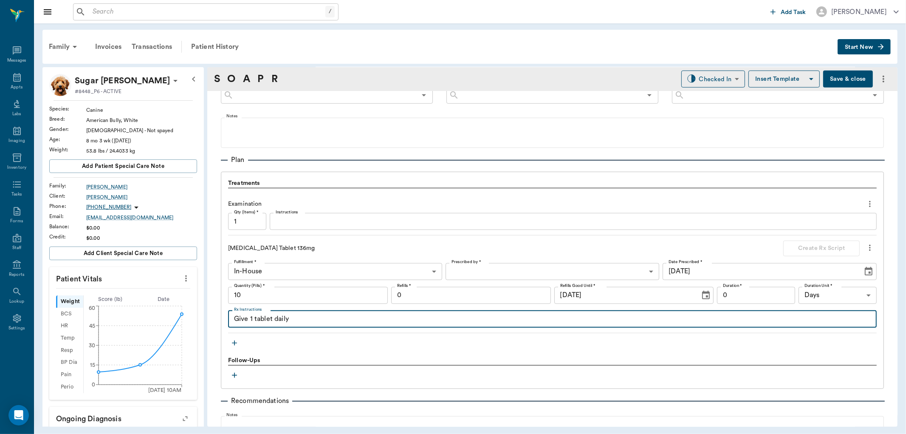
type textarea "Give 1 tablet daily"
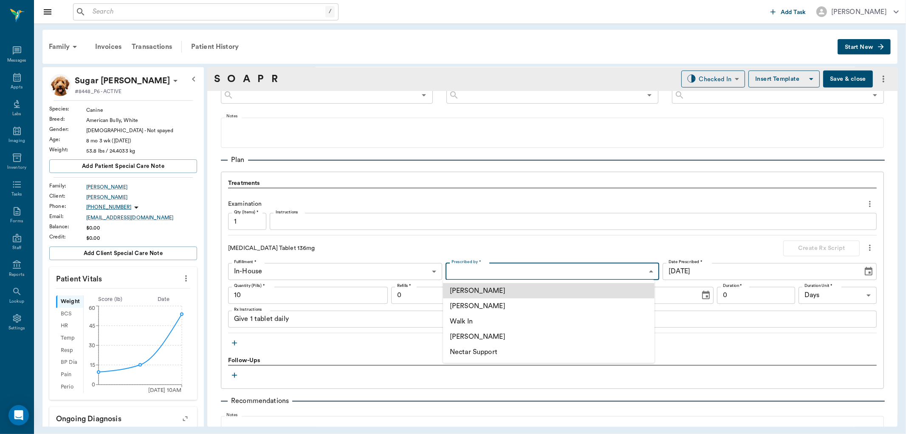
click at [483, 274] on body "/ ​ Add Task Dr. Bert Ellsworth Nectar Messages Appts Labs Imaging Inventory Ta…" at bounding box center [453, 217] width 906 height 434
click at [486, 309] on li "[PERSON_NAME]" at bounding box center [549, 305] width 212 height 15
type input "63ec2f075fda476ae8351a4d"
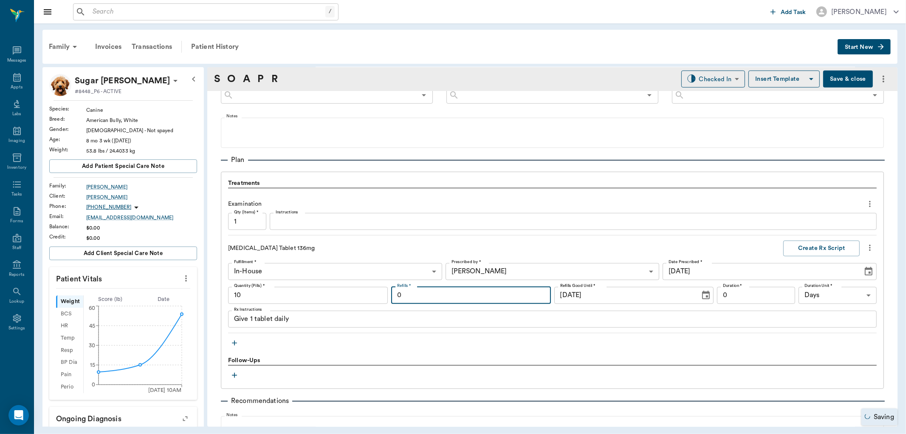
click at [504, 294] on input "0" at bounding box center [471, 295] width 160 height 17
type input "1"
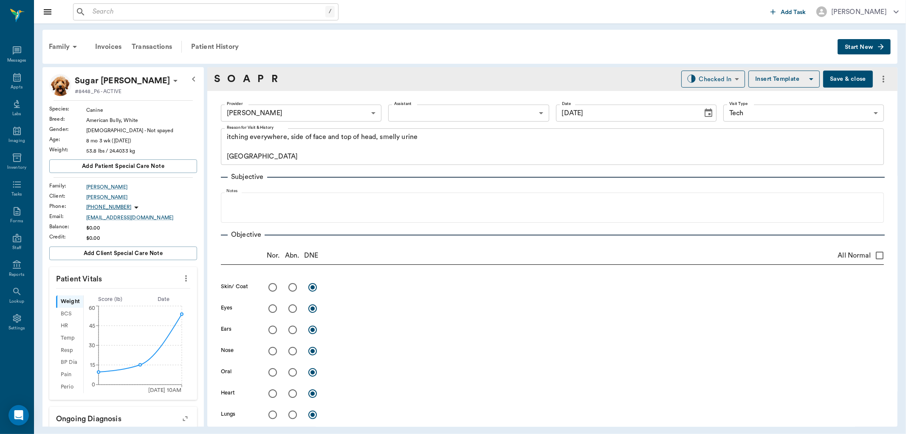
scroll to position [516, 0]
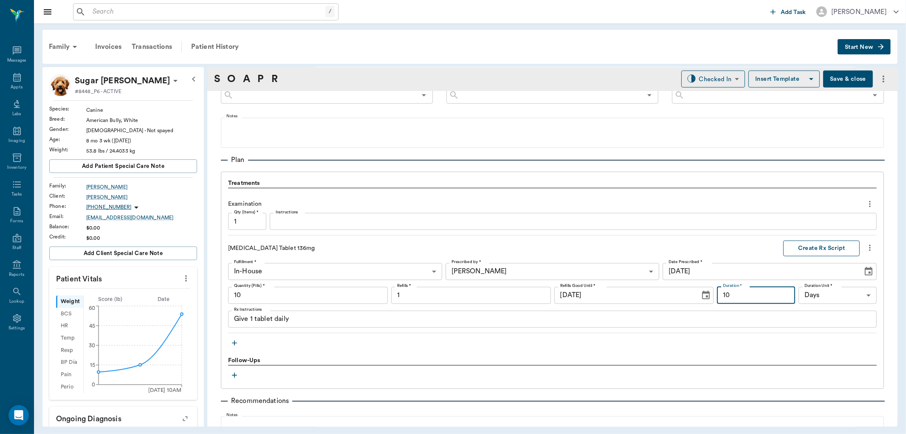
type input "10"
click at [830, 246] on button "Create Rx Script" at bounding box center [822, 249] width 76 height 16
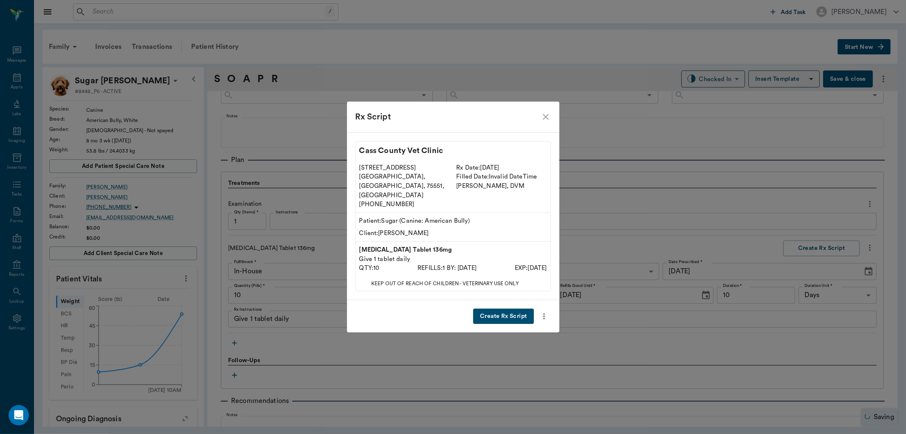
click at [506, 309] on button "Create Rx Script" at bounding box center [503, 317] width 60 height 16
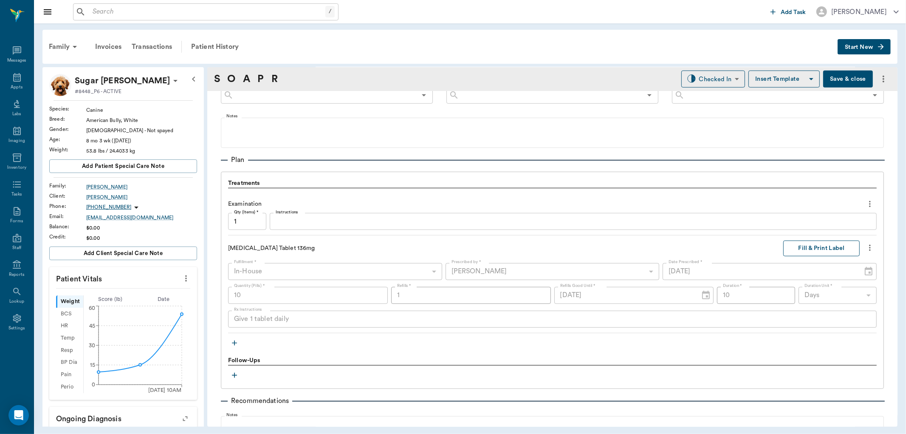
click at [807, 248] on button "Fill & Print Label" at bounding box center [822, 249] width 76 height 16
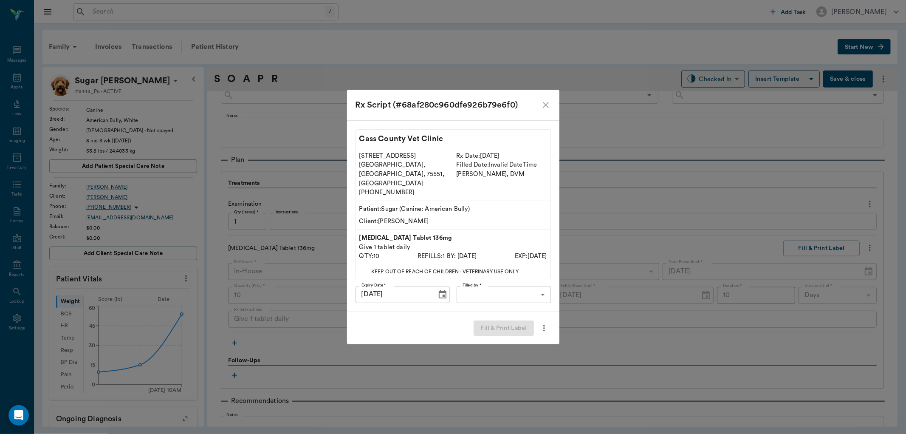
click at [483, 280] on body "/ ​ Add Task Dr. Bert Ellsworth Nectar Messages Appts Labs Imaging Inventory Ta…" at bounding box center [453, 217] width 906 height 434
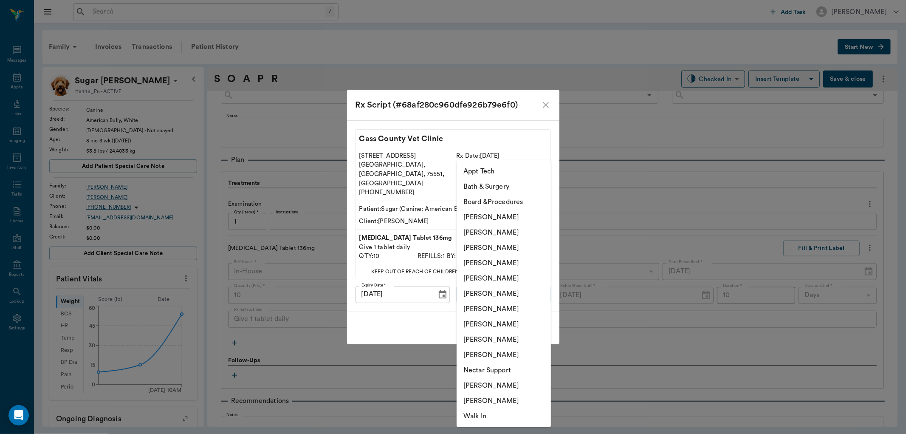
click at [491, 249] on li "[PERSON_NAME]" at bounding box center [504, 247] width 94 height 15
type input "63ec2f075fda476ae8351a4d"
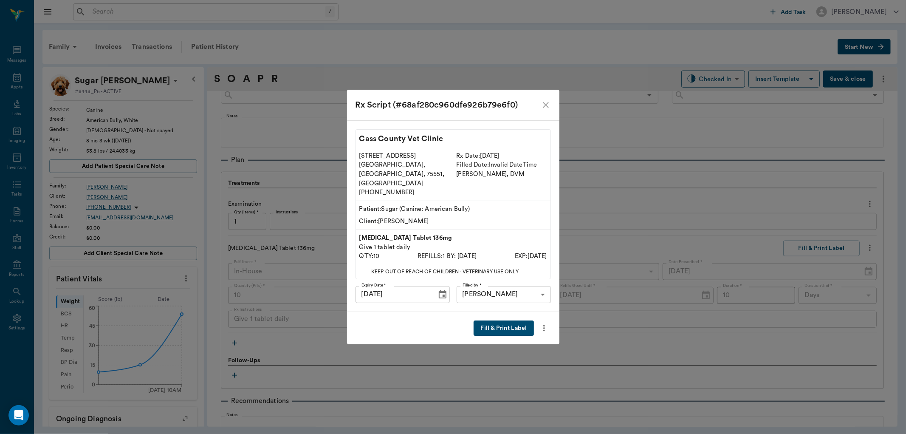
click at [486, 320] on button "Fill & Print Label" at bounding box center [504, 328] width 60 height 16
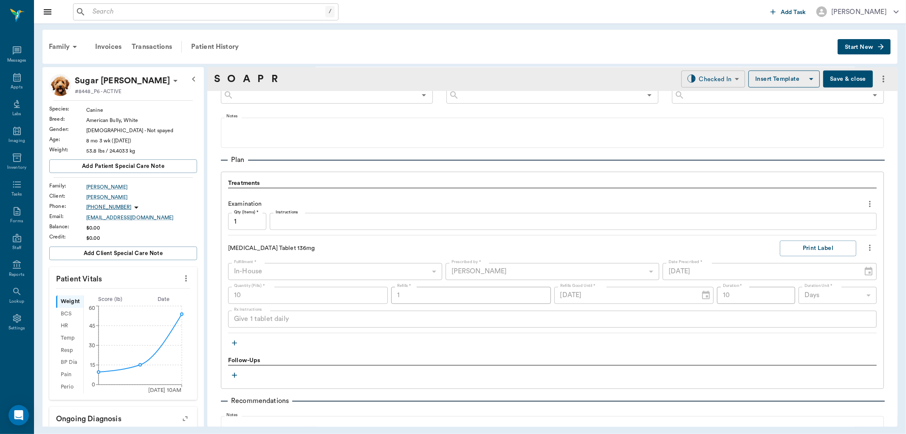
click at [727, 74] on body "/ ​ Add Task Dr. Bert Ellsworth Nectar Messages Appts Labs Imaging Inventory Ta…" at bounding box center [453, 217] width 906 height 434
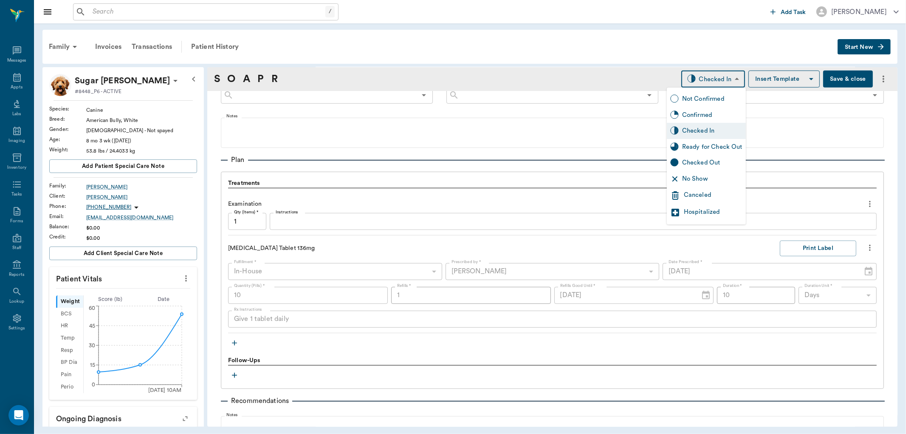
click at [715, 146] on div "Ready for Check Out" at bounding box center [712, 146] width 60 height 9
type input "READY_TO_CHECKOUT"
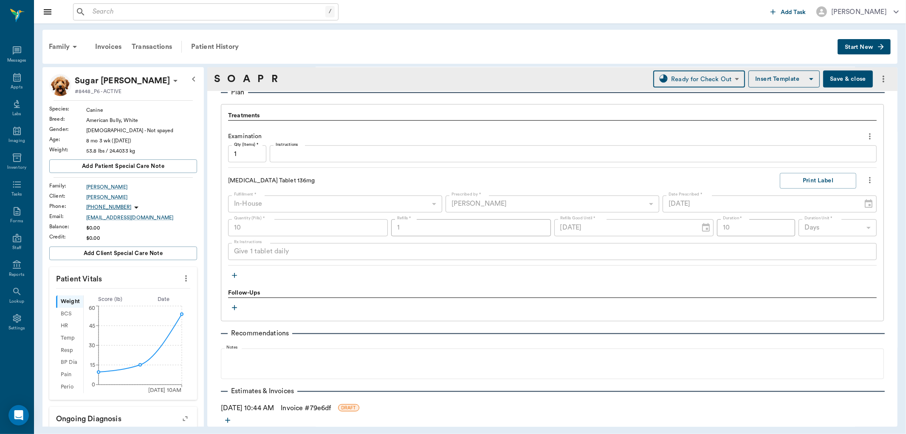
scroll to position [623, 0]
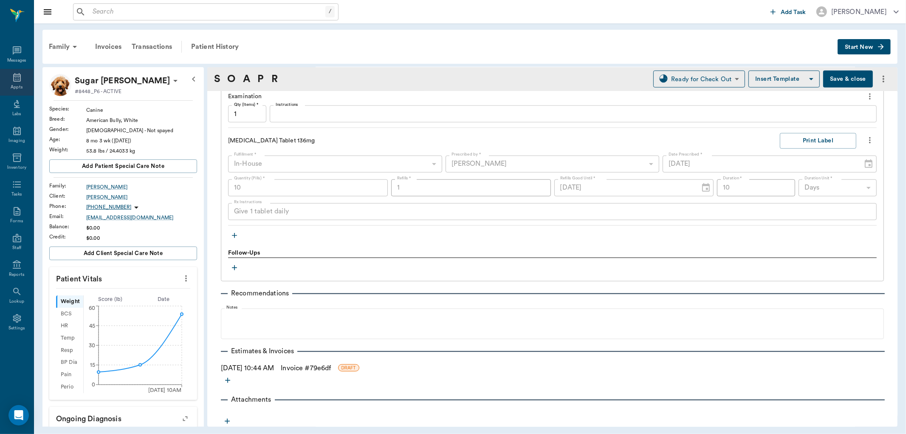
click at [27, 82] on div "Appts" at bounding box center [17, 82] width 34 height 27
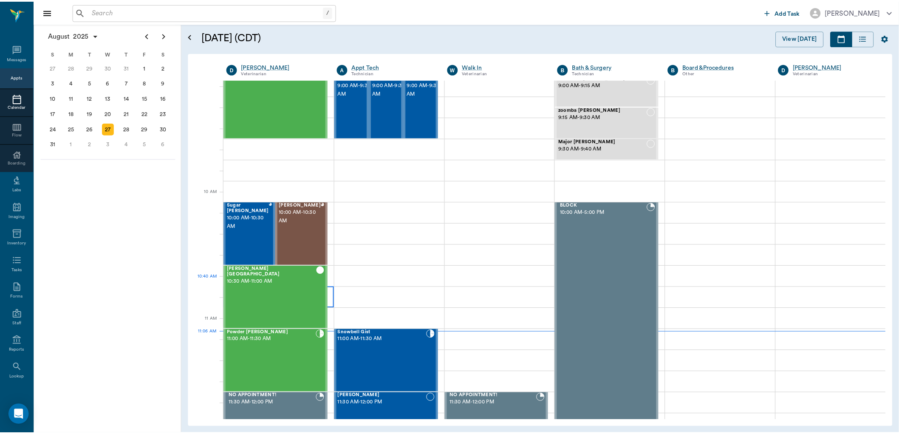
scroll to position [146, 0]
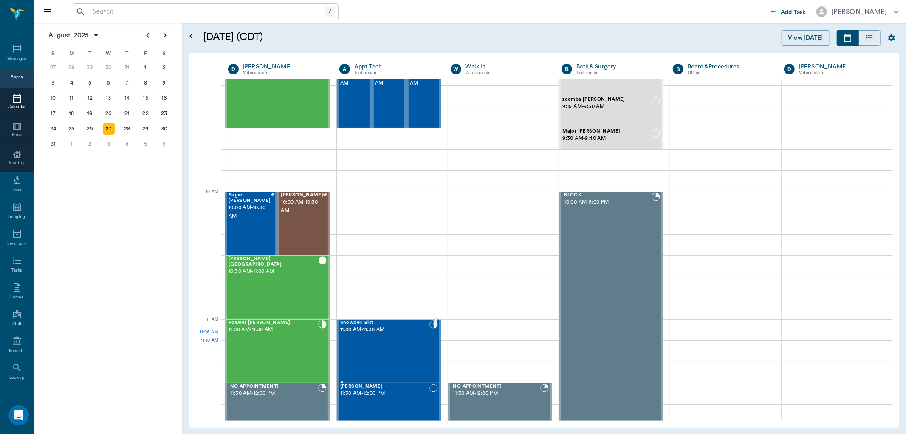
click at [380, 357] on div "Snowbell Gist 11:00 AM - 11:30 AM" at bounding box center [384, 351] width 89 height 62
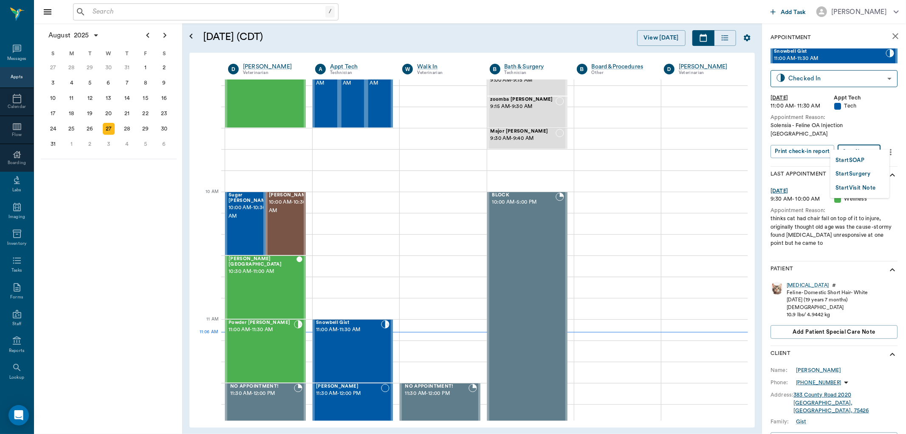
click at [847, 140] on body "/ ​ Add Task Dr. Bert Ellsworth Nectar Messages Appts Calendar Flow Boarding La…" at bounding box center [453, 217] width 906 height 434
click at [798, 274] on div at bounding box center [453, 217] width 906 height 434
click at [797, 282] on div "Snowbell" at bounding box center [808, 285] width 42 height 7
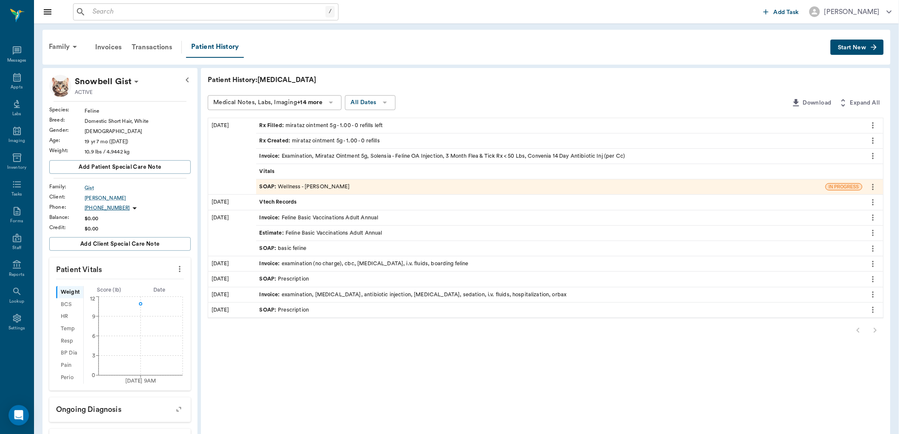
scroll to position [94, 0]
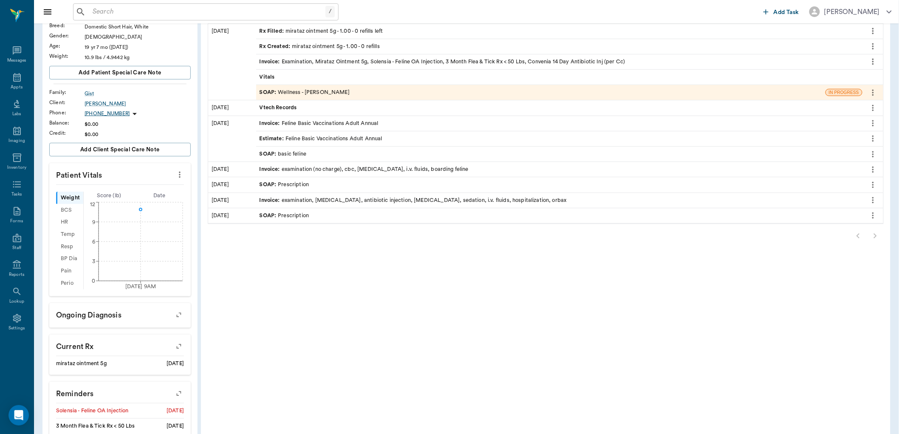
click at [872, 230] on div at bounding box center [546, 235] width 676 height 17
click at [878, 238] on div at bounding box center [546, 235] width 676 height 17
click at [857, 234] on div at bounding box center [546, 235] width 676 height 17
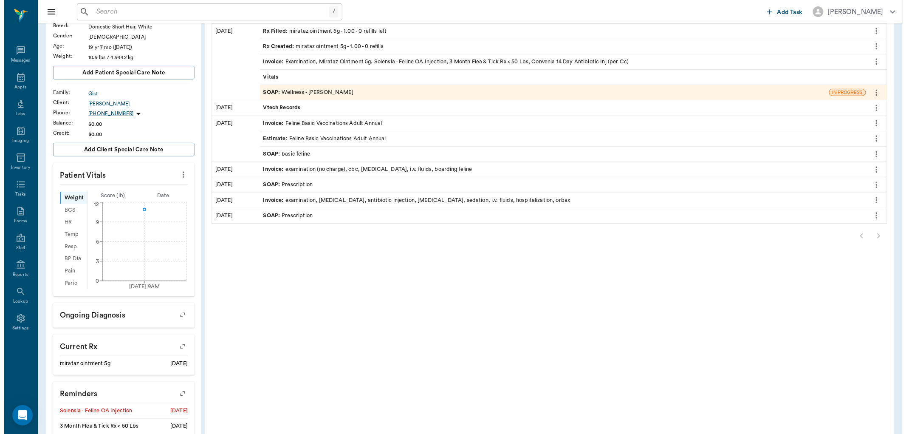
scroll to position [0, 0]
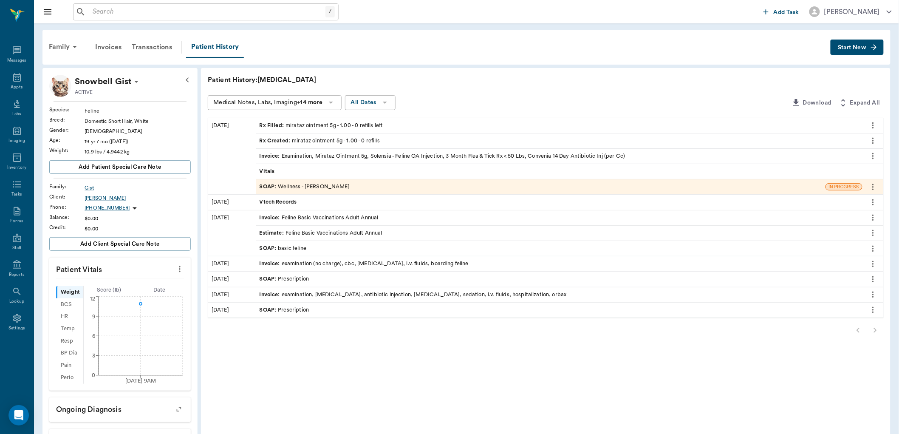
click at [278, 158] on span "Invoice :" at bounding box center [271, 156] width 22 height 8
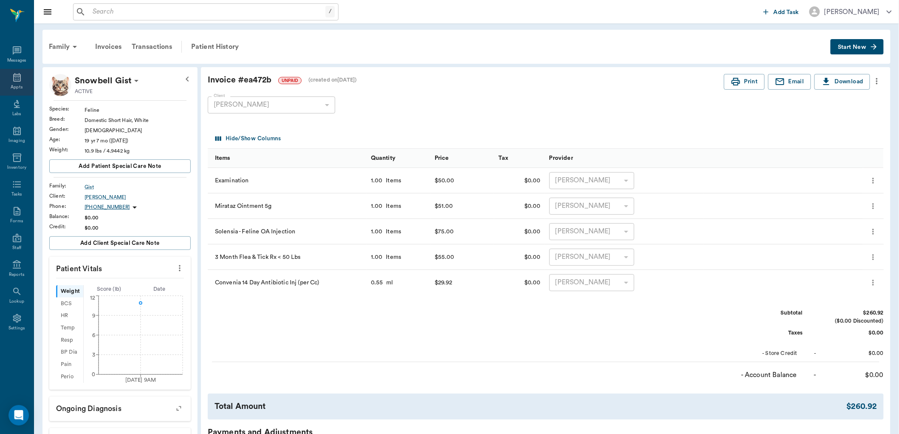
click at [20, 84] on div "Appts" at bounding box center [17, 87] width 12 height 6
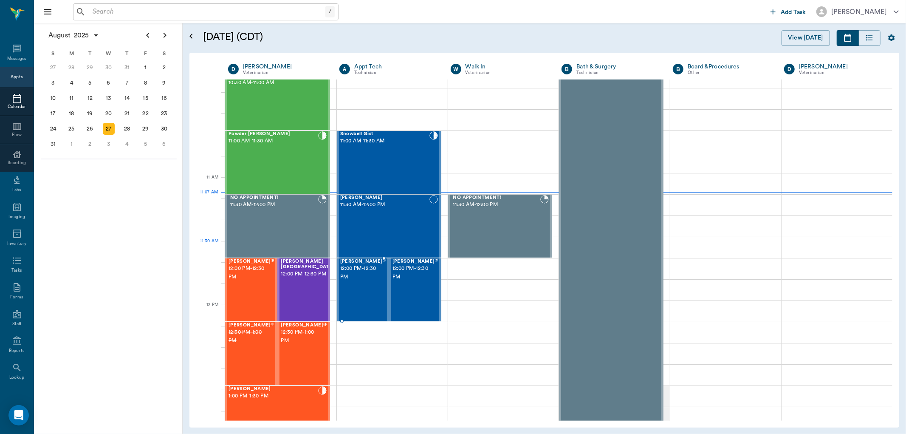
scroll to position [288, 0]
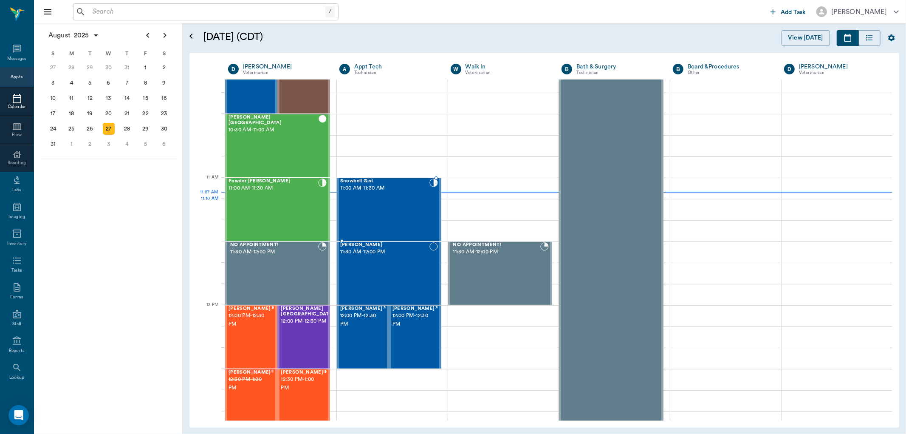
click at [384, 207] on div "Snowbell Gist 11:00 AM - 11:30 AM" at bounding box center [384, 209] width 89 height 62
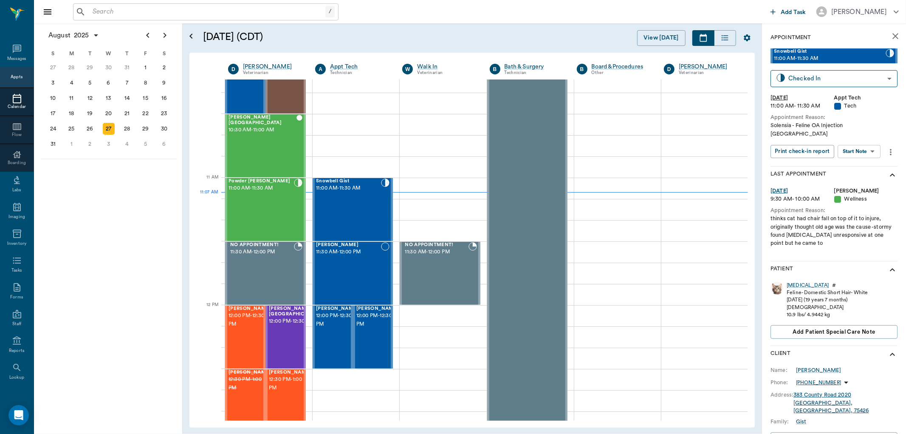
click at [856, 146] on body "/ ​ Add Task Dr. Bert Ellsworth Nectar Messages Appts Calendar Flow Boarding La…" at bounding box center [453, 217] width 906 height 434
click at [848, 164] on button "Start SOAP" at bounding box center [850, 161] width 29 height 10
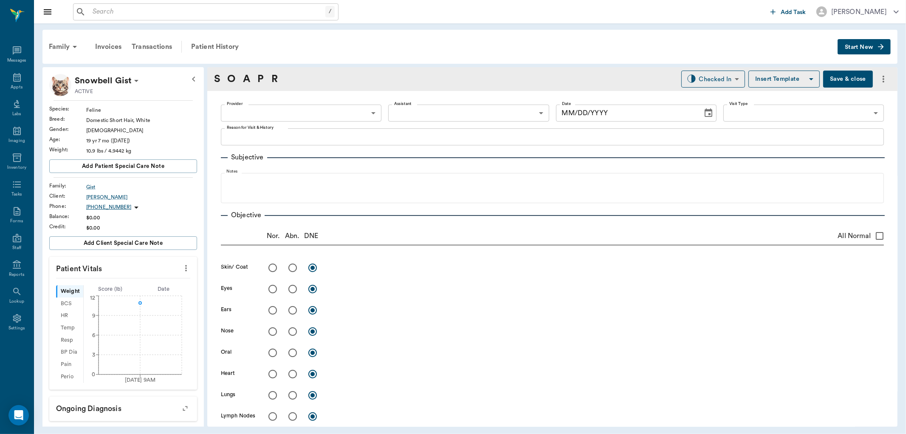
type input "63ec2f075fda476ae8351a4c"
type input "65d2be4f46e3a538d89b8c1a"
type textarea "Solensia - Feline OA Injection Caryn"
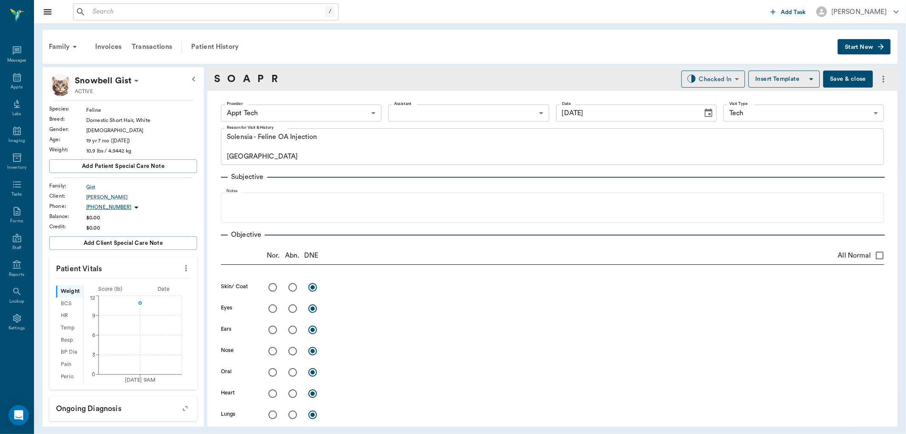
type input "[DATE]"
click at [283, 113] on body "/ ​ Add Task Dr. Bert Ellsworth Nectar Messages Appts Labs Imaging Inventory Ta…" at bounding box center [453, 217] width 906 height 434
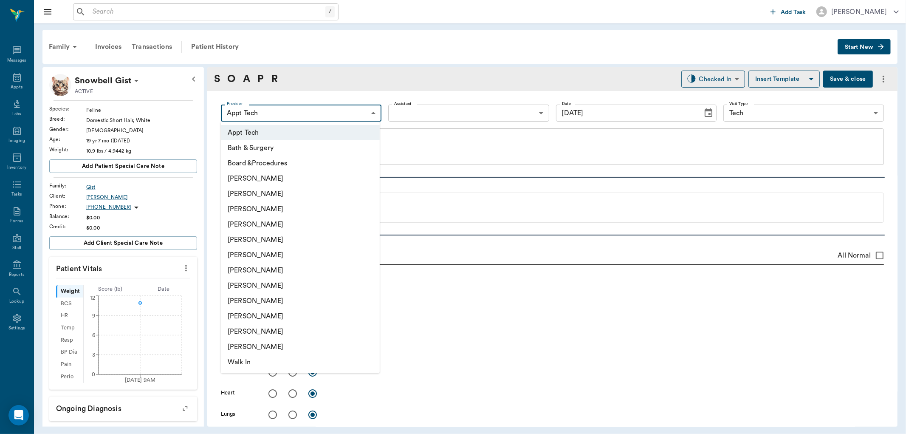
click at [251, 207] on li "[PERSON_NAME]" at bounding box center [300, 208] width 159 height 15
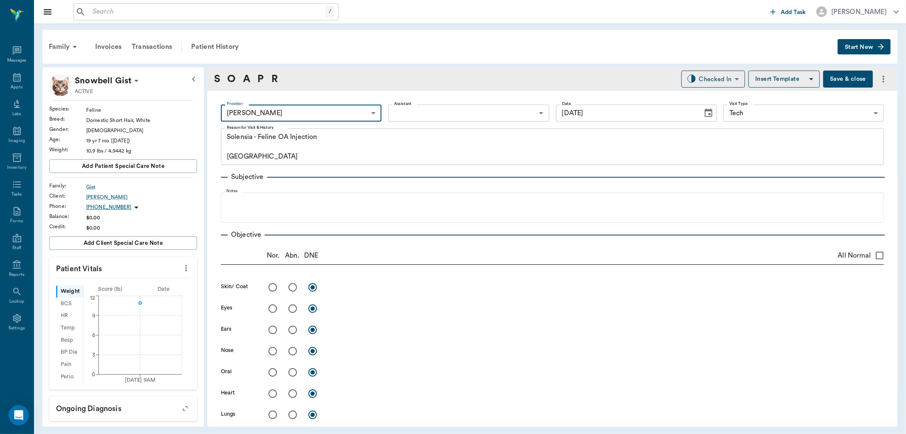
type input "642ef10e332a41444de2bad1"
click at [394, 121] on body "/ ​ Add Task Dr. Bert Ellsworth Nectar Messages Appts Labs Imaging Inventory Ta…" at bounding box center [453, 217] width 906 height 434
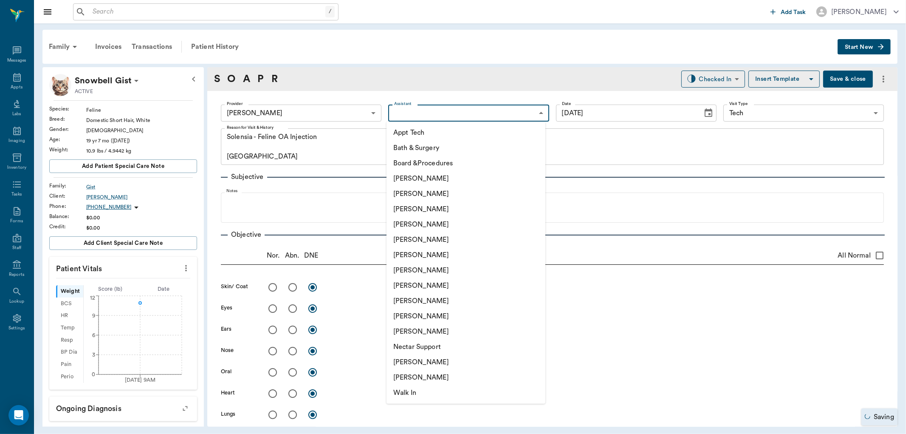
click at [406, 267] on li "[PERSON_NAME]" at bounding box center [466, 270] width 159 height 15
type input "682b670d8bdc6f7f8feef3db"
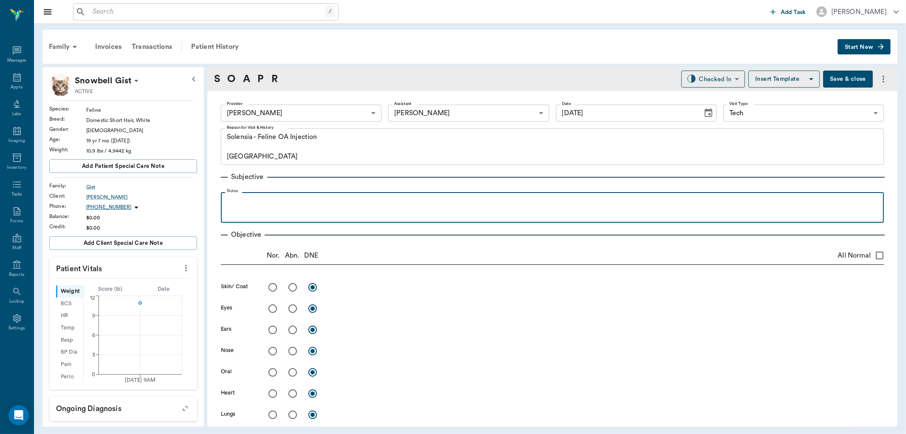
click at [283, 210] on div at bounding box center [552, 206] width 655 height 21
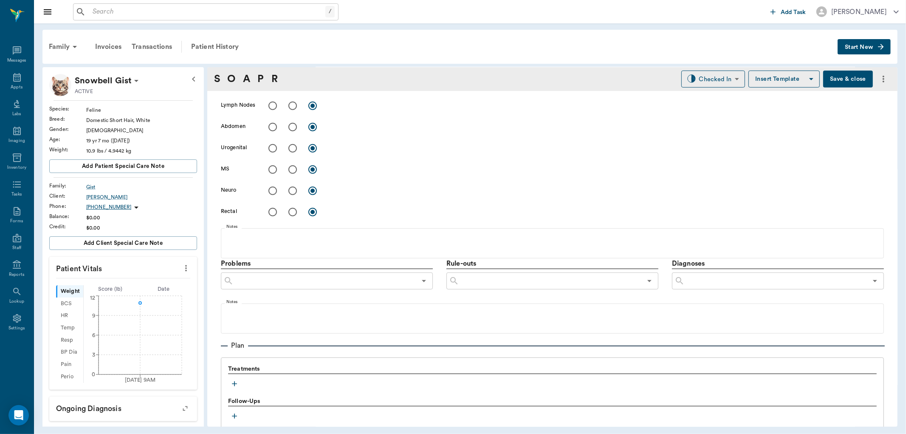
scroll to position [469, 0]
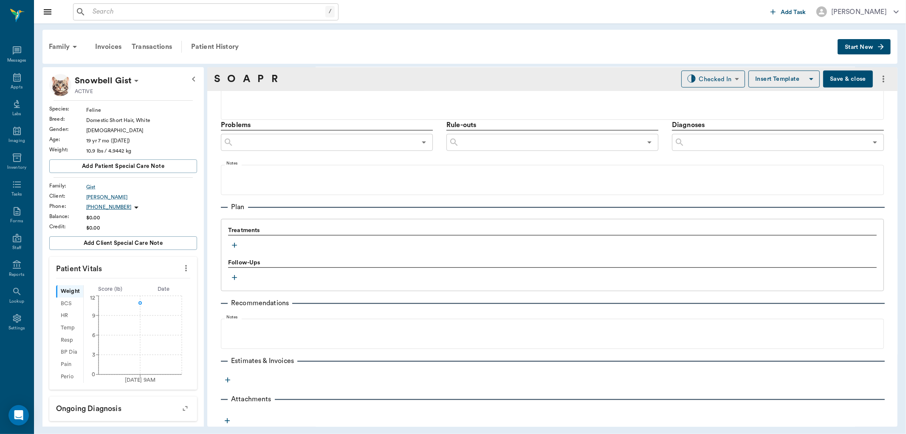
click at [233, 248] on icon "button" at bounding box center [234, 245] width 8 height 8
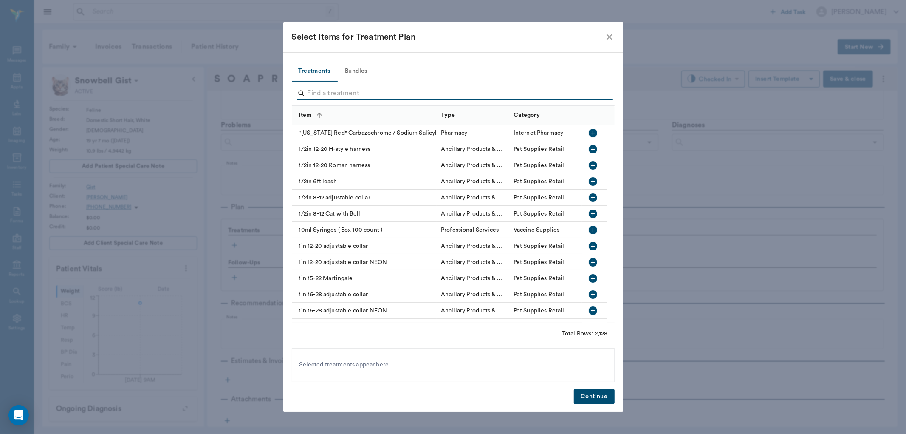
click at [315, 88] on input "Search" at bounding box center [454, 94] width 293 height 14
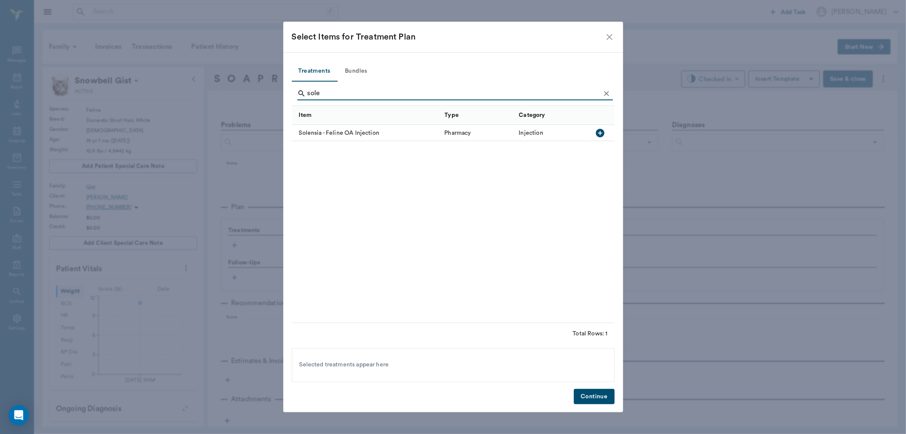
type input "sole"
click at [602, 134] on icon "button" at bounding box center [600, 133] width 8 height 8
click at [607, 391] on button "Continue" at bounding box center [594, 397] width 40 height 16
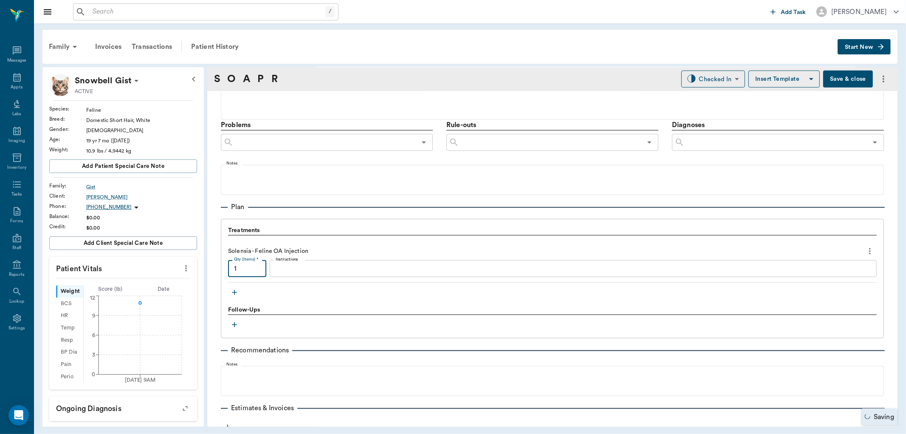
click at [246, 267] on input "1" at bounding box center [247, 268] width 38 height 17
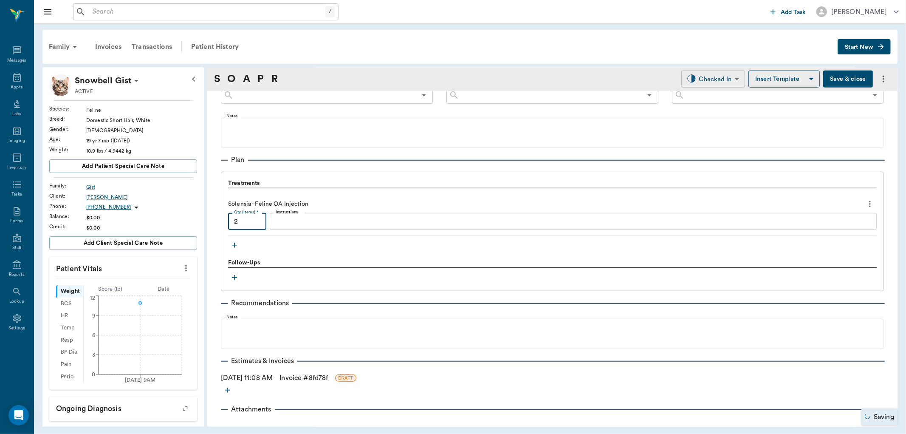
type input "2"
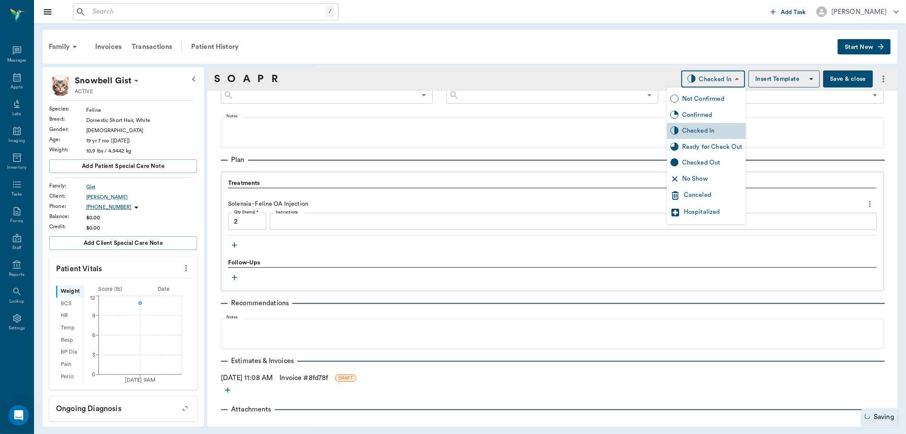
drag, startPoint x: 707, startPoint y: 82, endPoint x: 702, endPoint y: 99, distance: 17.6
click at [705, 82] on body "/ ​ Add Task Dr. Bert Ellsworth Nectar Messages Appts Labs Imaging Inventory Ta…" at bounding box center [453, 217] width 906 height 434
click at [702, 148] on div "Ready for Check Out" at bounding box center [712, 146] width 60 height 9
type input "READY_TO_CHECKOUT"
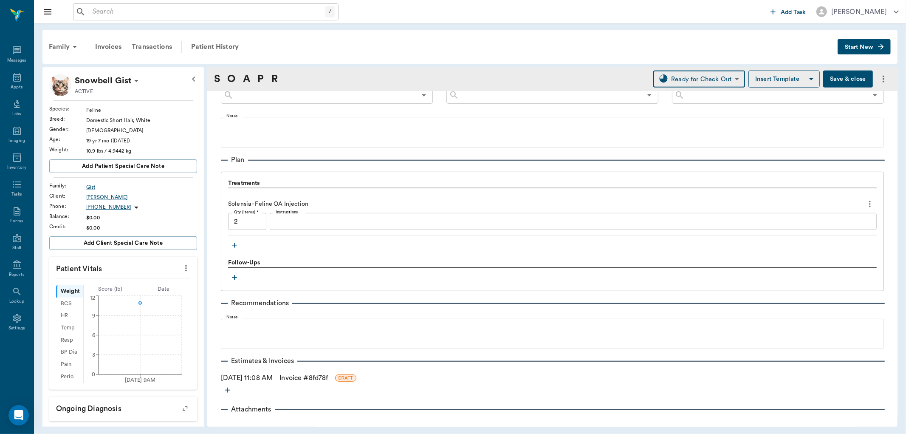
click at [249, 223] on input "2" at bounding box center [247, 221] width 38 height 17
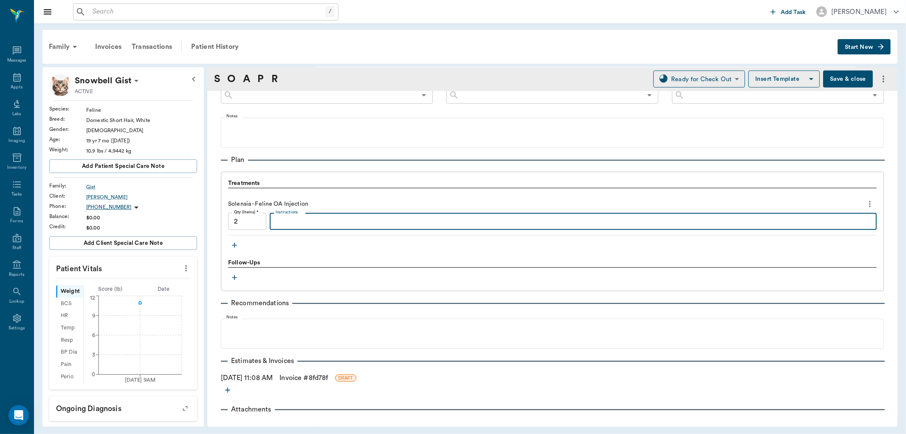
click at [283, 219] on textarea "Instructions" at bounding box center [573, 222] width 595 height 10
type textarea "s"
click at [252, 217] on input "2" at bounding box center [247, 221] width 38 height 17
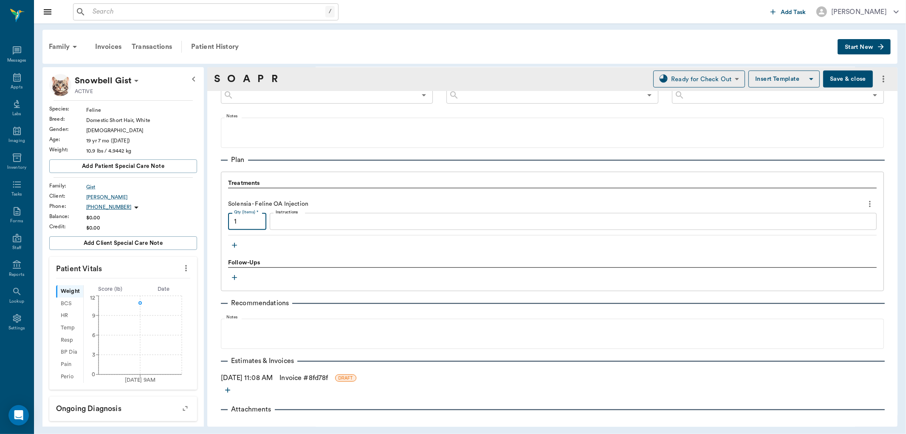
type input "1"
click at [236, 246] on icon "button" at bounding box center [234, 245] width 8 height 8
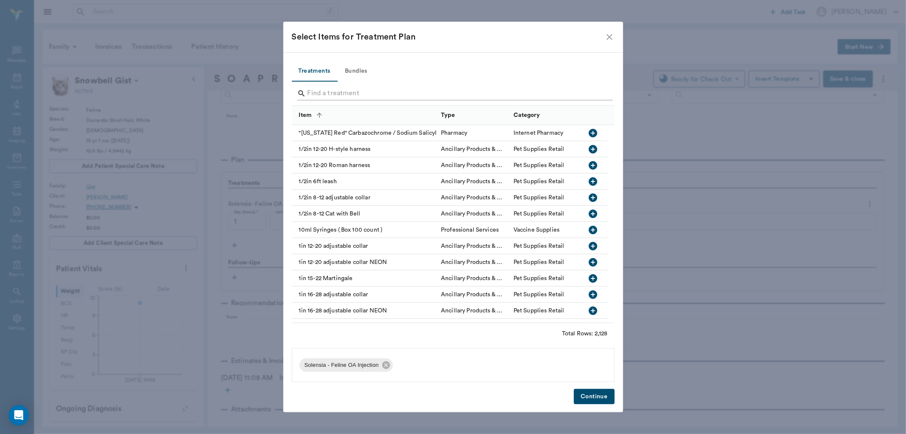
click at [320, 96] on input "Search" at bounding box center [454, 94] width 293 height 14
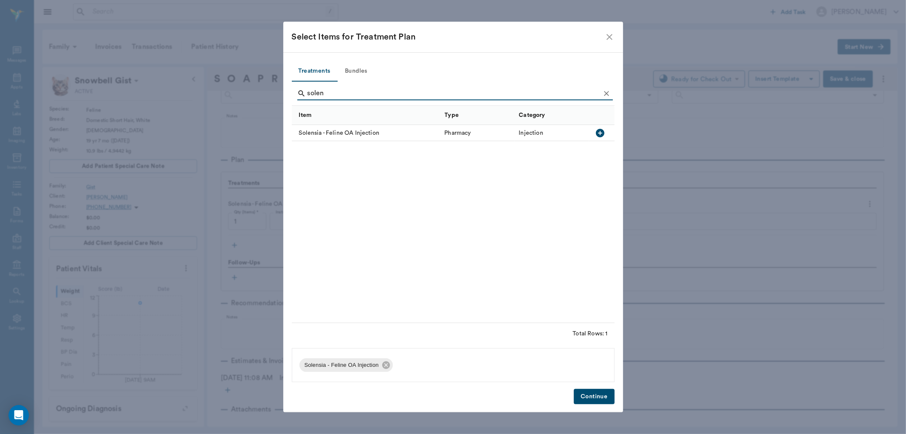
type input "solen"
click at [603, 134] on icon "button" at bounding box center [600, 133] width 8 height 8
click at [614, 395] on div "Treatments Bundles solen Item Type Category Solensia - Feline OA Injection Phar…" at bounding box center [453, 232] width 340 height 360
click at [606, 397] on button "Continue" at bounding box center [594, 397] width 40 height 16
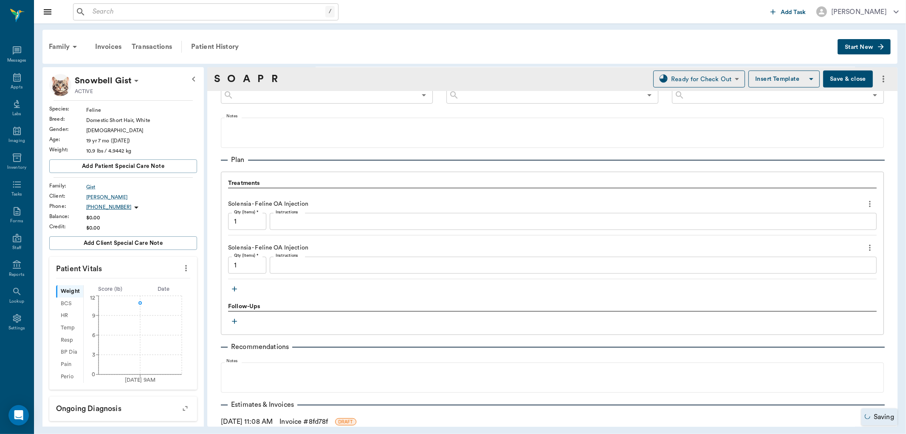
click at [328, 418] on link "Invoice # 8fd78f" at bounding box center [304, 421] width 48 height 10
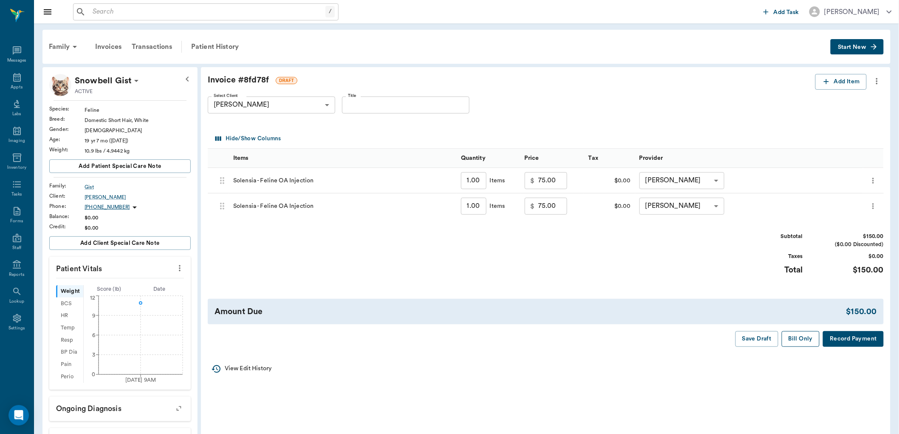
click at [799, 336] on button "Bill Only" at bounding box center [801, 339] width 38 height 16
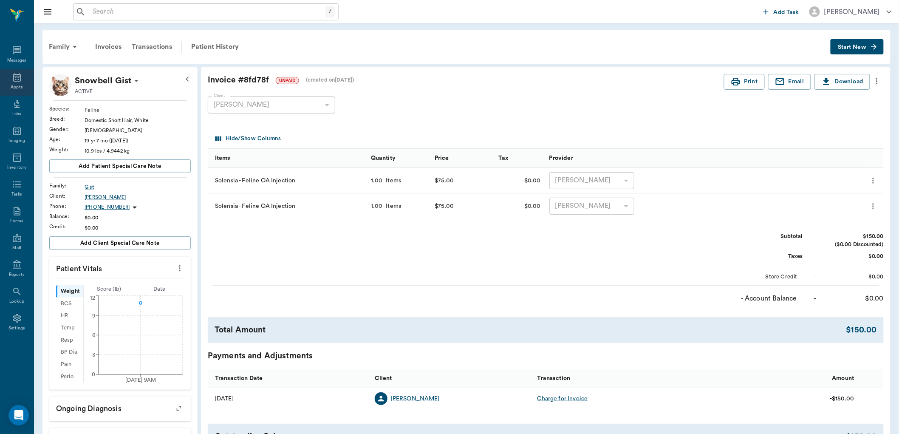
click at [20, 83] on div "Appts" at bounding box center [17, 82] width 34 height 27
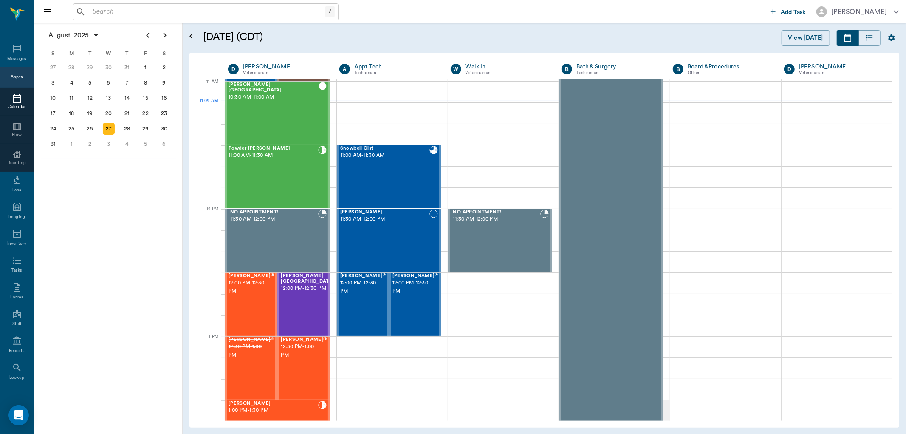
scroll to position [384, 0]
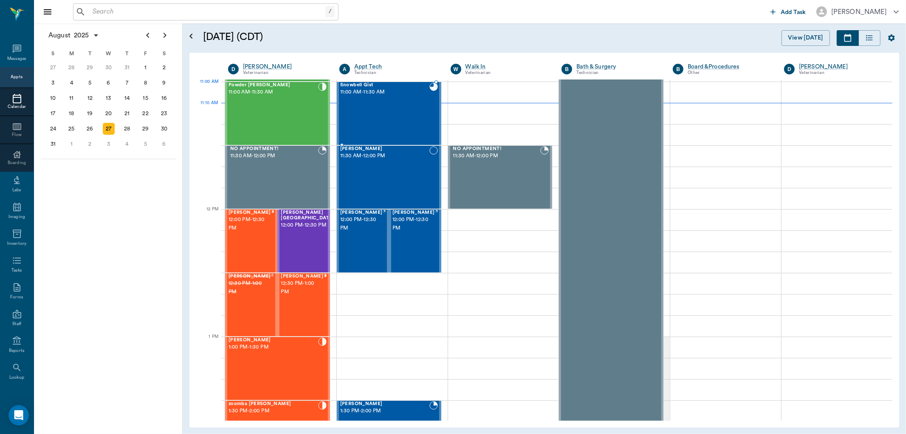
click at [389, 102] on div "Snowbell Gist 11:00 AM - 11:30 AM" at bounding box center [384, 113] width 89 height 62
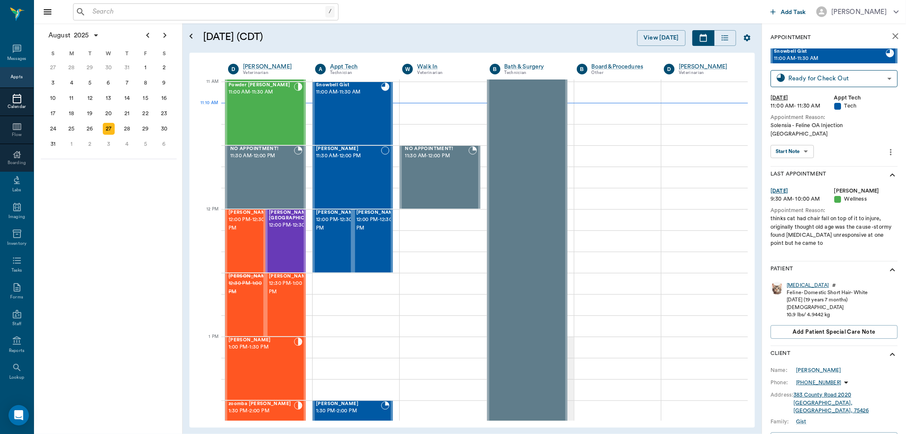
click at [802, 282] on div "Snowbell" at bounding box center [808, 285] width 42 height 7
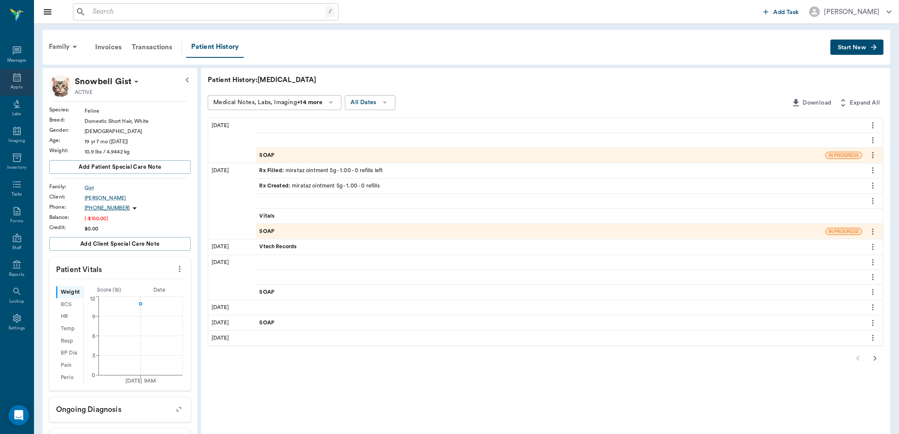
click at [19, 76] on icon at bounding box center [17, 77] width 8 height 8
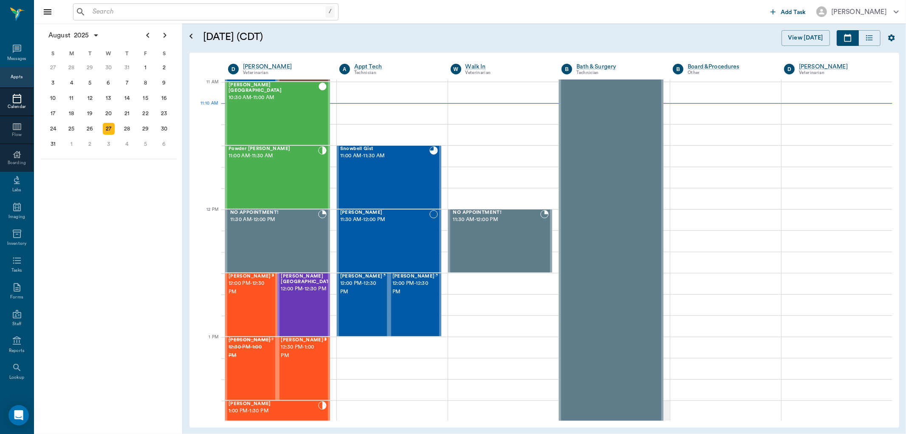
scroll to position [383, 0]
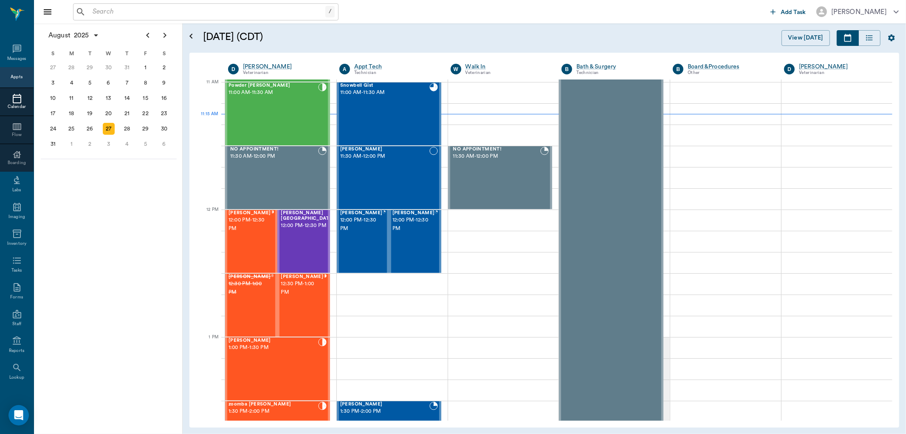
click at [86, 8] on div "/ ​" at bounding box center [206, 11] width 266 height 17
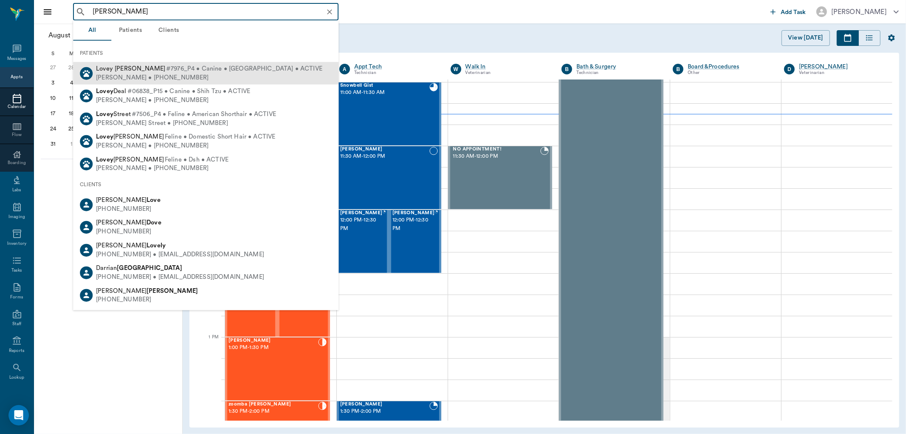
click at [170, 72] on span "#7976_P4 • Canine • Shipoo • ACTIVE" at bounding box center [244, 69] width 156 height 9
type input "lovey dovey"
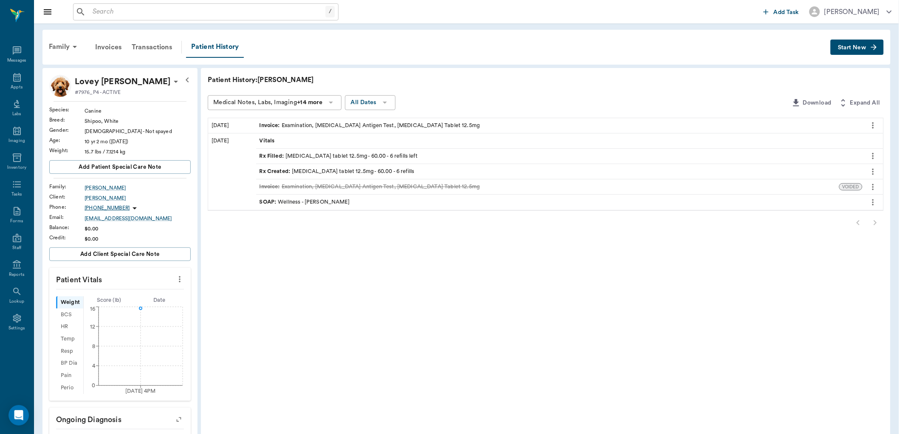
click at [854, 43] on button "Start New" at bounding box center [857, 48] width 53 height 16
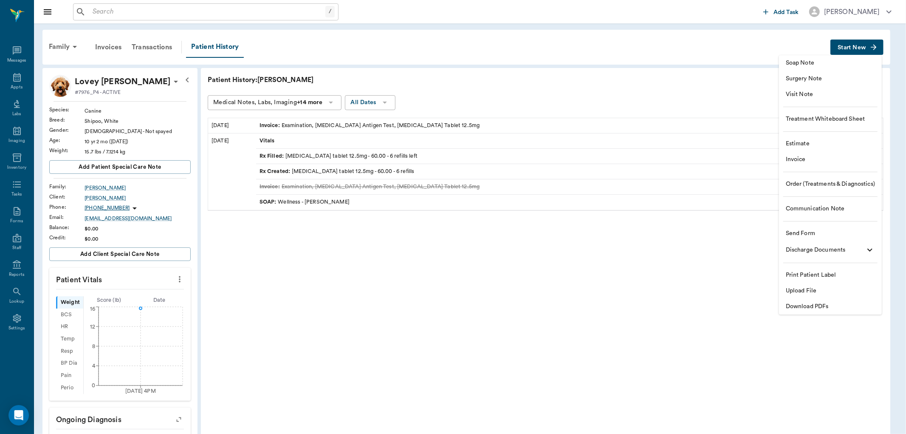
click at [796, 94] on span "Visit Note" at bounding box center [830, 94] width 89 height 9
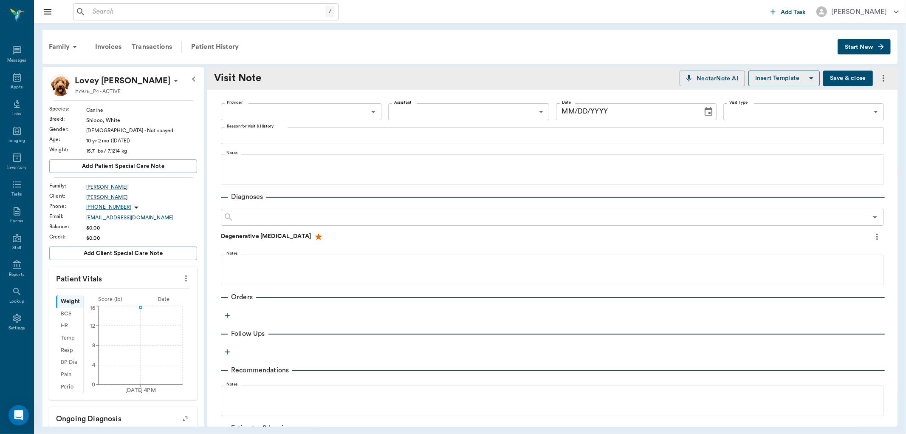
click at [273, 116] on body "/ ​ Add Task Dr. Bert Ellsworth Nectar Messages Appts Labs Imaging Inventory Ta…" at bounding box center [453, 217] width 906 height 434
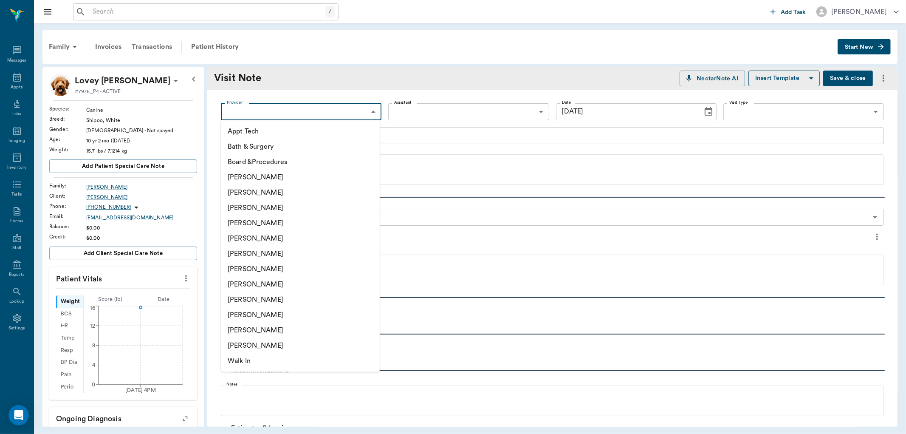
type input "[DATE]"
click at [252, 301] on li "[PERSON_NAME]" at bounding box center [300, 299] width 159 height 15
type input "63ec2e7e52e12b0ba117b124"
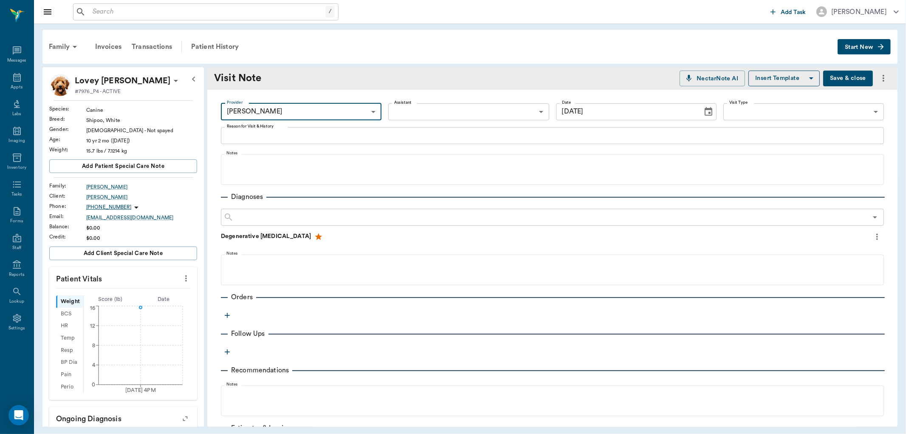
click at [255, 136] on textarea "Reason for Visit & History" at bounding box center [552, 135] width 651 height 10
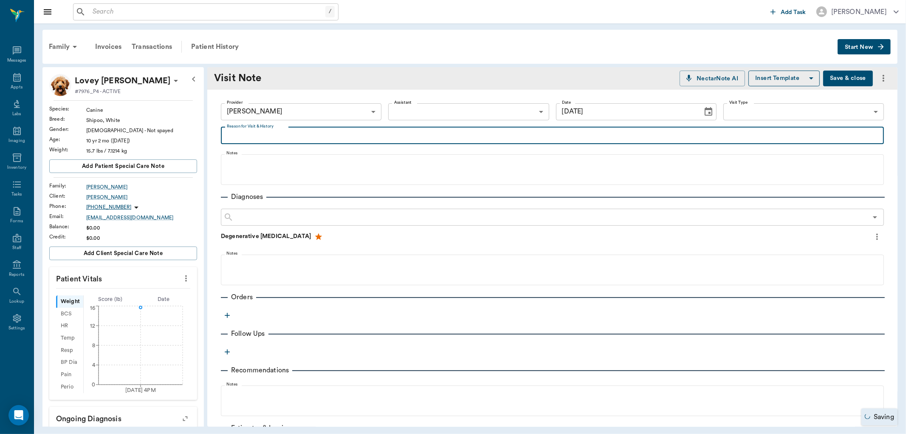
type textarea "f"
type textarea "refill on furosemide. only have 58"
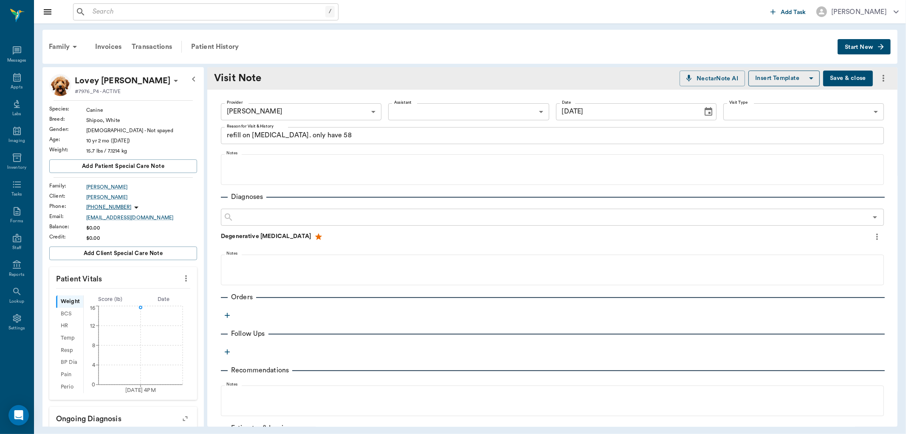
click at [226, 316] on icon "button" at bounding box center [227, 315] width 8 height 8
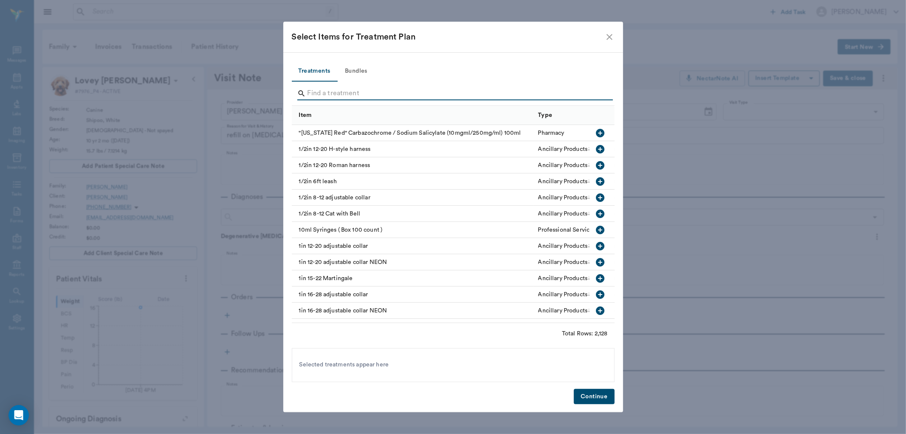
click at [337, 92] on input "Search" at bounding box center [454, 94] width 293 height 14
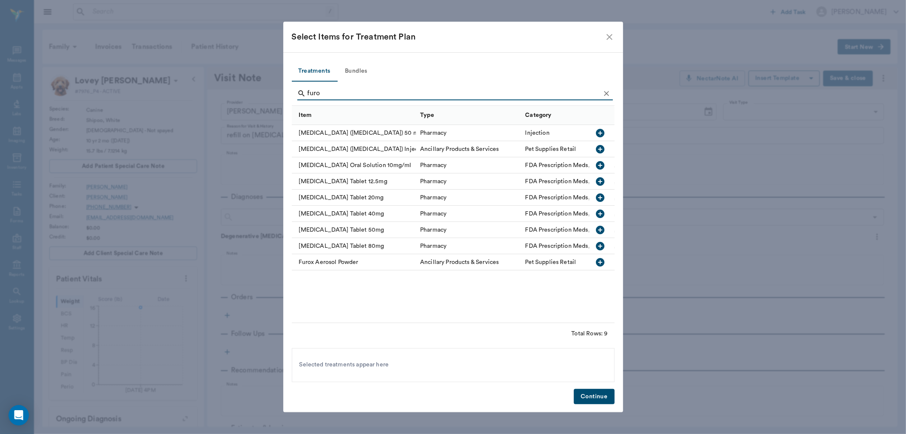
type input "furo"
click at [602, 181] on icon "button" at bounding box center [600, 181] width 8 height 8
click at [596, 401] on button "Continue" at bounding box center [594, 397] width 40 height 16
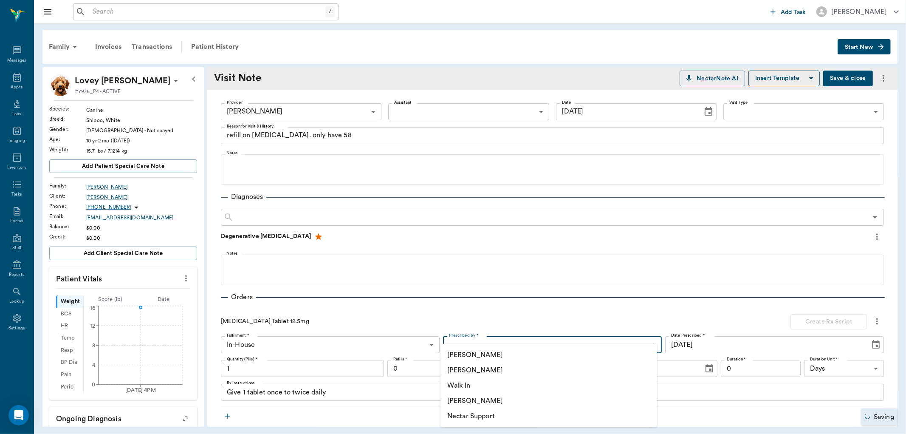
click at [490, 338] on body "/ ​ Add Task Dr. Bert Ellsworth Nectar Messages Appts Labs Imaging Inventory Ta…" at bounding box center [453, 217] width 906 height 434
click at [490, 367] on li "[PERSON_NAME]" at bounding box center [549, 369] width 217 height 15
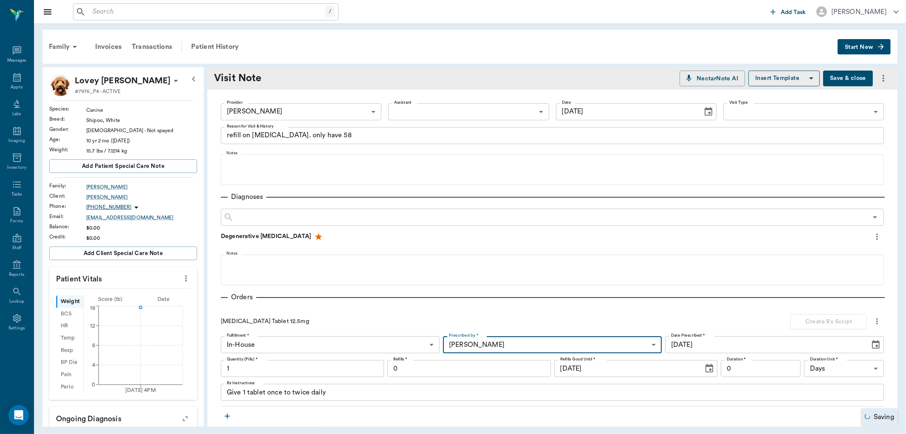
type input "63ec2f075fda476ae8351a4d"
click at [351, 368] on div at bounding box center [453, 217] width 906 height 434
click at [327, 374] on input "1" at bounding box center [302, 368] width 163 height 17
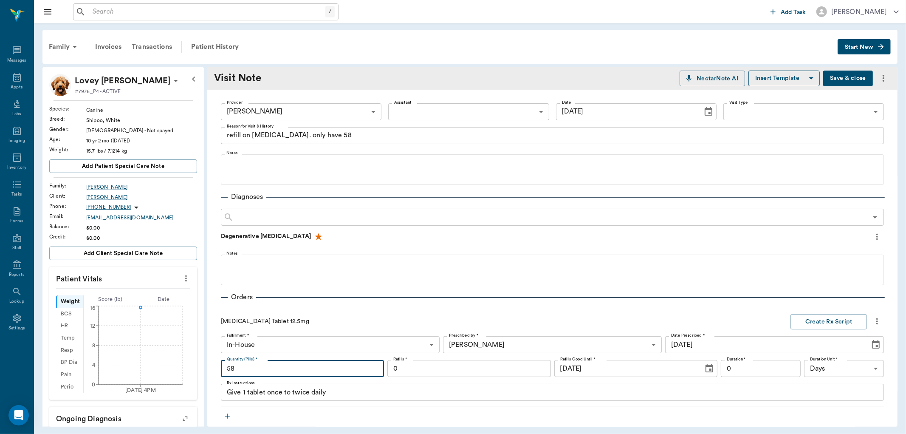
type input "58"
click at [329, 393] on textarea "Give 1 tablet once to twice daily" at bounding box center [552, 393] width 651 height 10
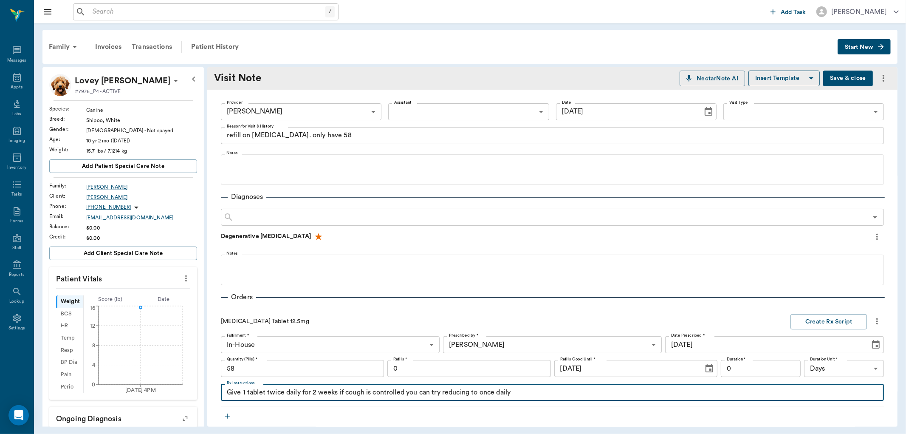
type textarea "Give 1 tablet twice daily for 2 weeks if cough is controlled you can try reduci…"
click at [422, 367] on input "0" at bounding box center [469, 368] width 163 height 17
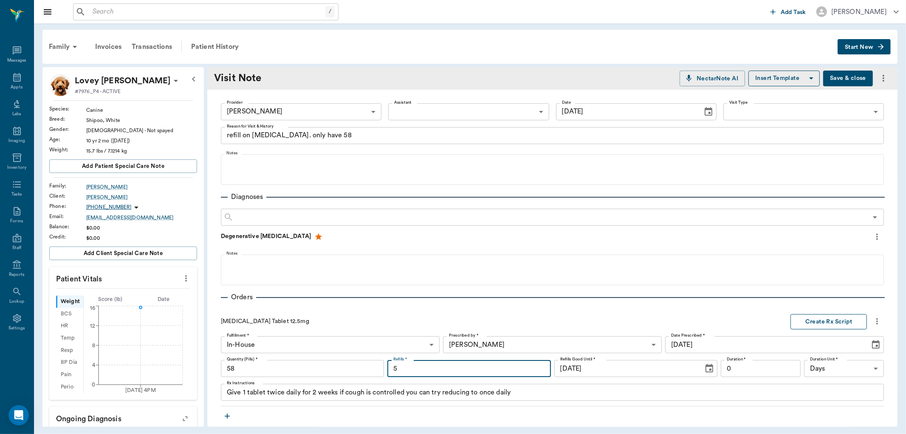
type input "5"
click at [799, 319] on button "Create Rx Script" at bounding box center [829, 322] width 76 height 16
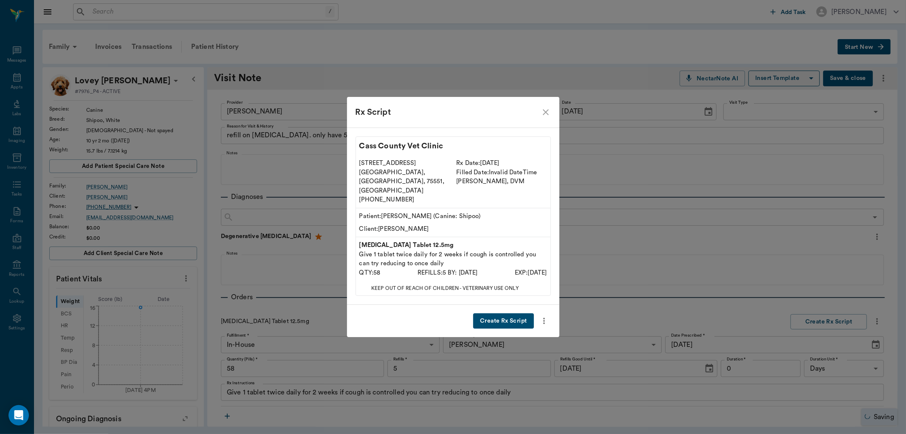
click at [526, 313] on button "Create Rx Script" at bounding box center [503, 321] width 60 height 16
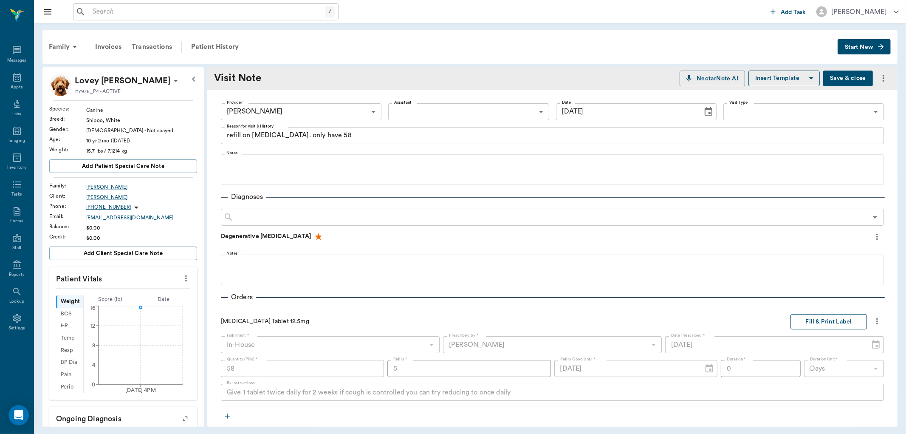
click at [799, 324] on button "Fill & Print Label" at bounding box center [829, 322] width 76 height 16
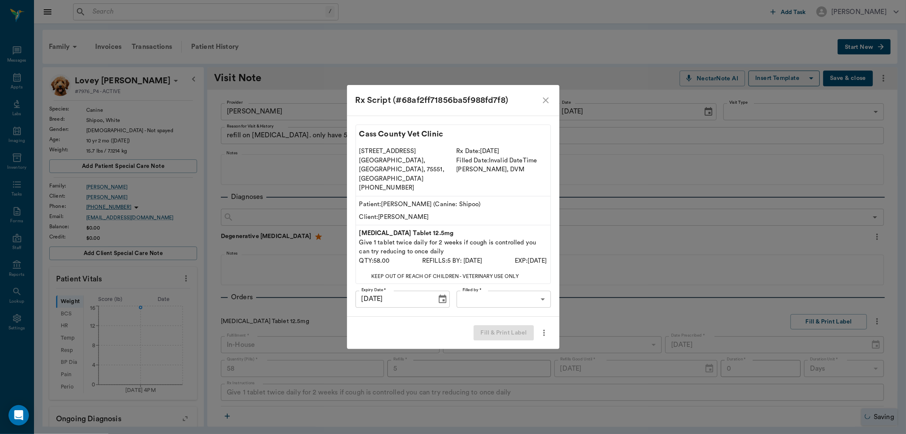
click at [504, 287] on body "/ ​ Add Task Dr. Bert Ellsworth Nectar Messages Appts Labs Imaging Inventory Ta…" at bounding box center [453, 217] width 906 height 434
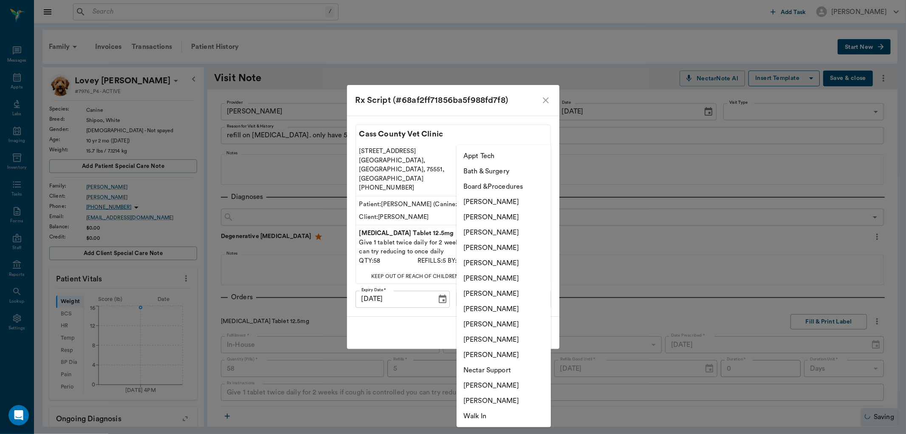
click at [470, 320] on li "[PERSON_NAME]" at bounding box center [504, 324] width 94 height 15
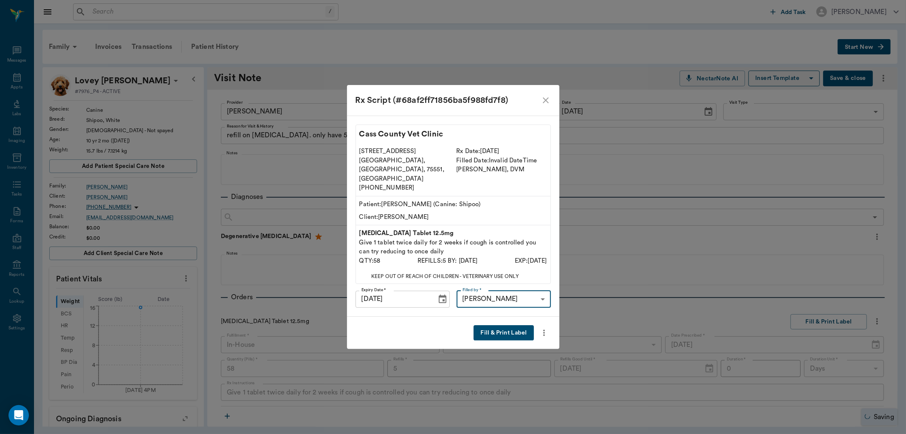
click at [512, 326] on li "[PERSON_NAME]" at bounding box center [504, 330] width 71 height 8
click at [520, 280] on div "Cass County Vet Clinic 102 E. Pinecrest Dr. Atlanta, TX, 75551, USA (903) 796-4…" at bounding box center [453, 216] width 212 height 201
click at [521, 286] on div "Cass County Vet Clinic 102 E. Pinecrest Dr. Atlanta, TX, 75551, USA (903) 796-4…" at bounding box center [453, 216] width 212 height 201
click at [523, 286] on body "/ ​ Add Task Dr. Bert Ellsworth Nectar Messages Appts Labs Imaging Inventory Ta…" at bounding box center [453, 217] width 906 height 434
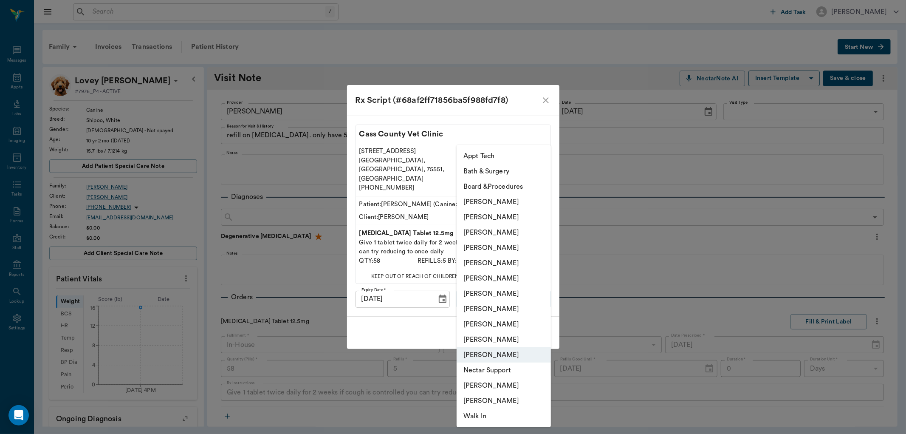
click at [483, 324] on li "[PERSON_NAME]" at bounding box center [504, 324] width 94 height 15
type input "63ec2e7e52e12b0ba117b124"
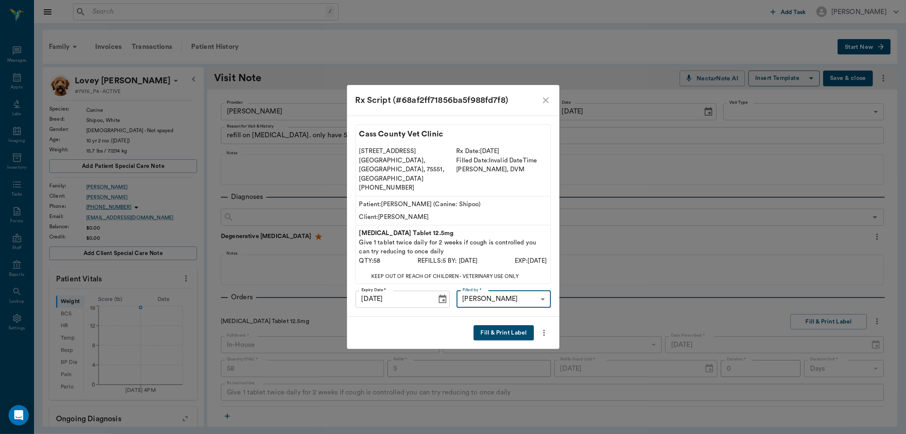
click at [483, 325] on button "Fill & Print Label" at bounding box center [504, 333] width 60 height 16
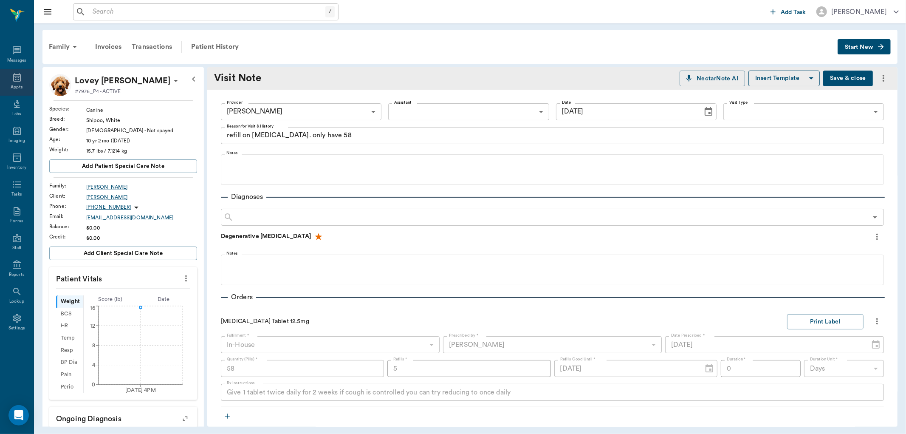
click at [12, 79] on icon at bounding box center [17, 77] width 10 height 10
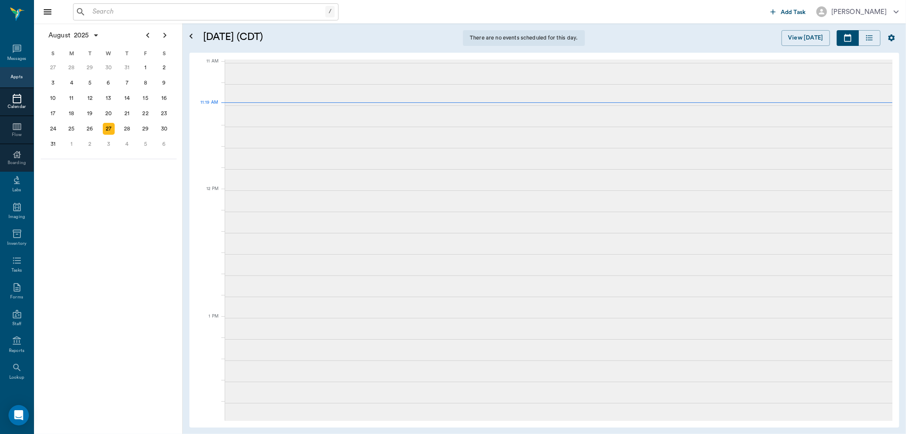
scroll to position [320, 0]
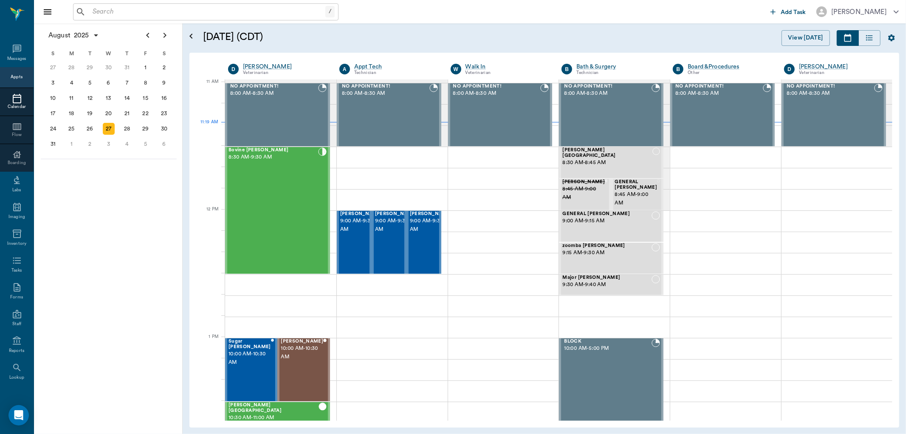
scroll to position [384, 0]
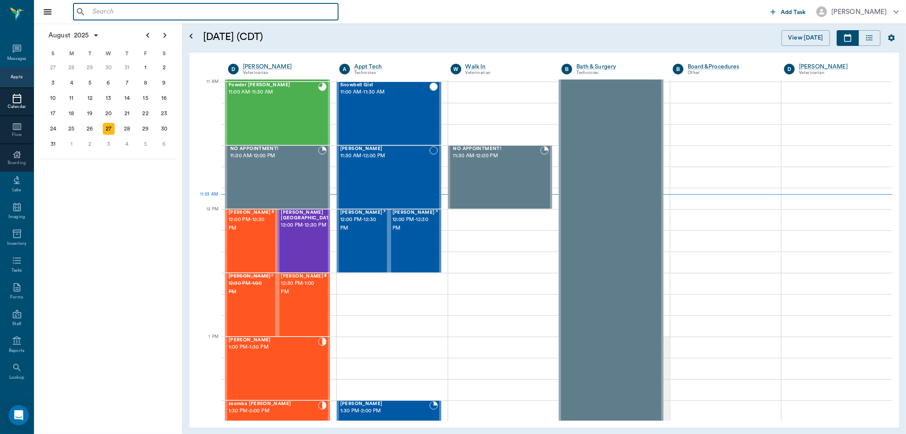
click at [207, 11] on input "text" at bounding box center [212, 12] width 246 height 12
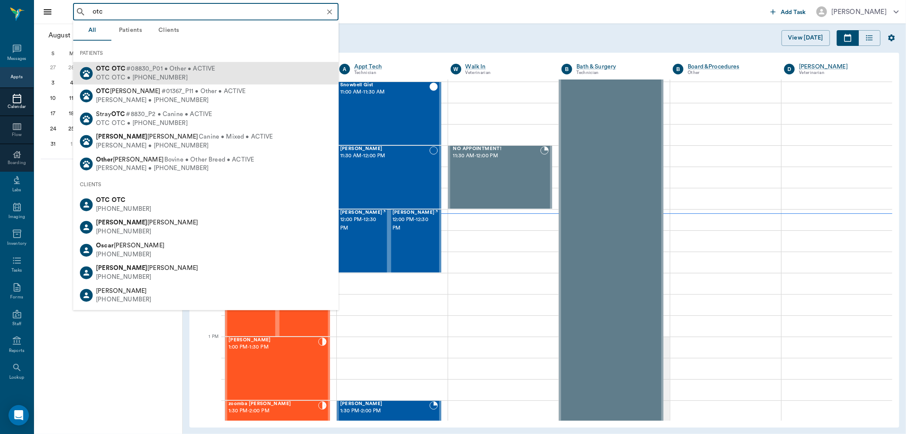
click at [151, 74] on div "OTC OTC • (555) 555-5555" at bounding box center [155, 77] width 119 height 9
type input "otc"
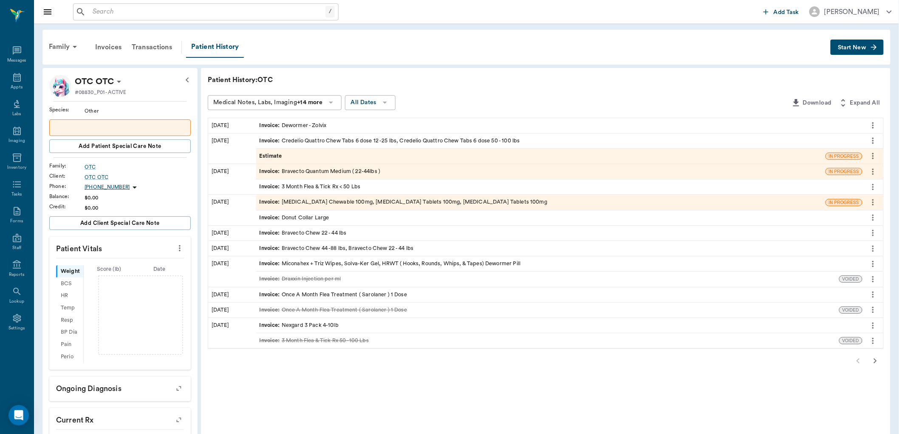
click at [848, 50] on button "Start New" at bounding box center [857, 48] width 53 height 16
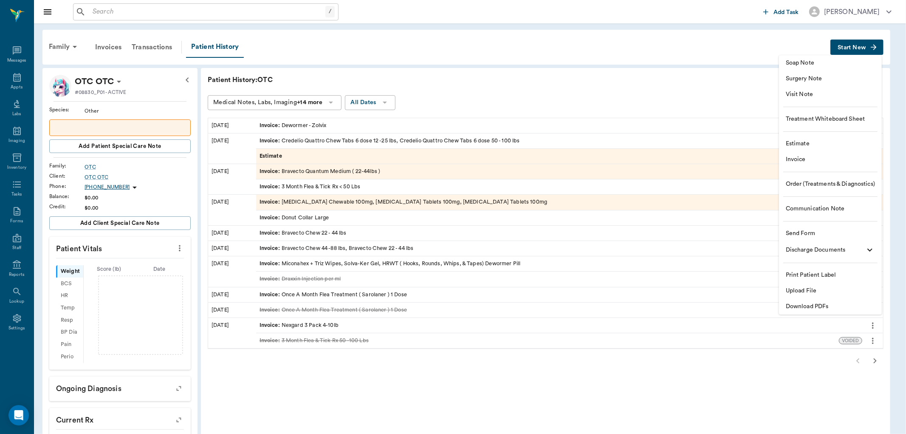
click at [802, 140] on span "Estimate" at bounding box center [830, 143] width 89 height 9
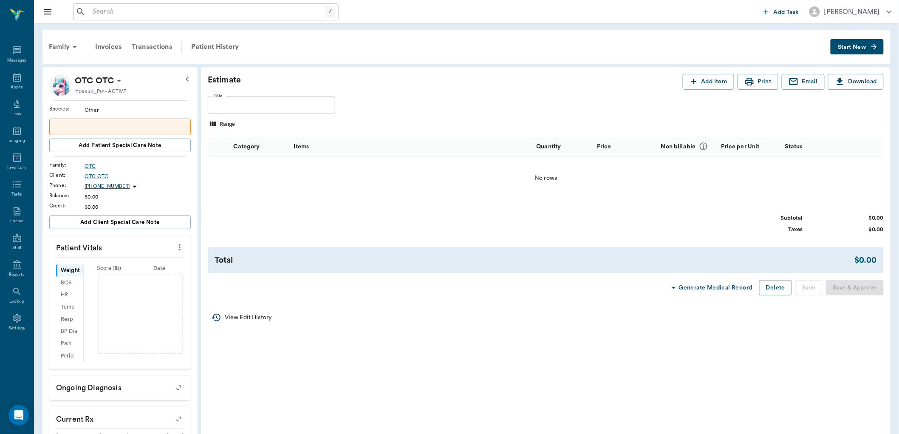
click at [853, 43] on button "Start New" at bounding box center [857, 47] width 53 height 16
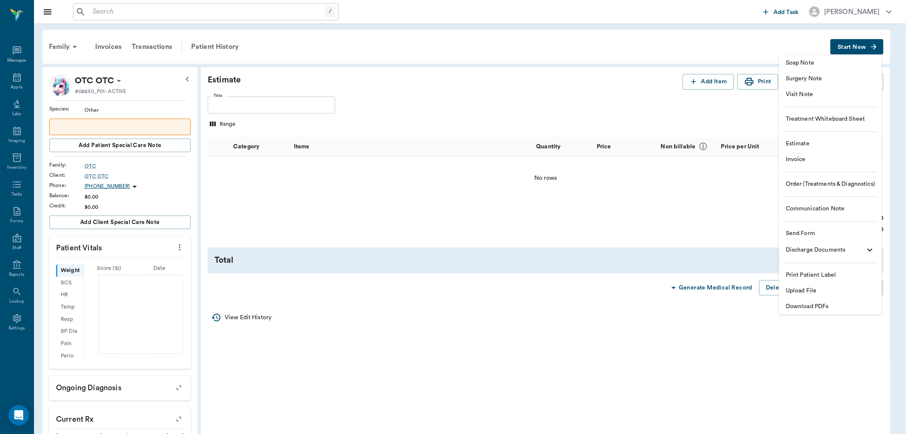
drag, startPoint x: 651, startPoint y: 18, endPoint x: 640, endPoint y: 30, distance: 15.9
click at [650, 19] on div at bounding box center [453, 217] width 906 height 434
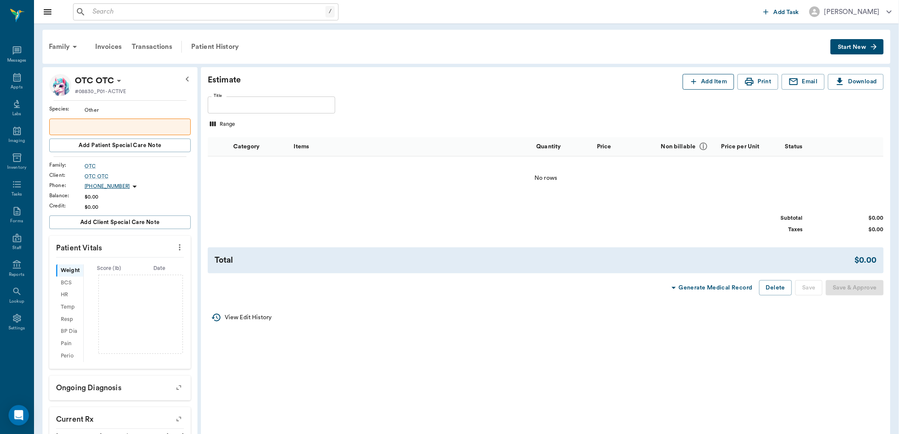
click at [710, 80] on button "Add Item" at bounding box center [708, 82] width 51 height 16
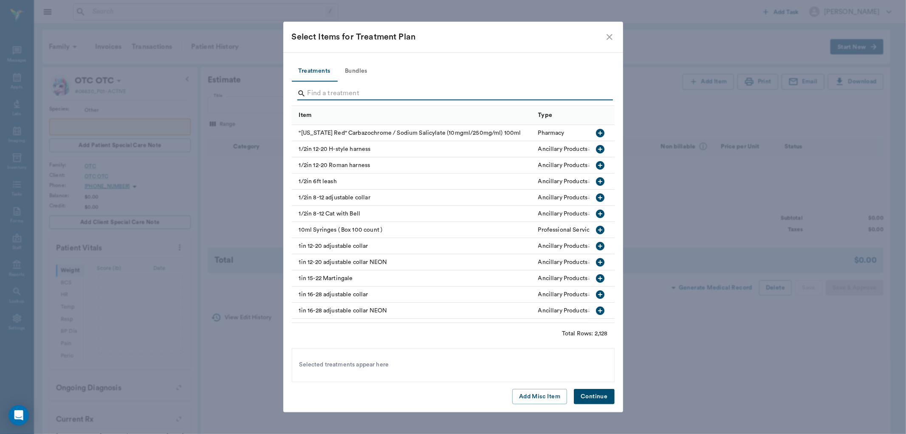
click at [340, 92] on input "Search" at bounding box center [454, 94] width 293 height 14
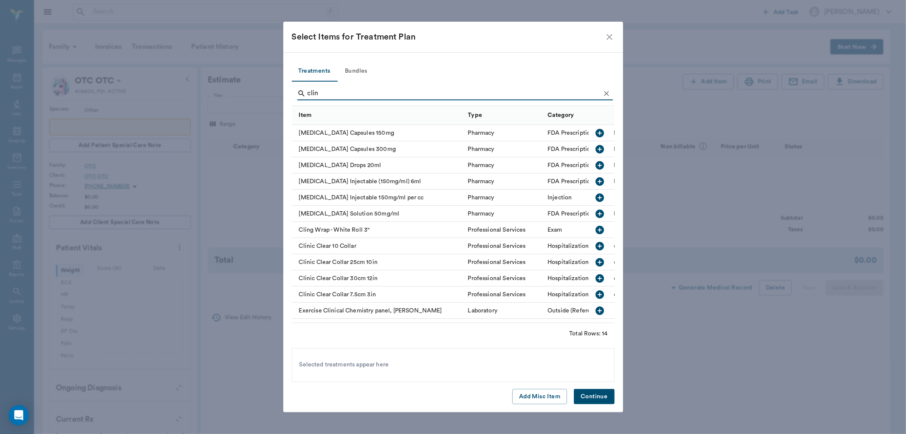
type input "clin"
click at [371, 164] on div "[MEDICAL_DATA] Drops 20ml" at bounding box center [378, 165] width 172 height 16
click at [597, 392] on button "Continue" at bounding box center [594, 397] width 40 height 16
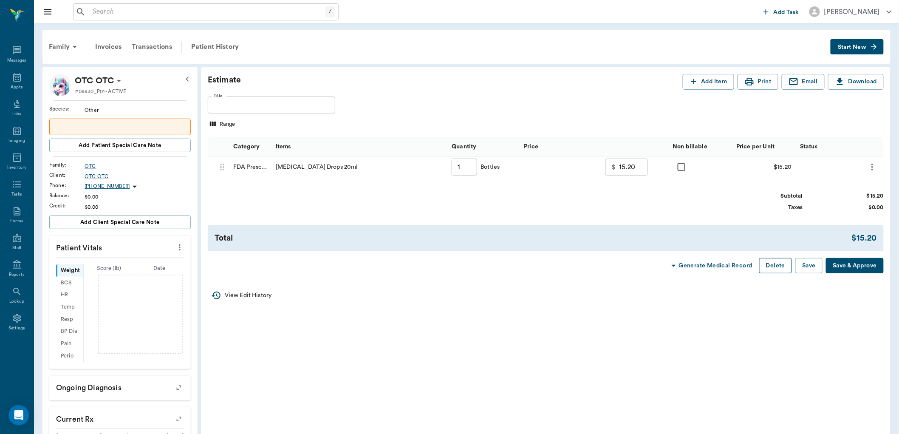
click at [784, 264] on button "Delete" at bounding box center [775, 266] width 33 height 16
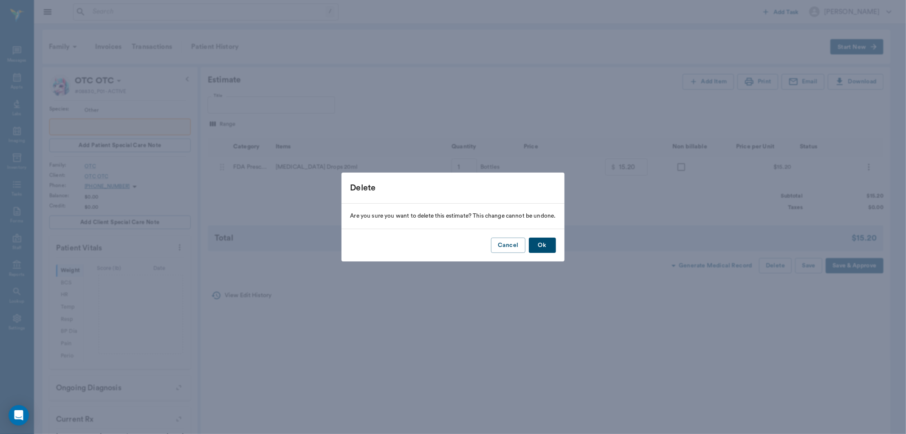
drag, startPoint x: 537, startPoint y: 241, endPoint x: 557, endPoint y: 224, distance: 26.6
click at [538, 239] on button "Ok" at bounding box center [542, 246] width 27 height 16
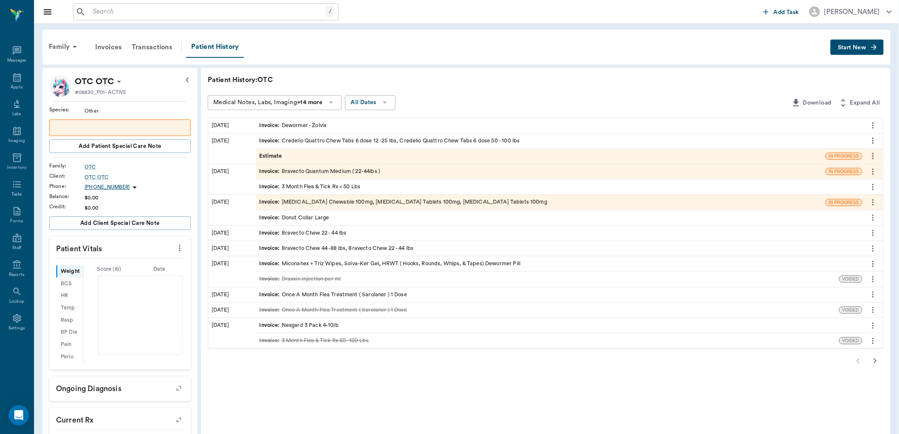
click at [852, 51] on button "Start New" at bounding box center [857, 48] width 53 height 16
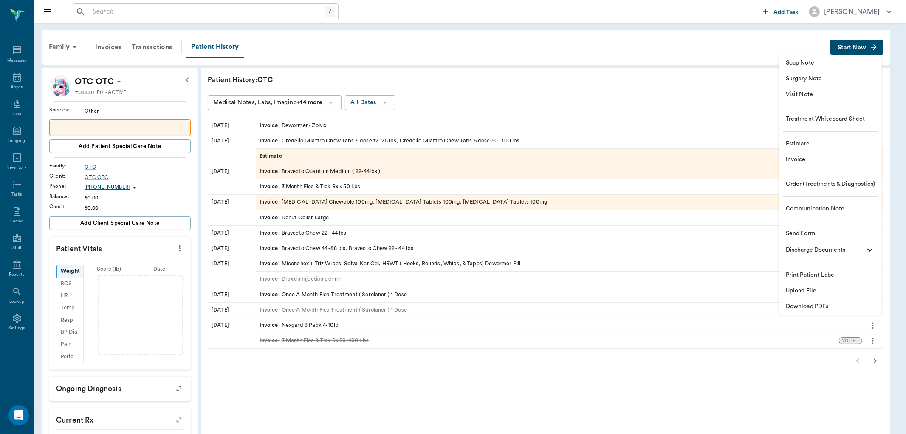
click at [804, 97] on span "Visit Note" at bounding box center [830, 94] width 89 height 9
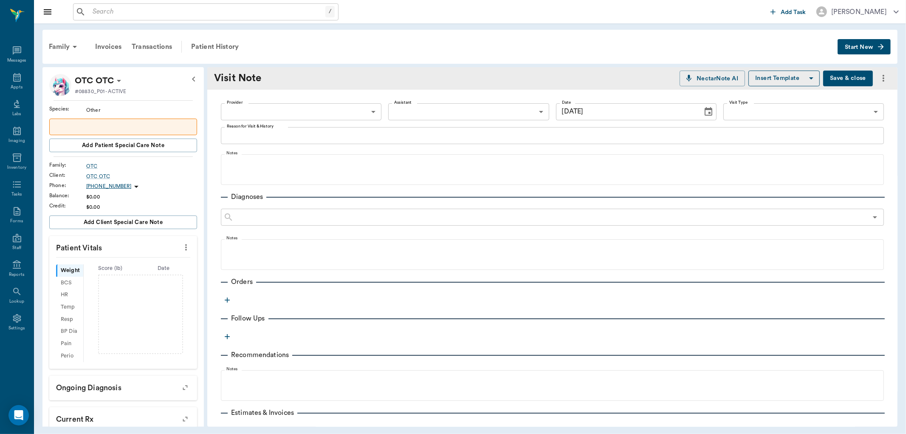
click at [227, 299] on icon "button" at bounding box center [227, 299] width 5 height 5
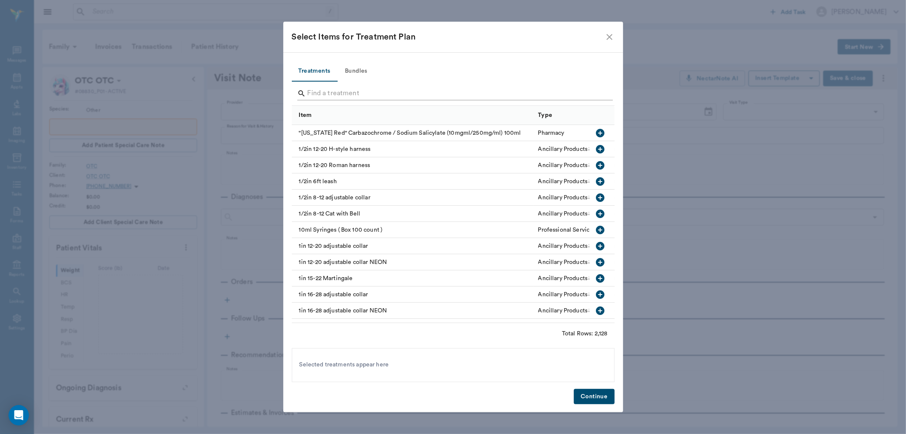
click at [324, 93] on input "Search" at bounding box center [454, 94] width 293 height 14
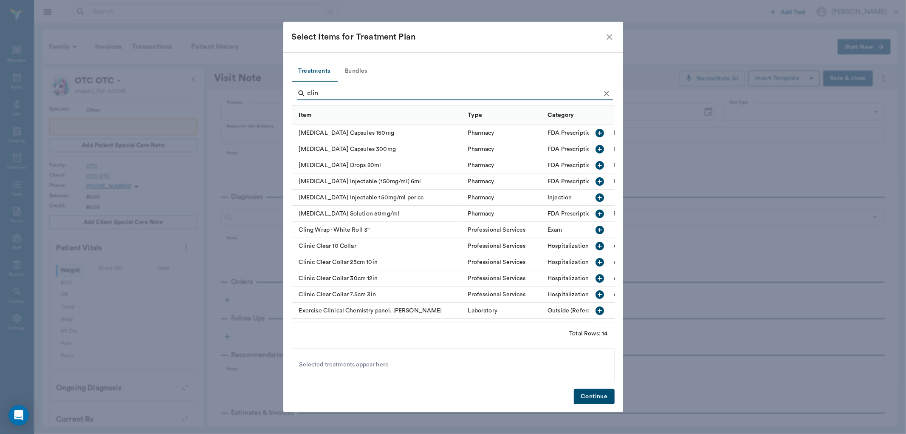
type input "clin"
click at [596, 164] on icon "button" at bounding box center [600, 165] width 8 height 8
click at [581, 396] on button "Continue" at bounding box center [594, 397] width 40 height 16
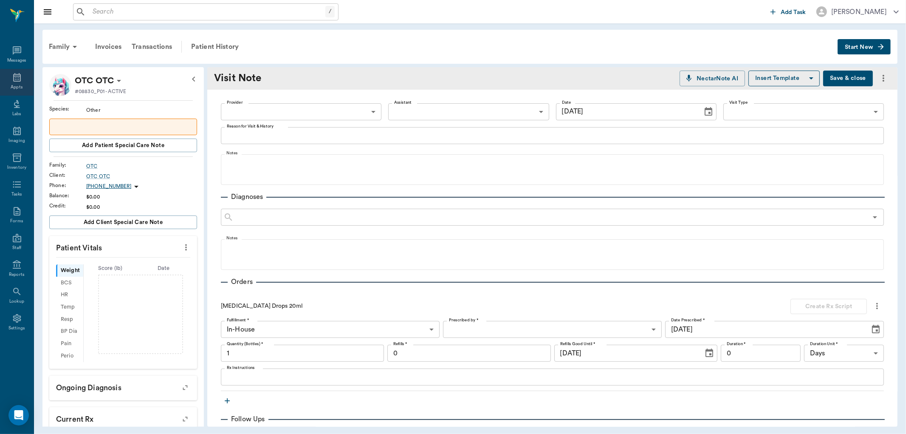
click at [14, 78] on icon at bounding box center [17, 77] width 8 height 8
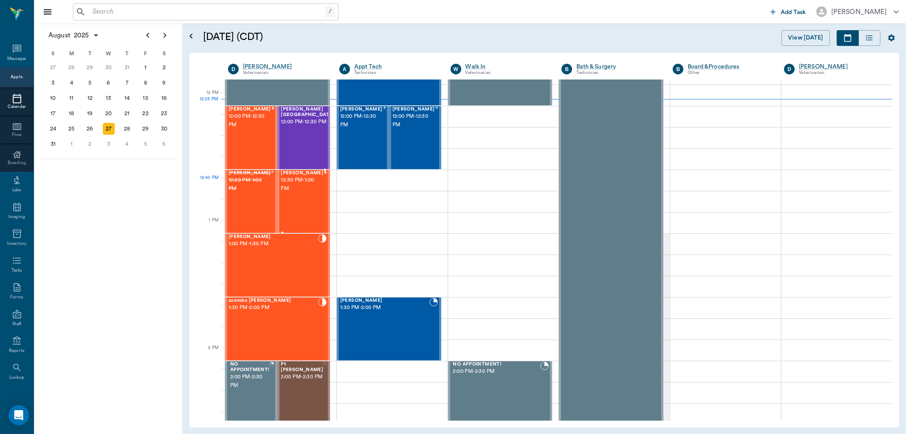
scroll to position [464, 0]
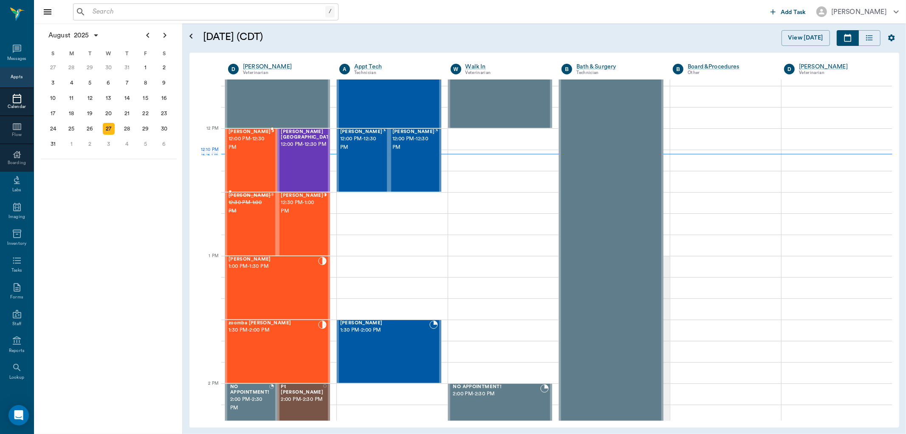
click at [261, 164] on div "[PERSON_NAME] 12:00 PM - 12:30 PM" at bounding box center [250, 160] width 42 height 62
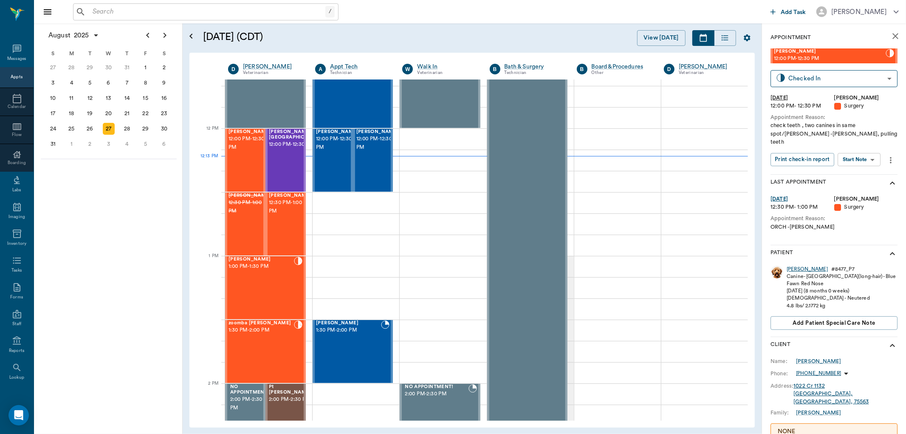
click at [792, 266] on div "[PERSON_NAME]" at bounding box center [807, 269] width 41 height 7
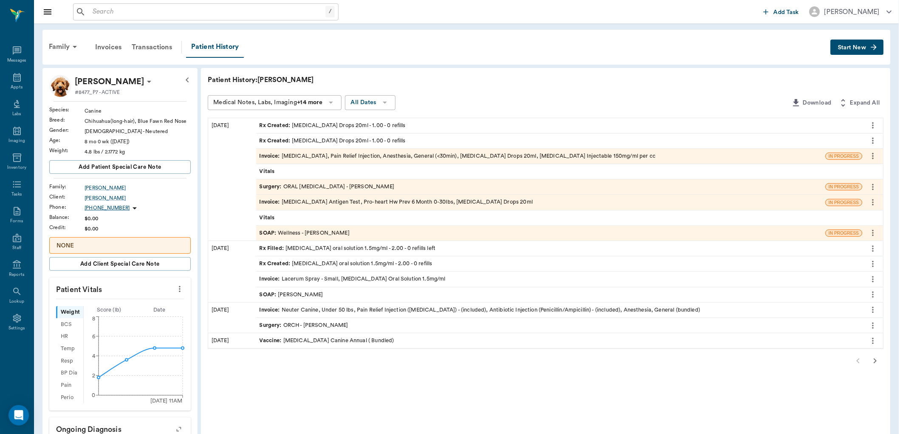
click at [878, 140] on button "more" at bounding box center [873, 140] width 14 height 14
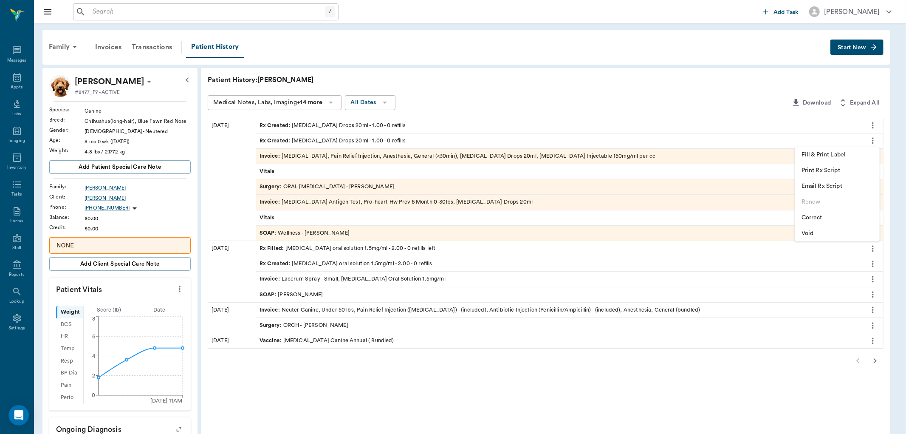
click at [821, 232] on span "Void" at bounding box center [837, 233] width 71 height 9
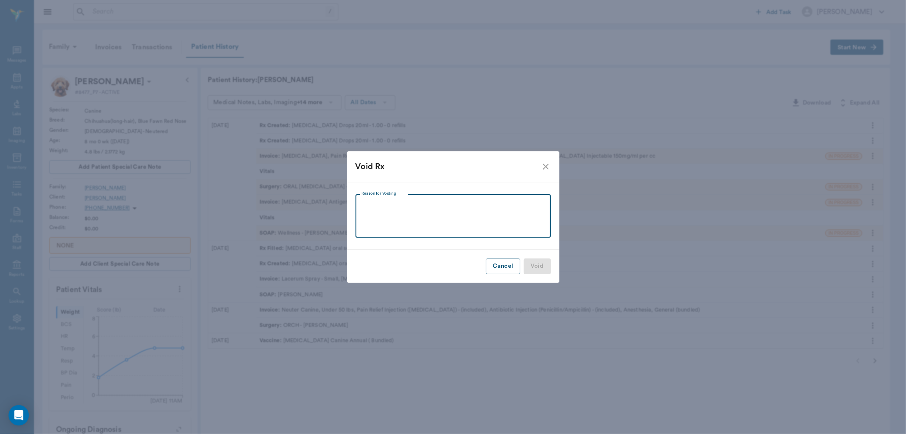
click at [478, 207] on textarea "Reason for Voiding" at bounding box center [454, 215] width 184 height 29
type textarea "already made 1"
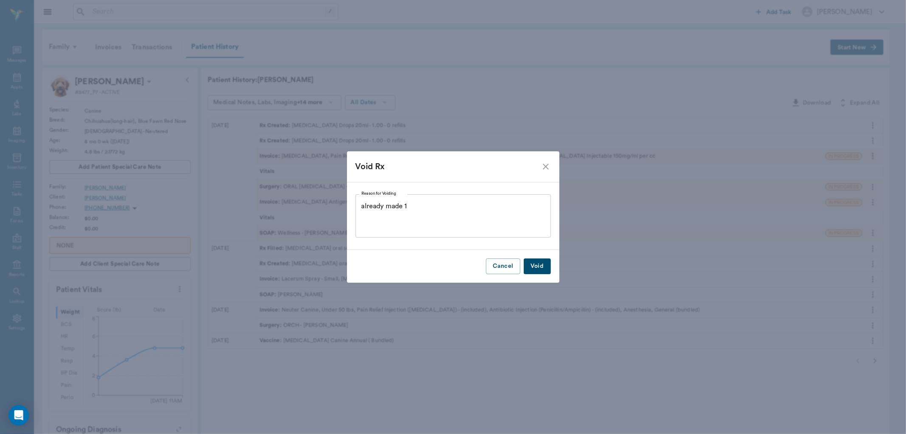
click at [549, 269] on button "Void" at bounding box center [537, 266] width 27 height 16
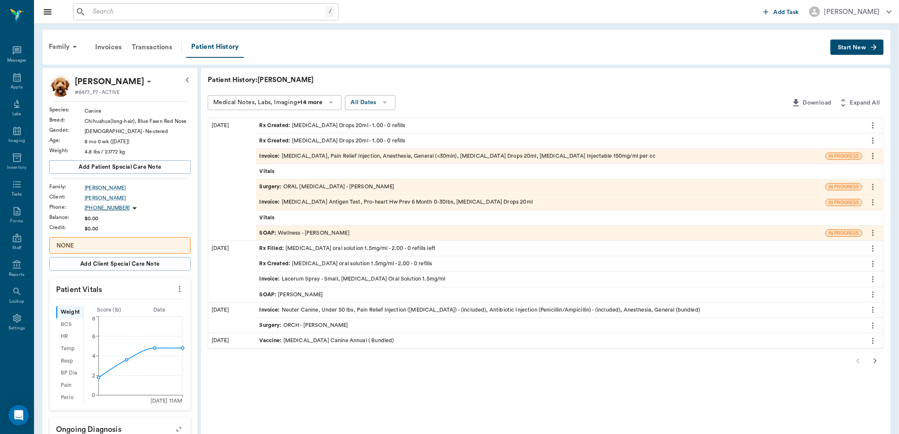
click at [277, 123] on span "Rx Created :" at bounding box center [276, 126] width 33 height 8
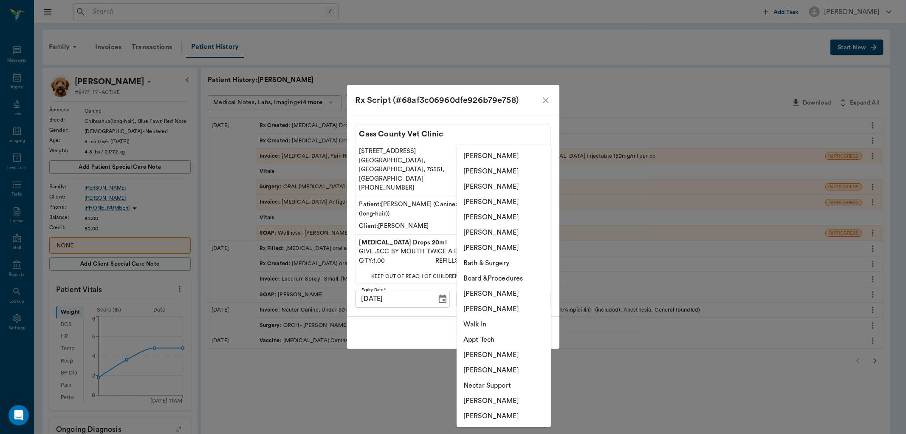
click at [495, 288] on body "/ ​ Add Task [PERSON_NAME] Nectar Messages Appts Labs Imaging Inventory Tasks F…" at bounding box center [453, 337] width 906 height 675
click at [476, 189] on li "[PERSON_NAME]" at bounding box center [504, 186] width 94 height 15
type input "63ec2e7e52e12b0ba117b124"
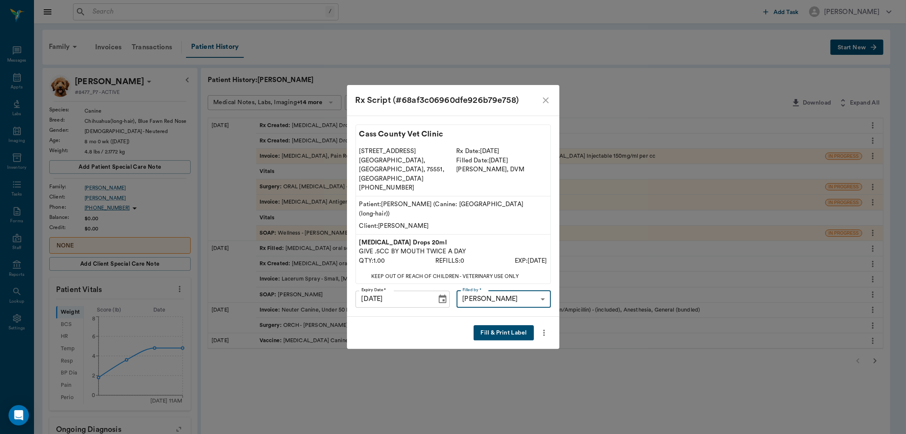
click at [494, 325] on button "Fill & Print Label" at bounding box center [504, 333] width 60 height 16
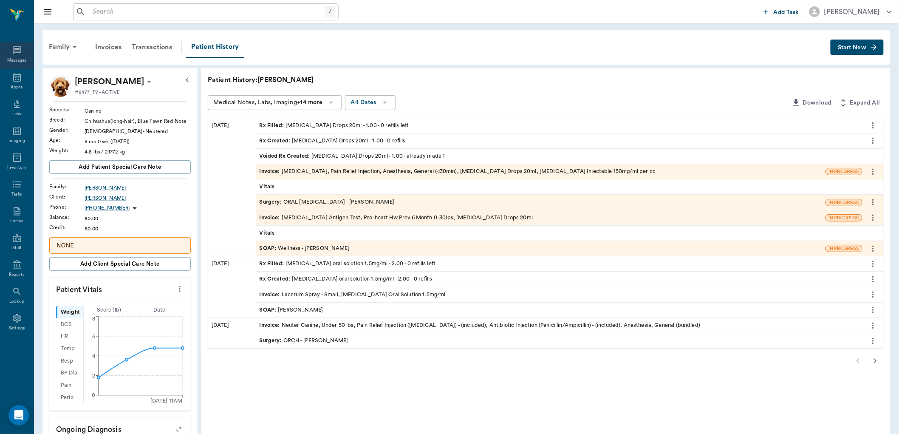
drag, startPoint x: 20, startPoint y: 77, endPoint x: 27, endPoint y: 61, distance: 18.1
click at [19, 78] on icon at bounding box center [17, 77] width 10 height 10
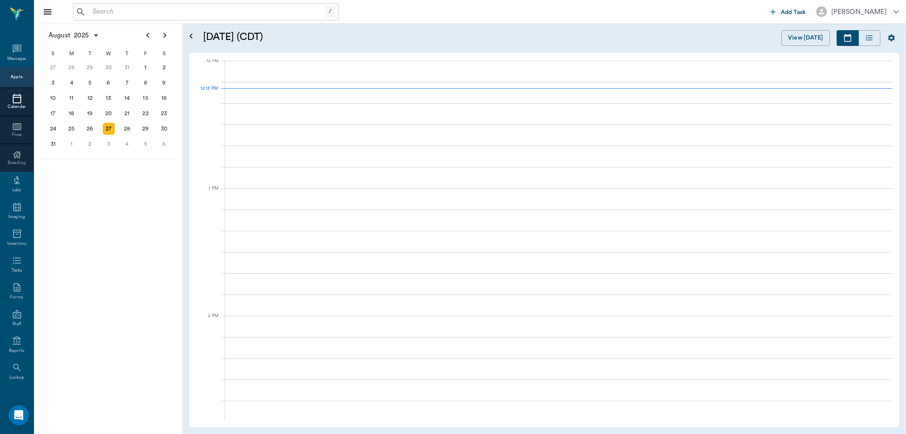
scroll to position [512, 0]
